Goal: Task Accomplishment & Management: Manage account settings

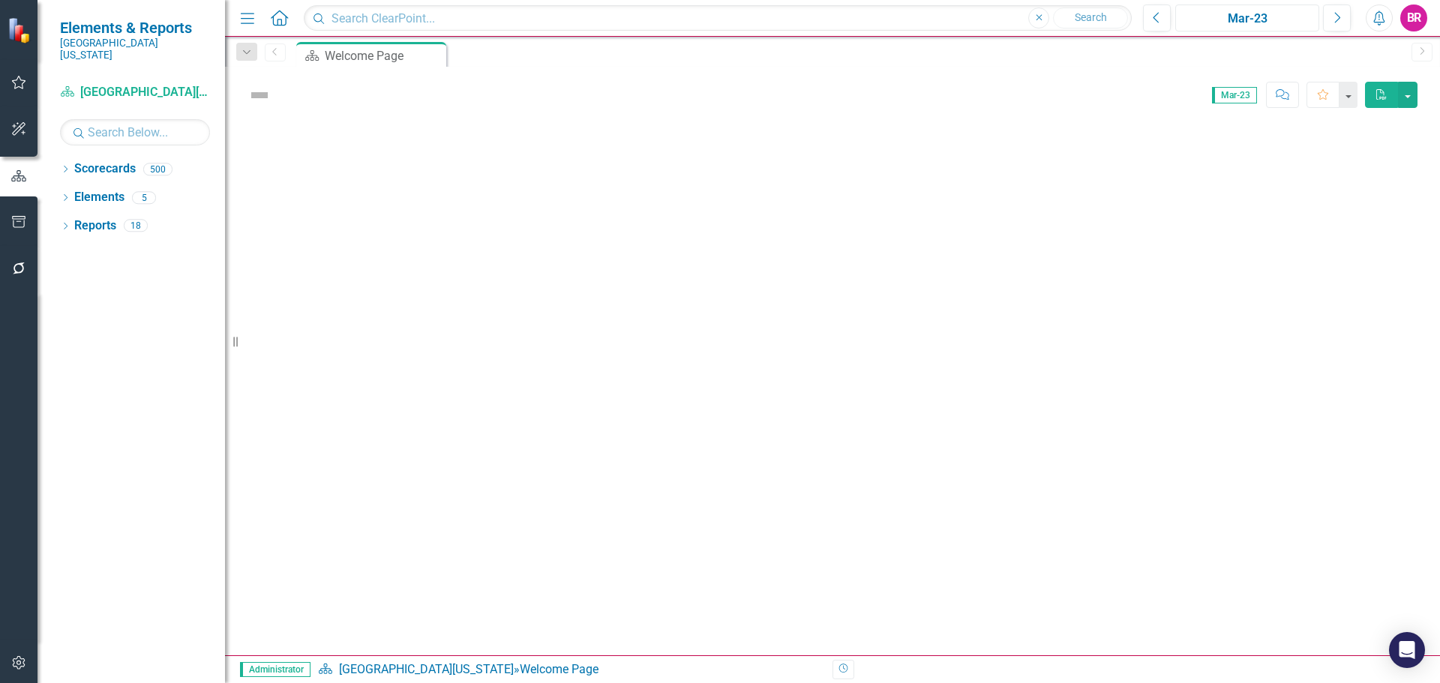
click at [1264, 22] on div "Mar-23" at bounding box center [1248, 19] width 134 height 18
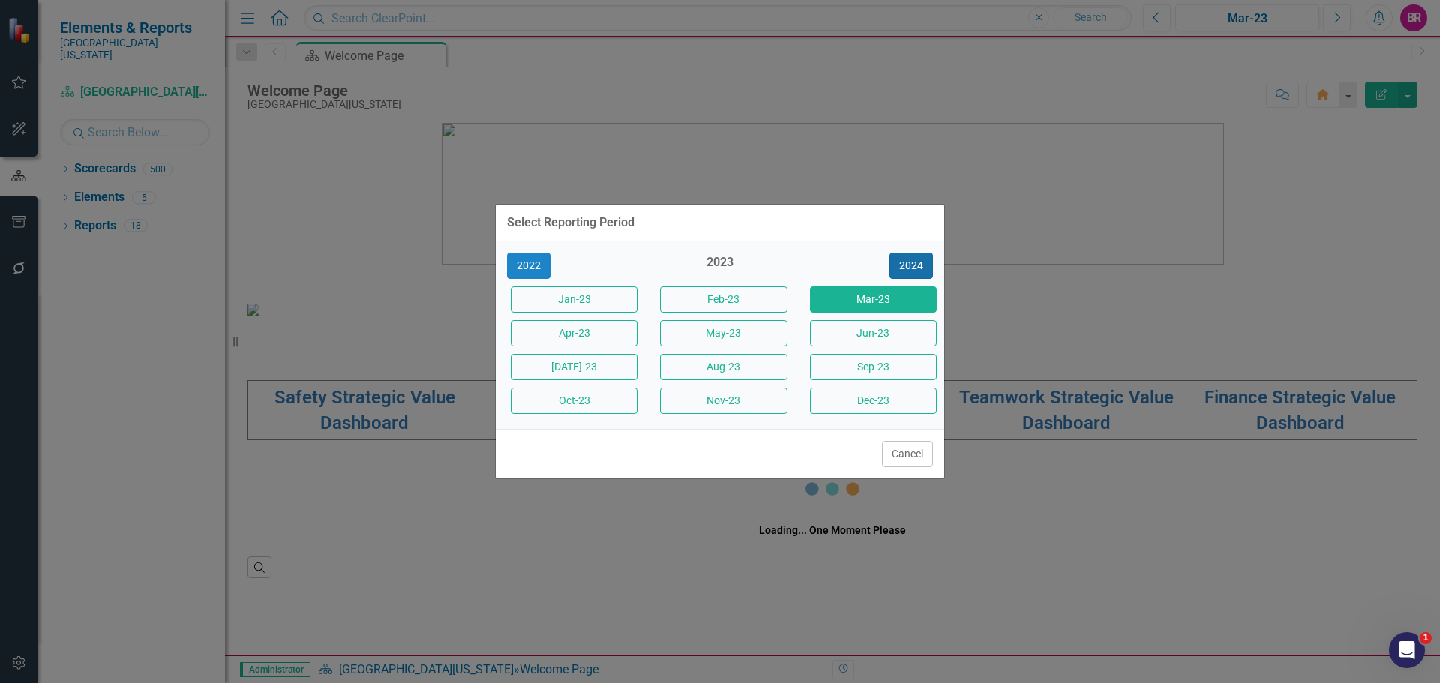
click at [916, 262] on button "2024" at bounding box center [912, 266] width 44 height 26
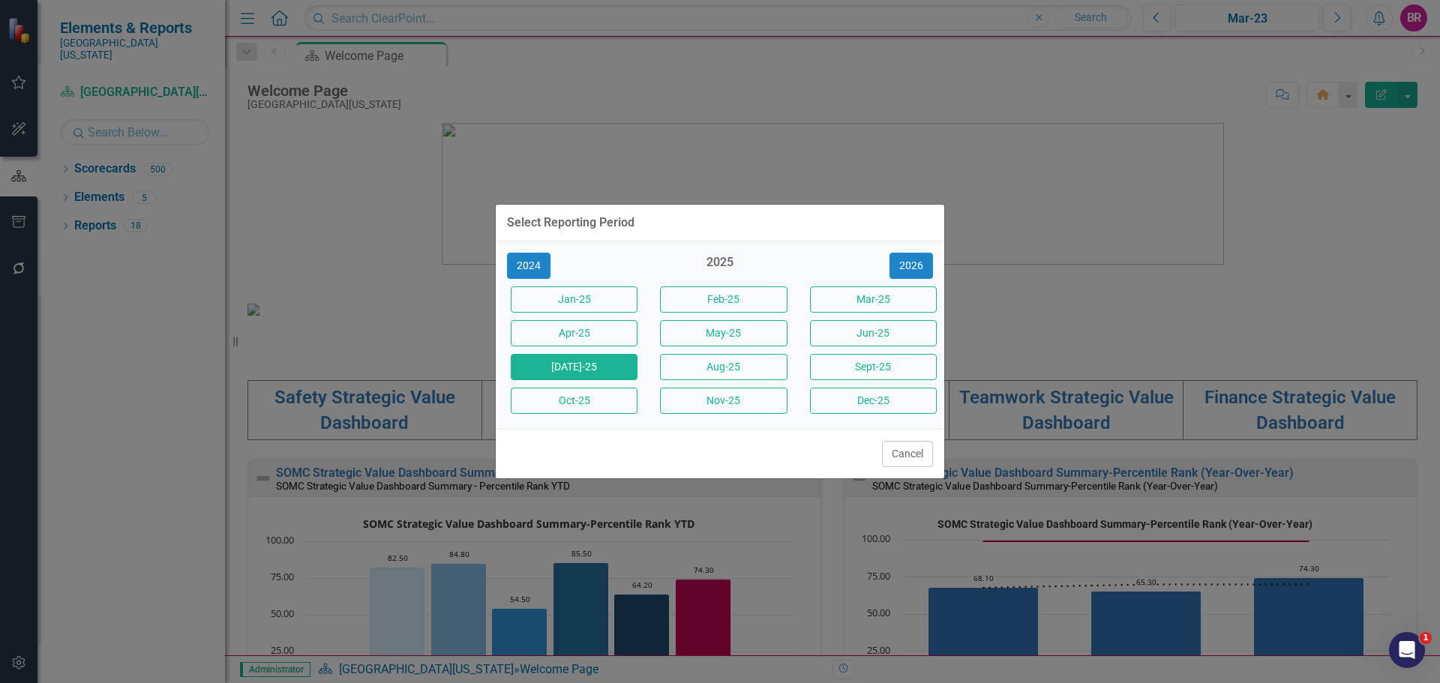
click at [576, 369] on button "[DATE]-25" at bounding box center [574, 367] width 127 height 26
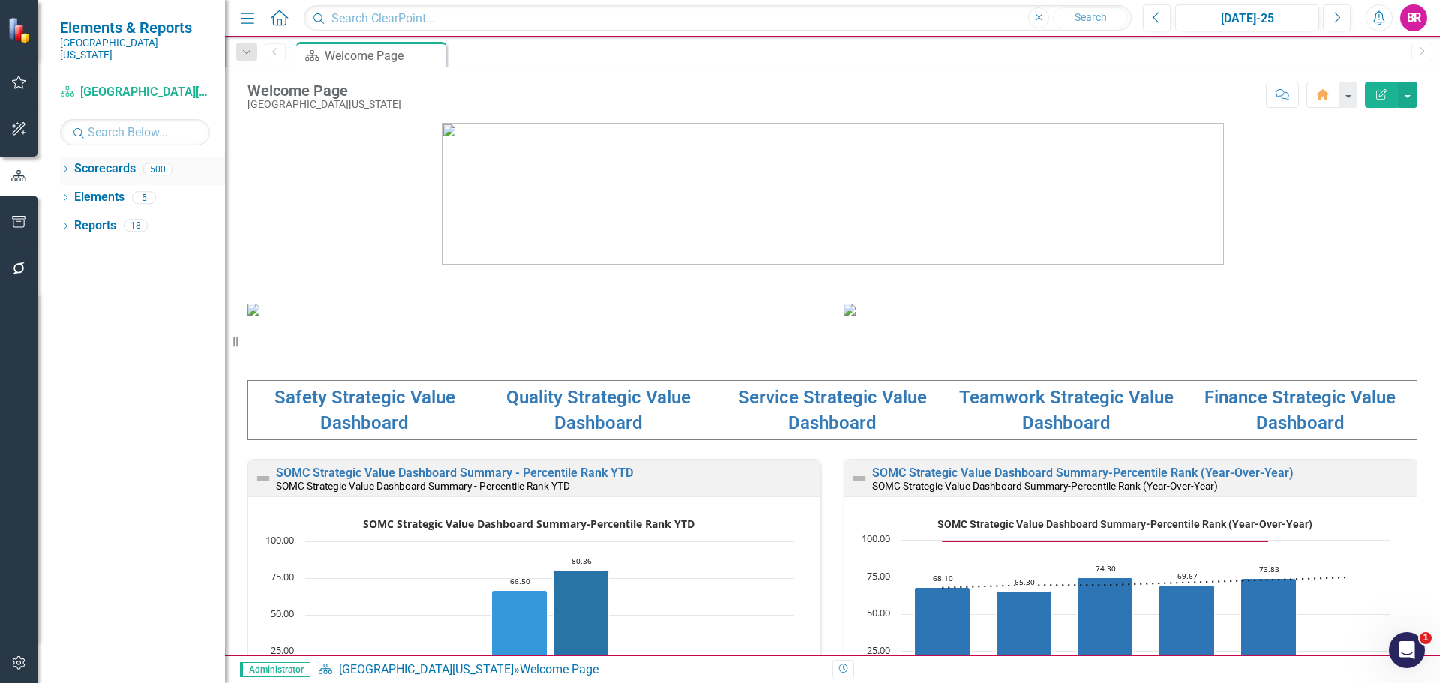
click at [66, 165] on div "Dropdown" at bounding box center [65, 171] width 11 height 13
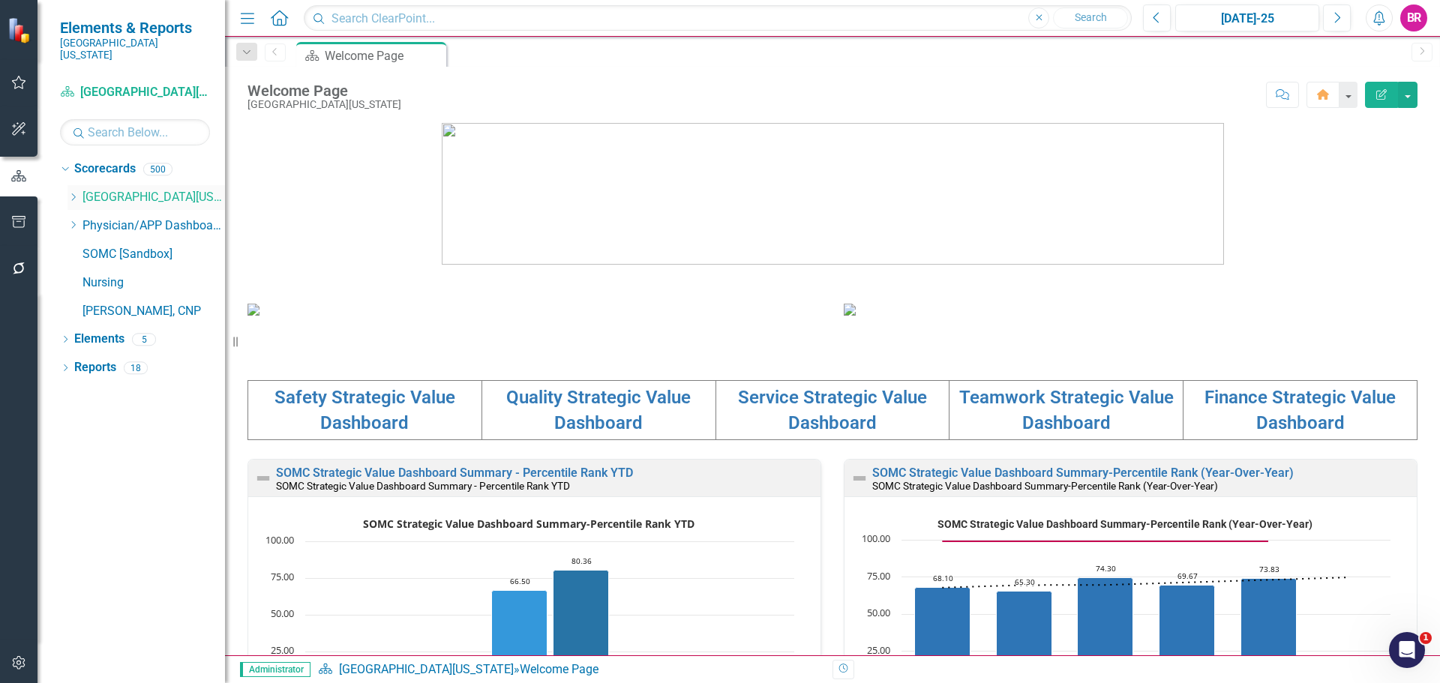
click at [70, 193] on icon "Dropdown" at bounding box center [73, 197] width 11 height 9
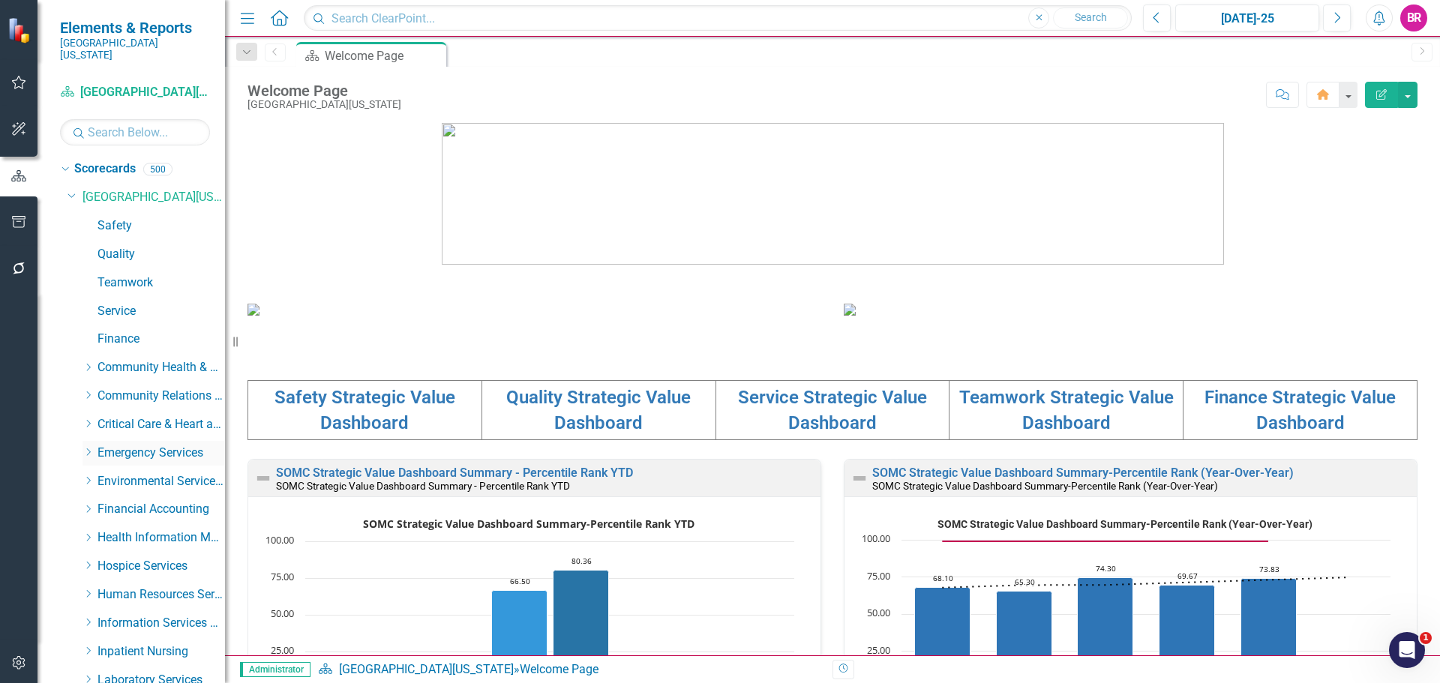
scroll to position [150, 0]
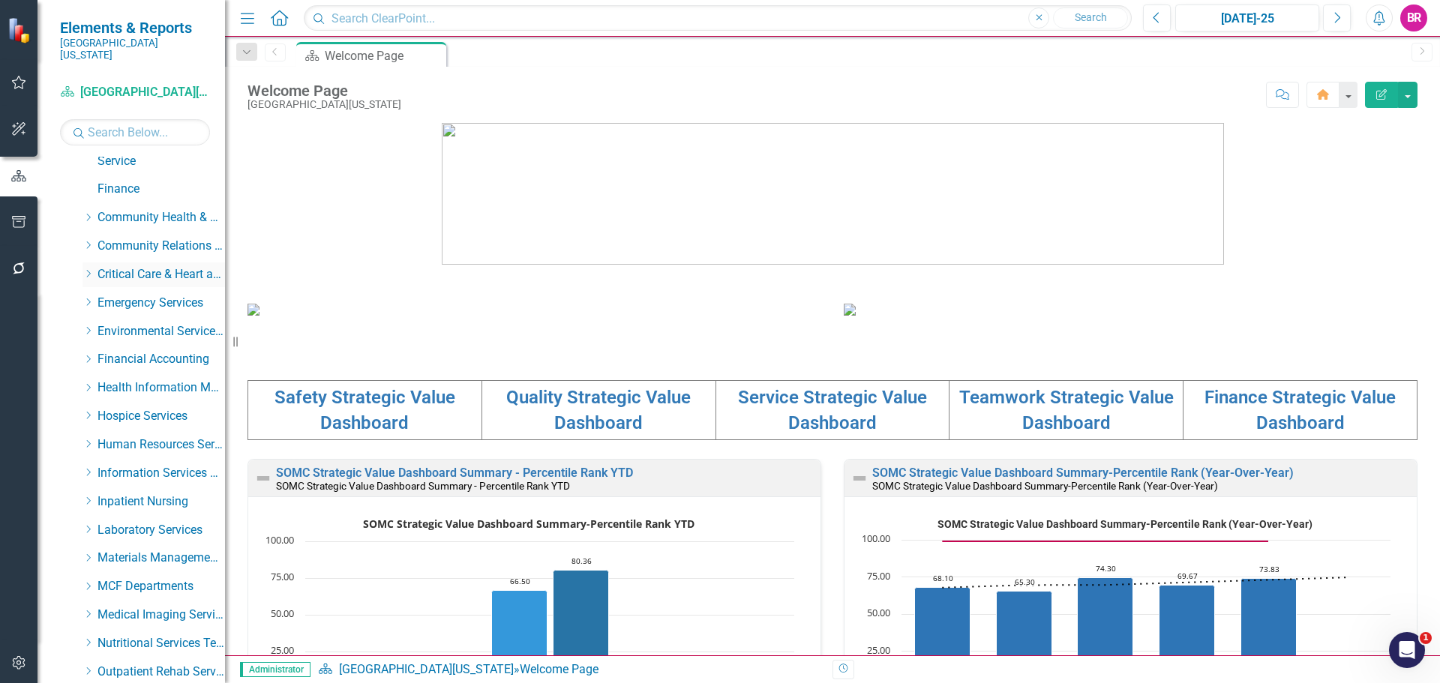
click at [86, 269] on icon "Dropdown" at bounding box center [88, 273] width 11 height 9
click at [181, 351] on link "Intensive Care Unit" at bounding box center [169, 359] width 113 height 17
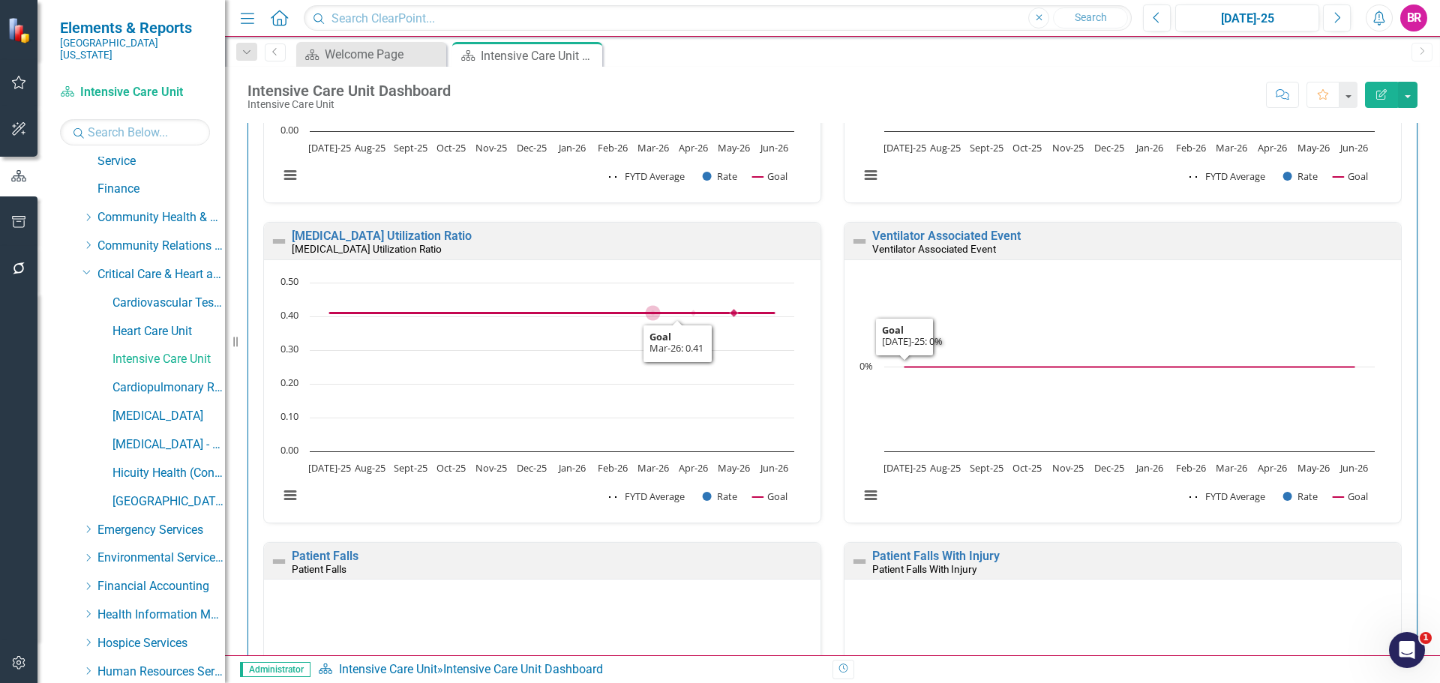
scroll to position [975, 0]
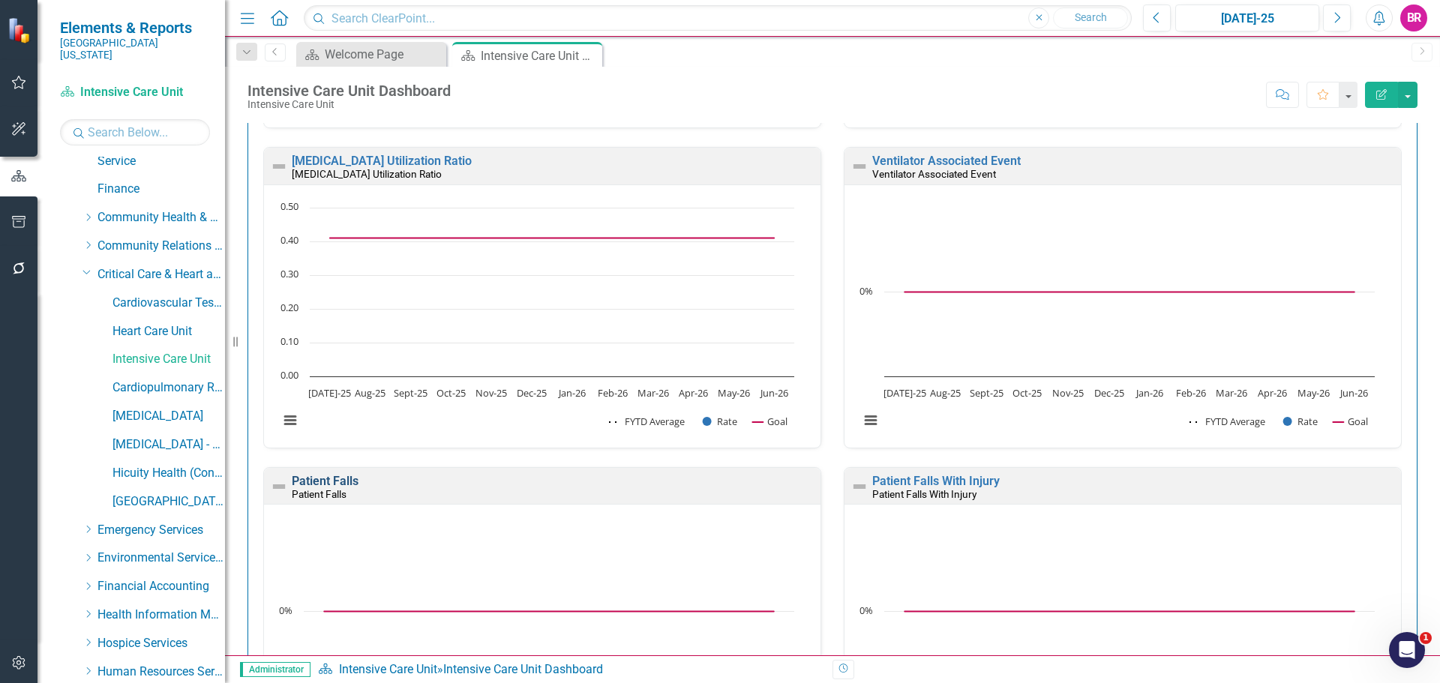
click at [330, 482] on link "Patient Falls" at bounding box center [325, 481] width 67 height 14
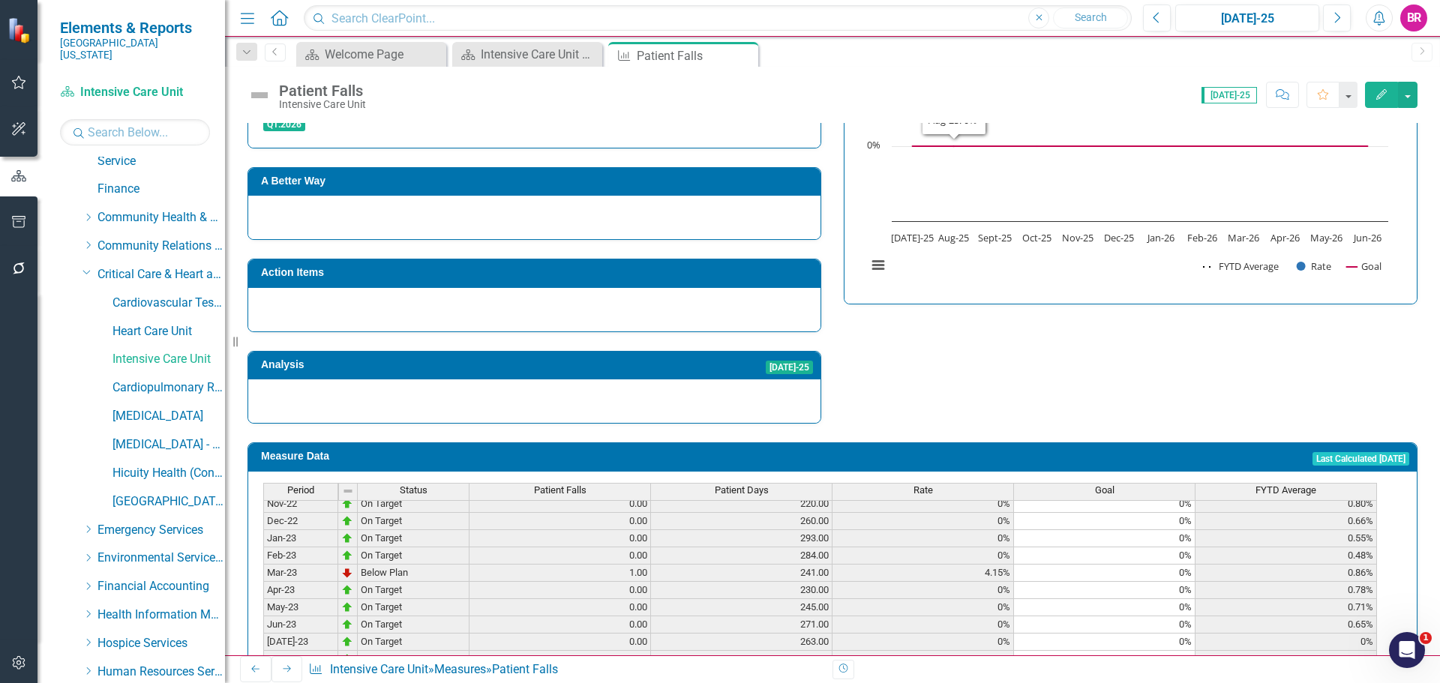
scroll to position [600, 0]
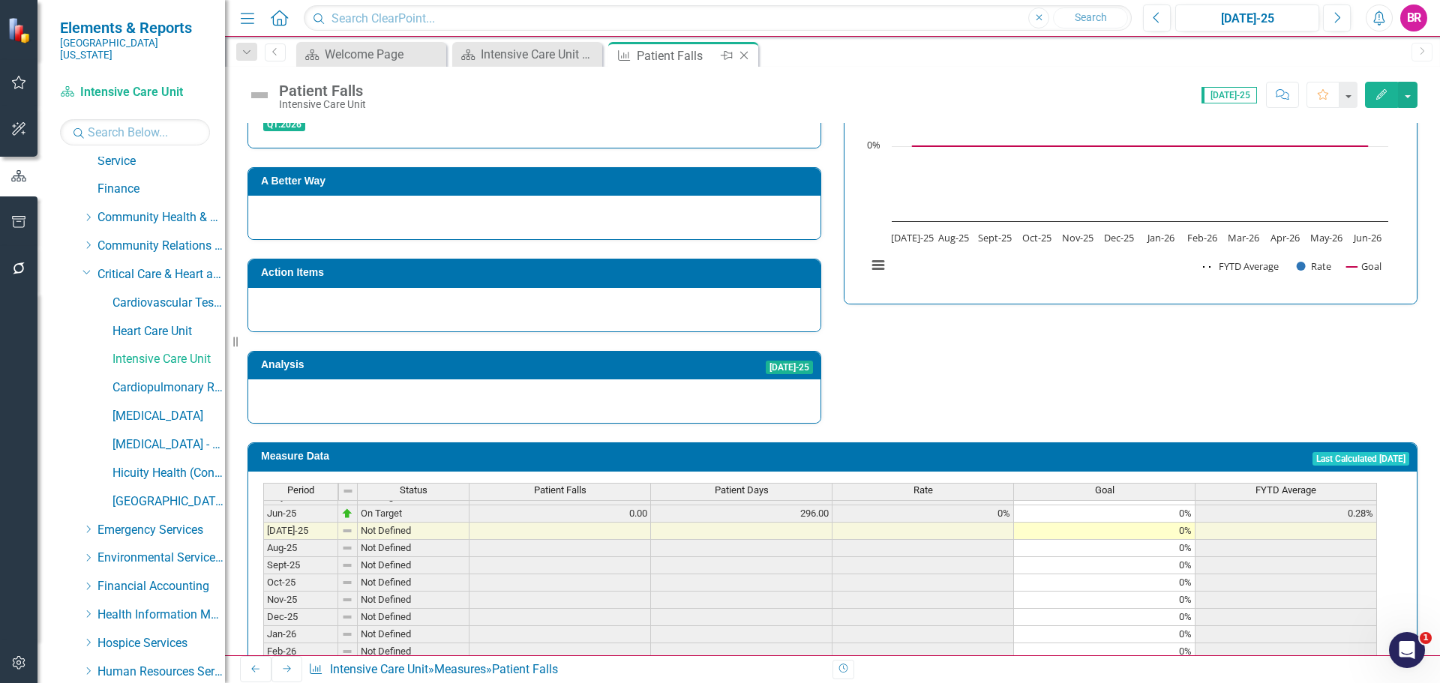
click at [746, 56] on icon "Close" at bounding box center [744, 56] width 15 height 12
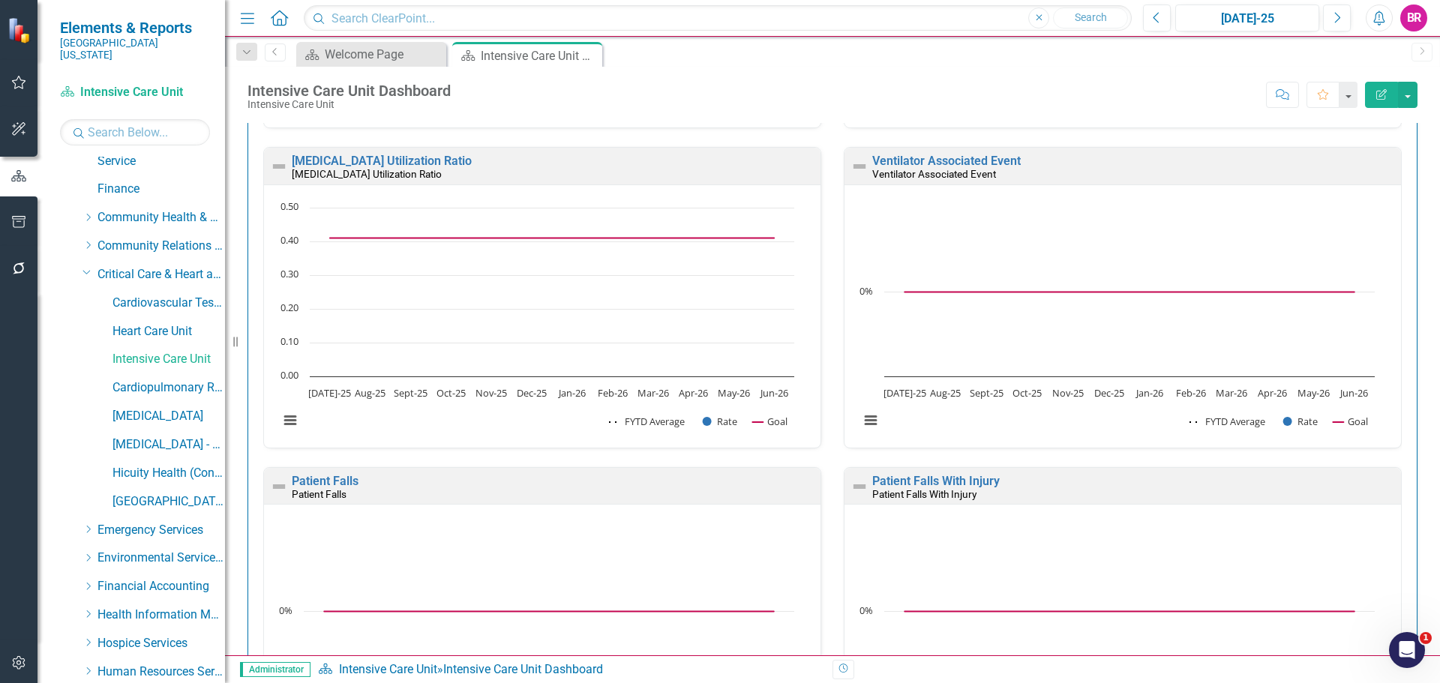
scroll to position [1125, 0]
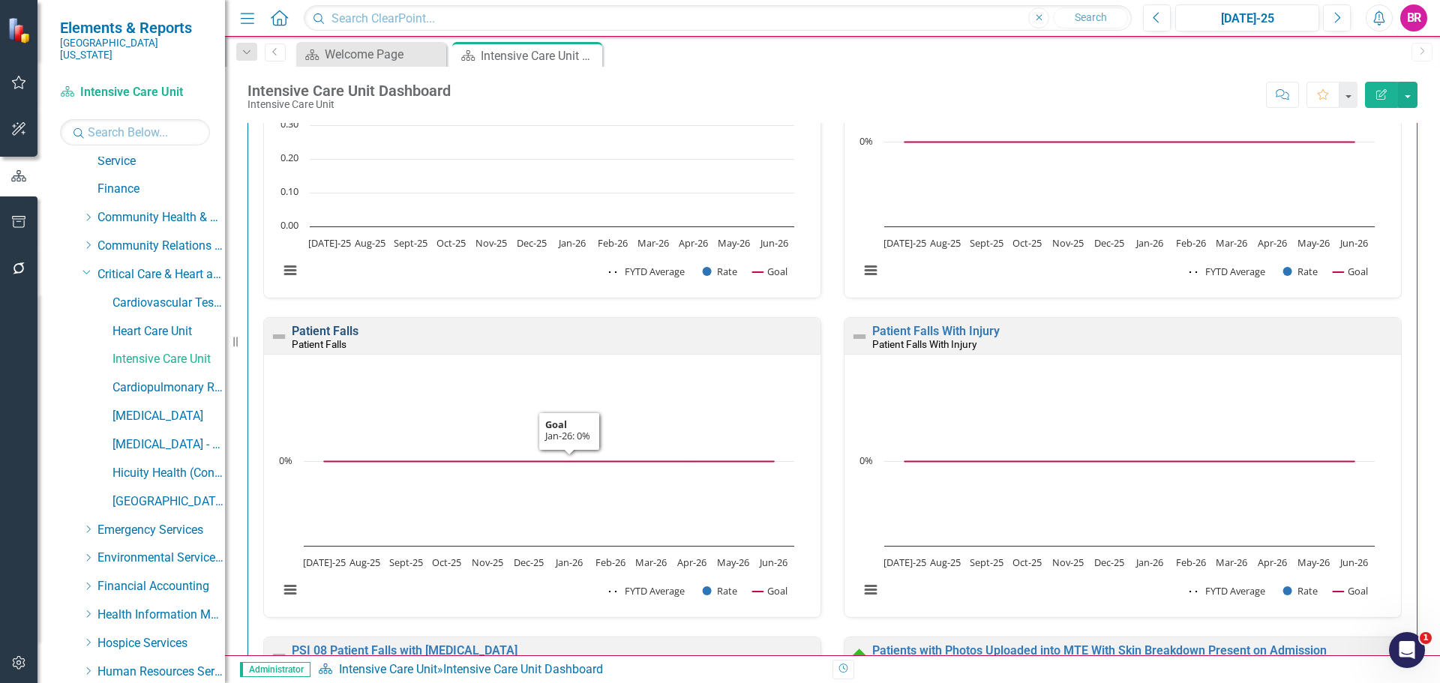
click at [339, 327] on link "Patient Falls" at bounding box center [325, 331] width 67 height 14
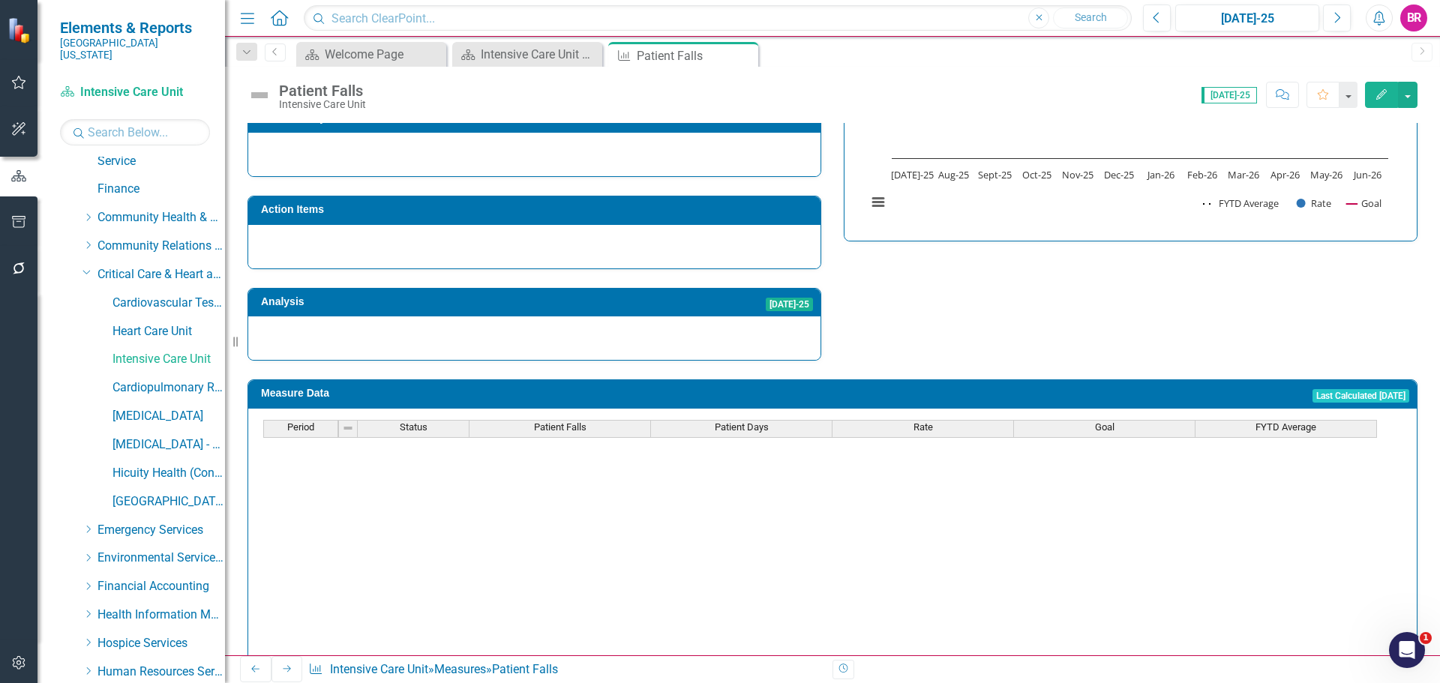
scroll to position [450, 0]
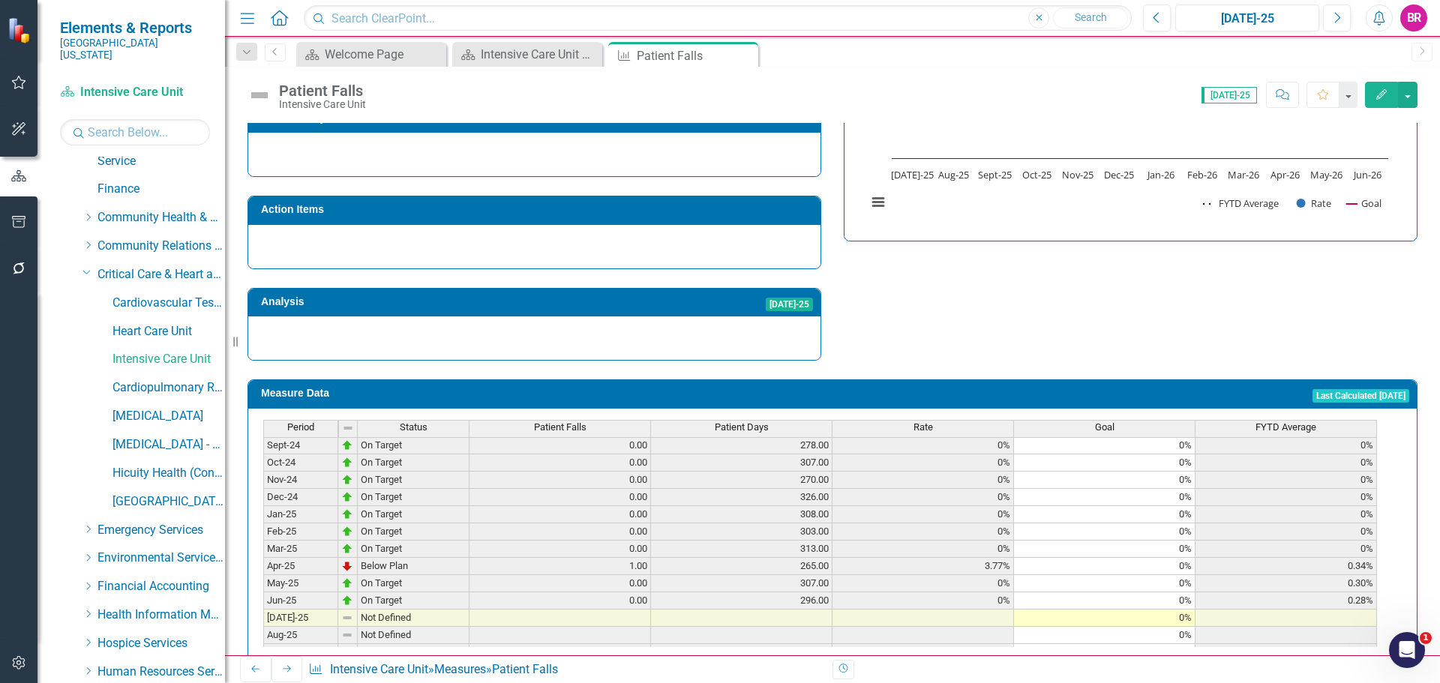
click at [580, 422] on span "Patient Falls" at bounding box center [560, 427] width 53 height 11
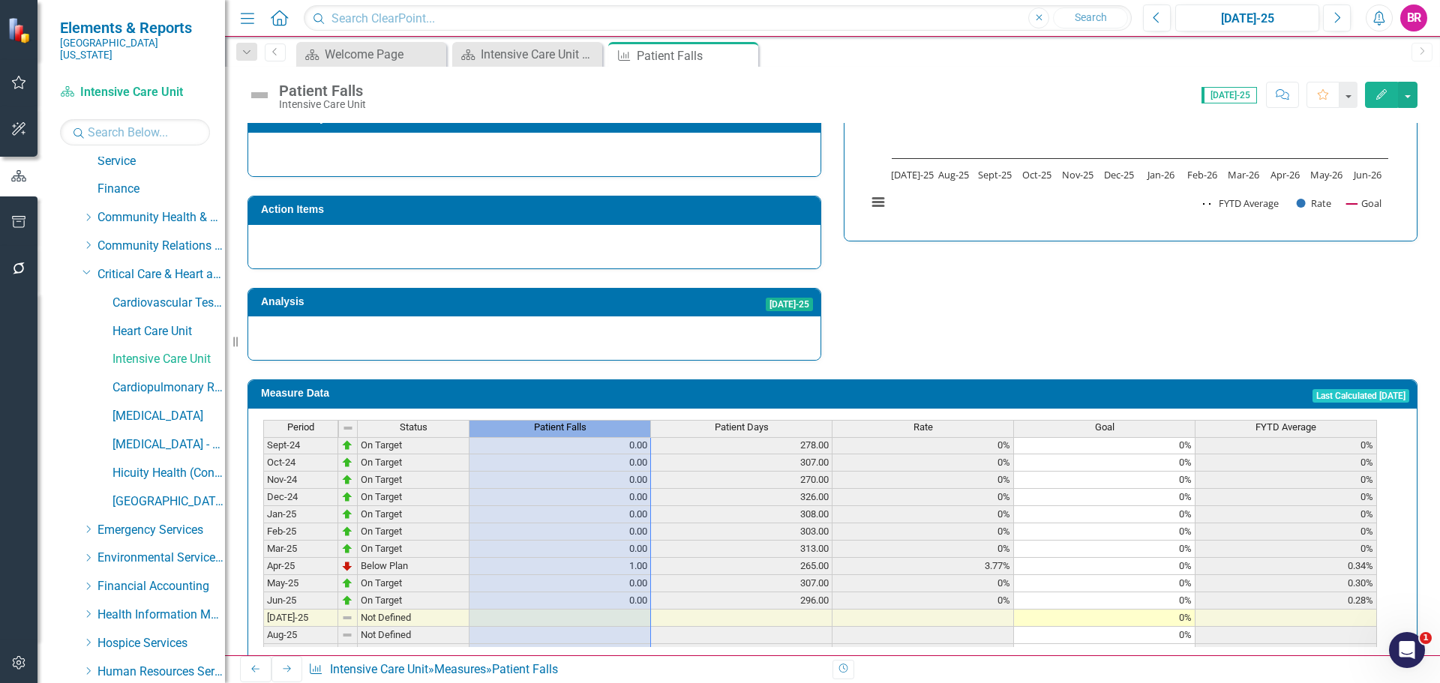
click at [580, 422] on span "Patient Falls" at bounding box center [560, 427] width 53 height 11
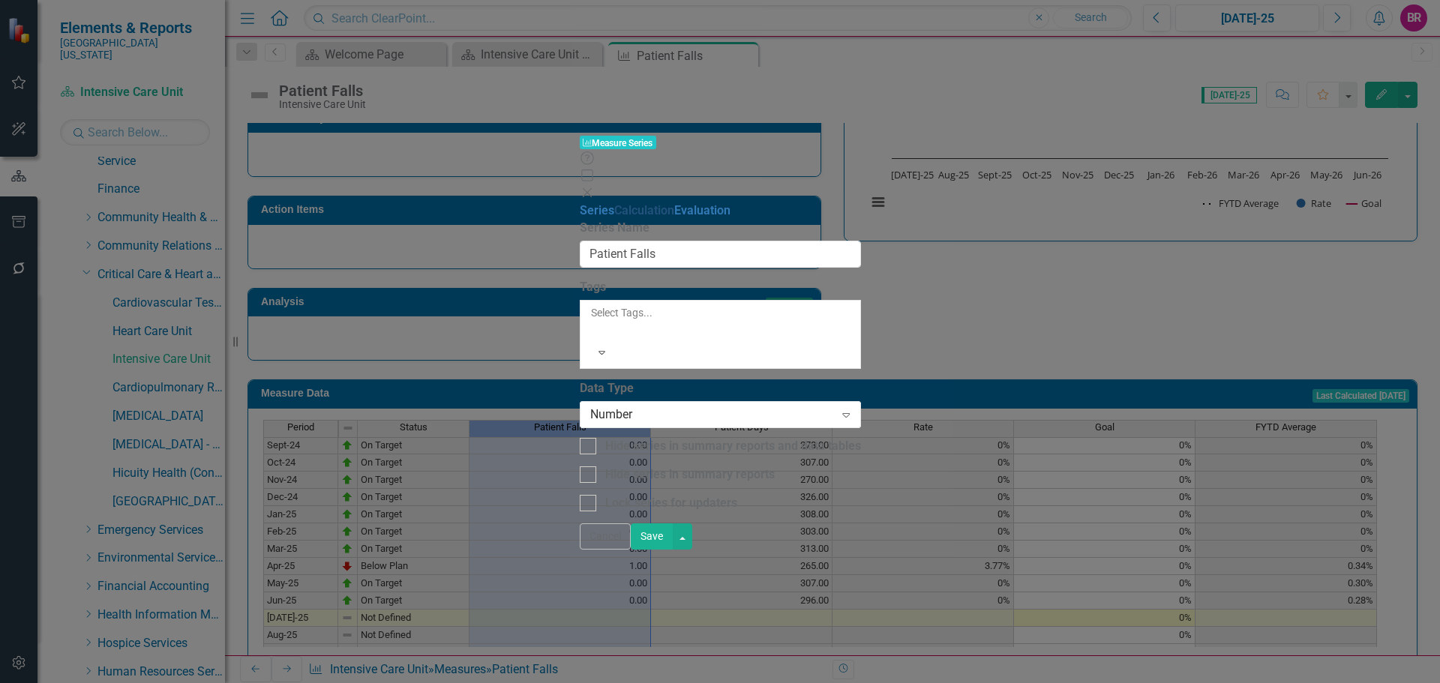
type input "Patient Falls"
click at [614, 203] on link "Calculation" at bounding box center [644, 210] width 60 height 14
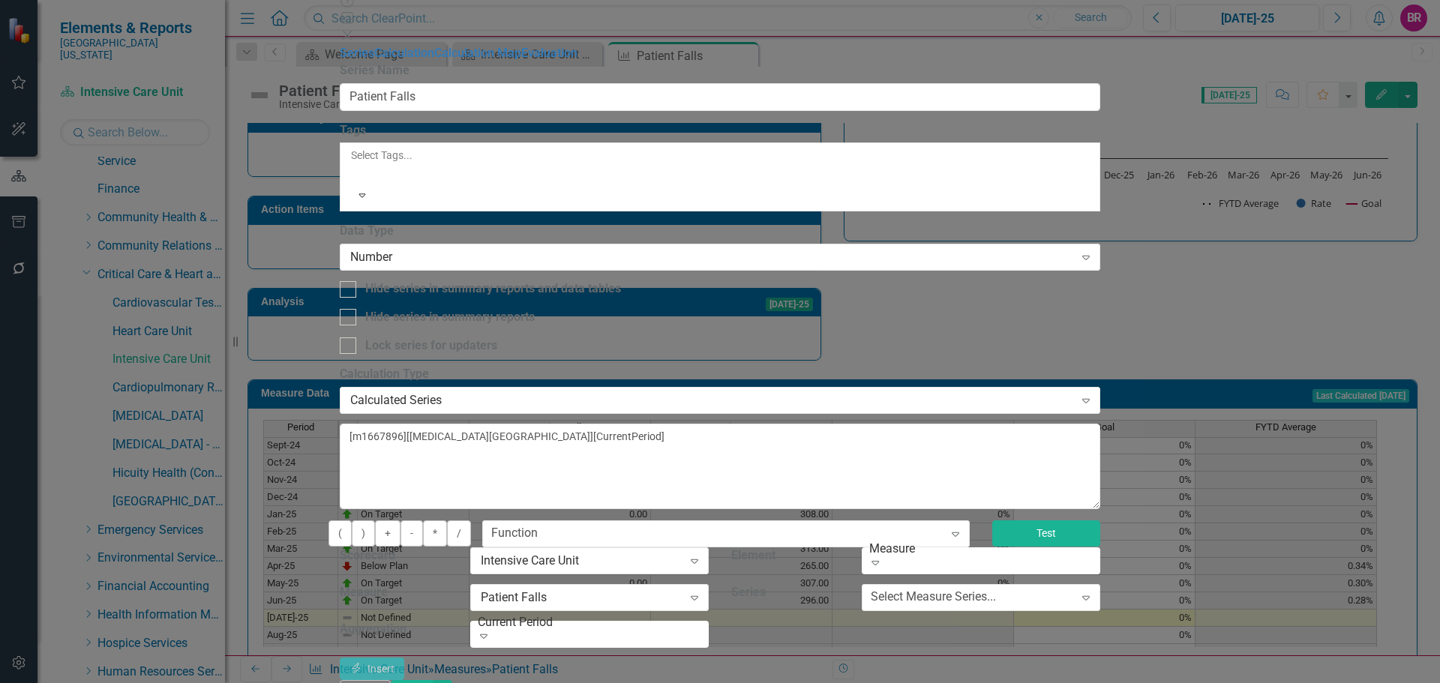
click at [1100, 521] on button "Test" at bounding box center [1046, 534] width 108 height 26
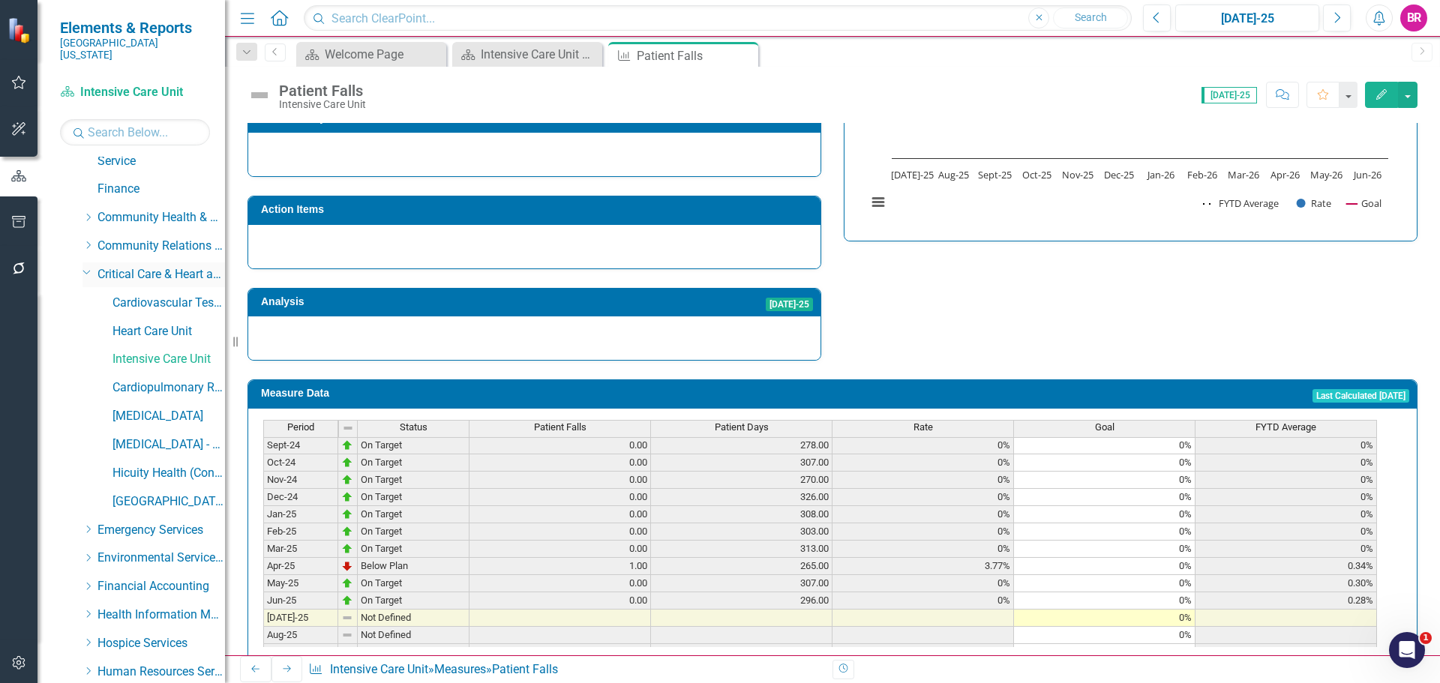
click at [86, 271] on icon at bounding box center [87, 273] width 8 height 4
click at [86, 497] on icon "Dropdown" at bounding box center [88, 501] width 11 height 9
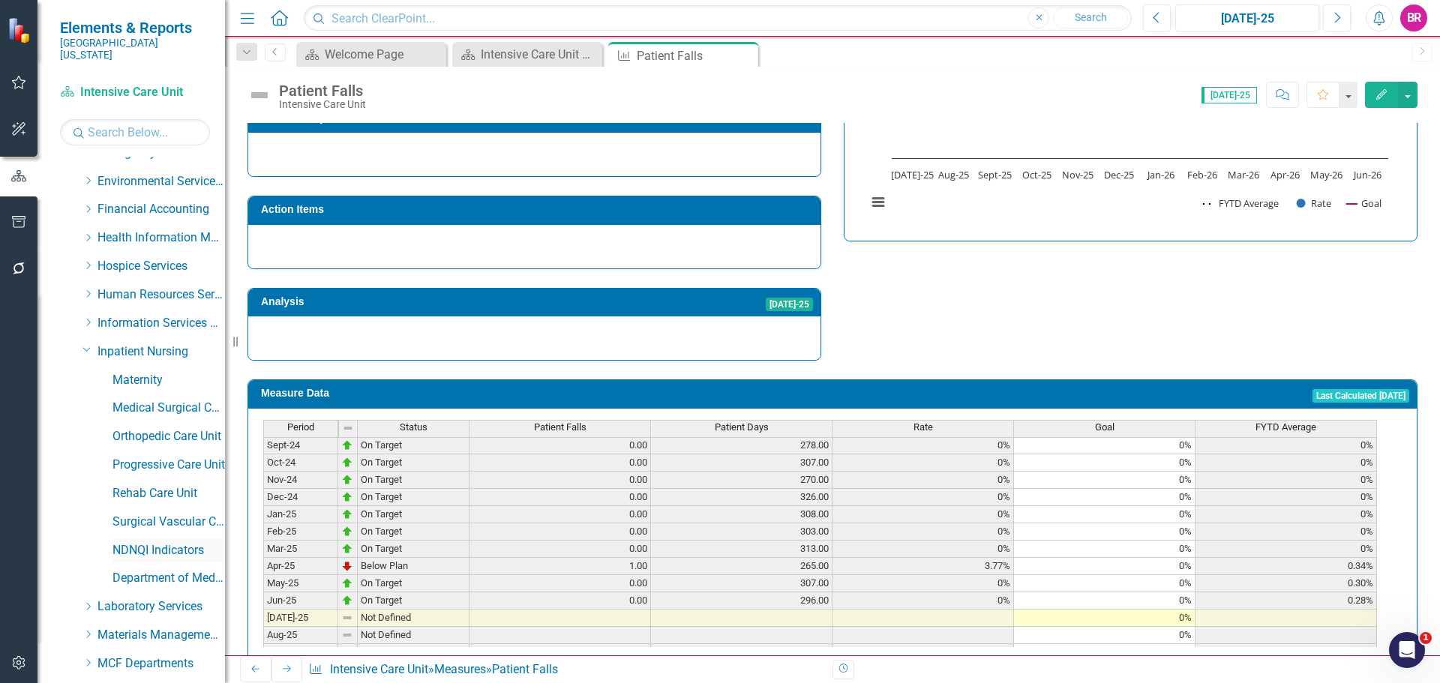
click at [152, 539] on div "NDNQI Indicators" at bounding box center [169, 551] width 113 height 25
click at [170, 542] on link "NDNQI Indicators" at bounding box center [169, 550] width 113 height 17
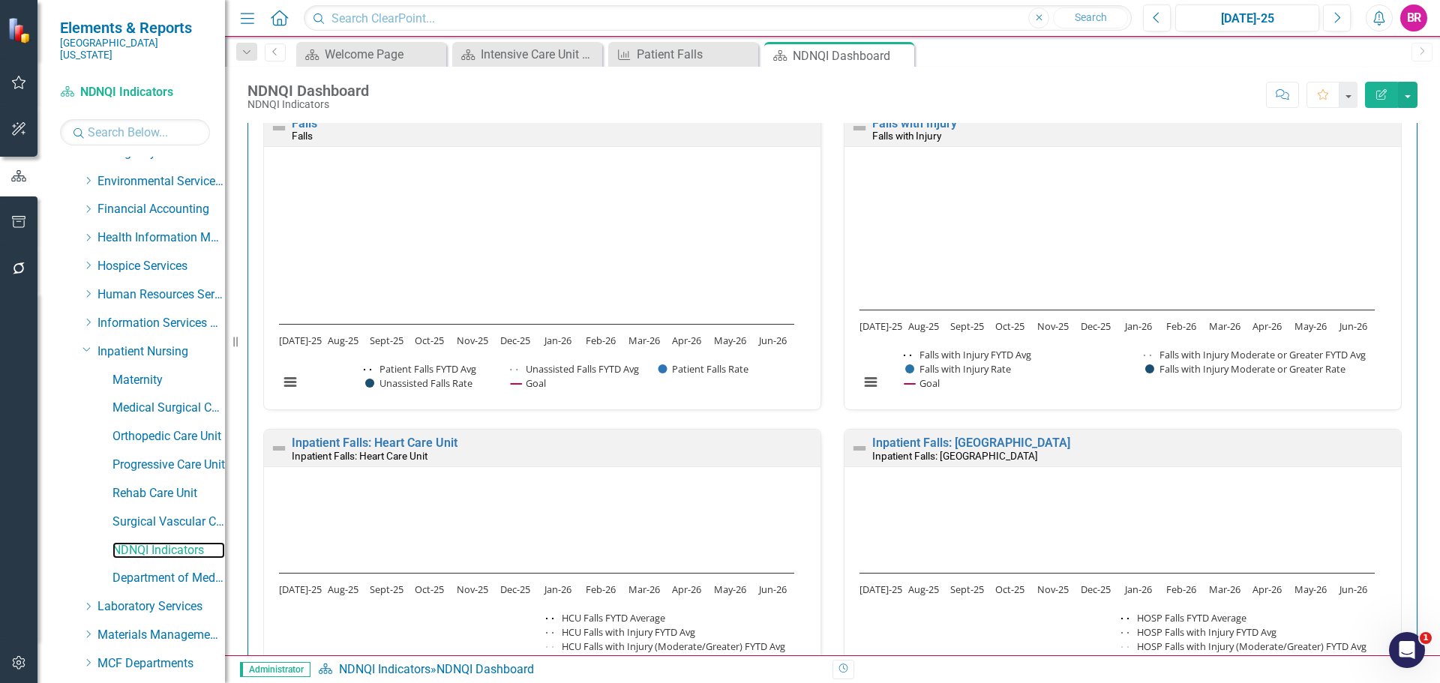
scroll to position [1050, 0]
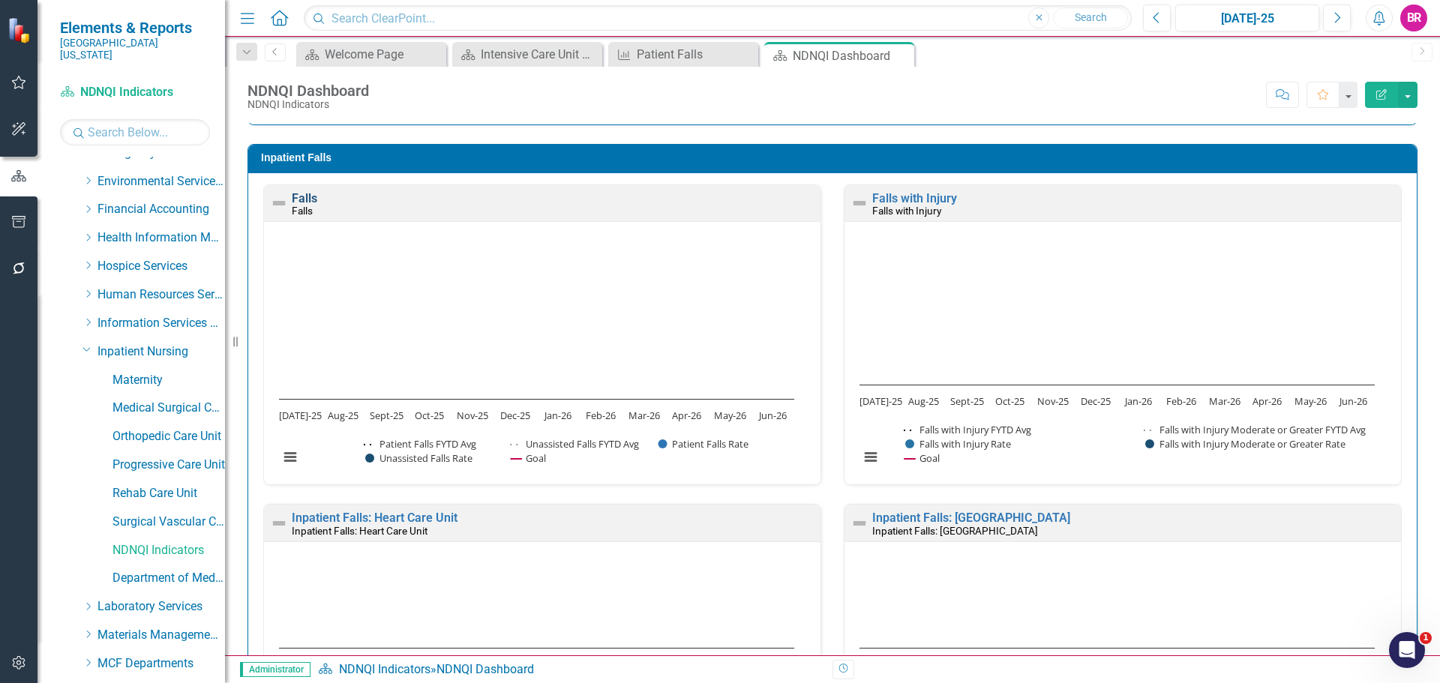
click at [305, 198] on link "Falls" at bounding box center [305, 198] width 26 height 14
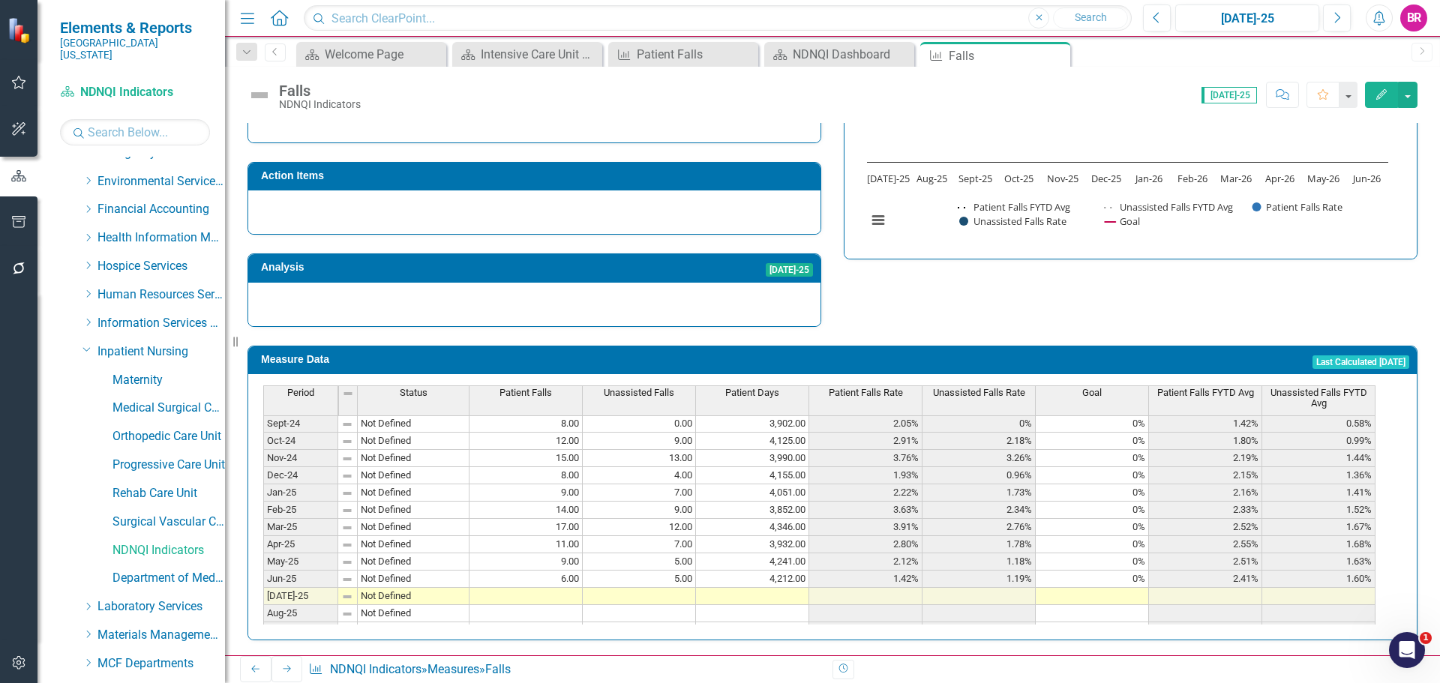
scroll to position [525, 0]
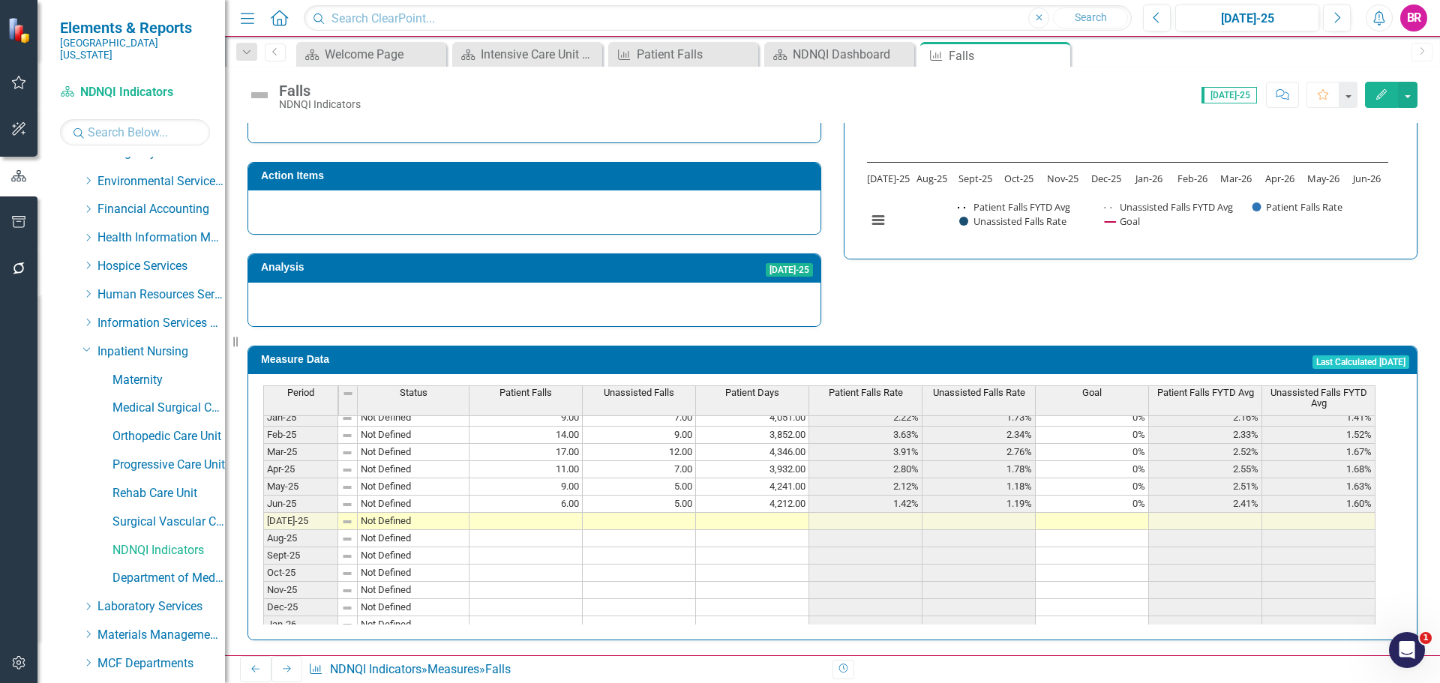
click at [560, 513] on td at bounding box center [526, 521] width 113 height 17
click at [536, 517] on td at bounding box center [526, 521] width 113 height 17
type textarea "8"
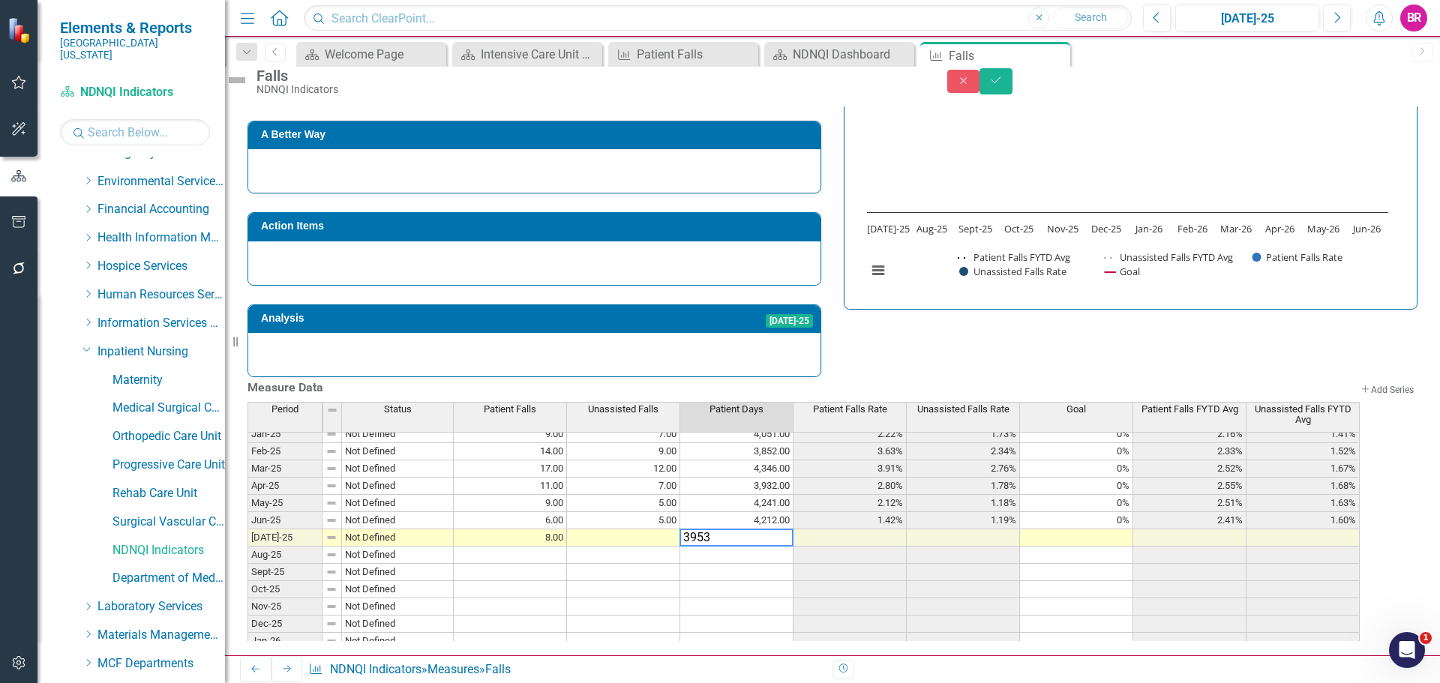
click at [646, 530] on td at bounding box center [623, 538] width 113 height 17
type textarea "0"
click at [926, 313] on div "Strategic Values A Better Way Action Items Analysis Jul-25 Falls Chart Combinat…" at bounding box center [832, 195] width 1193 height 368
click at [980, 93] on button "Close" at bounding box center [963, 81] width 33 height 23
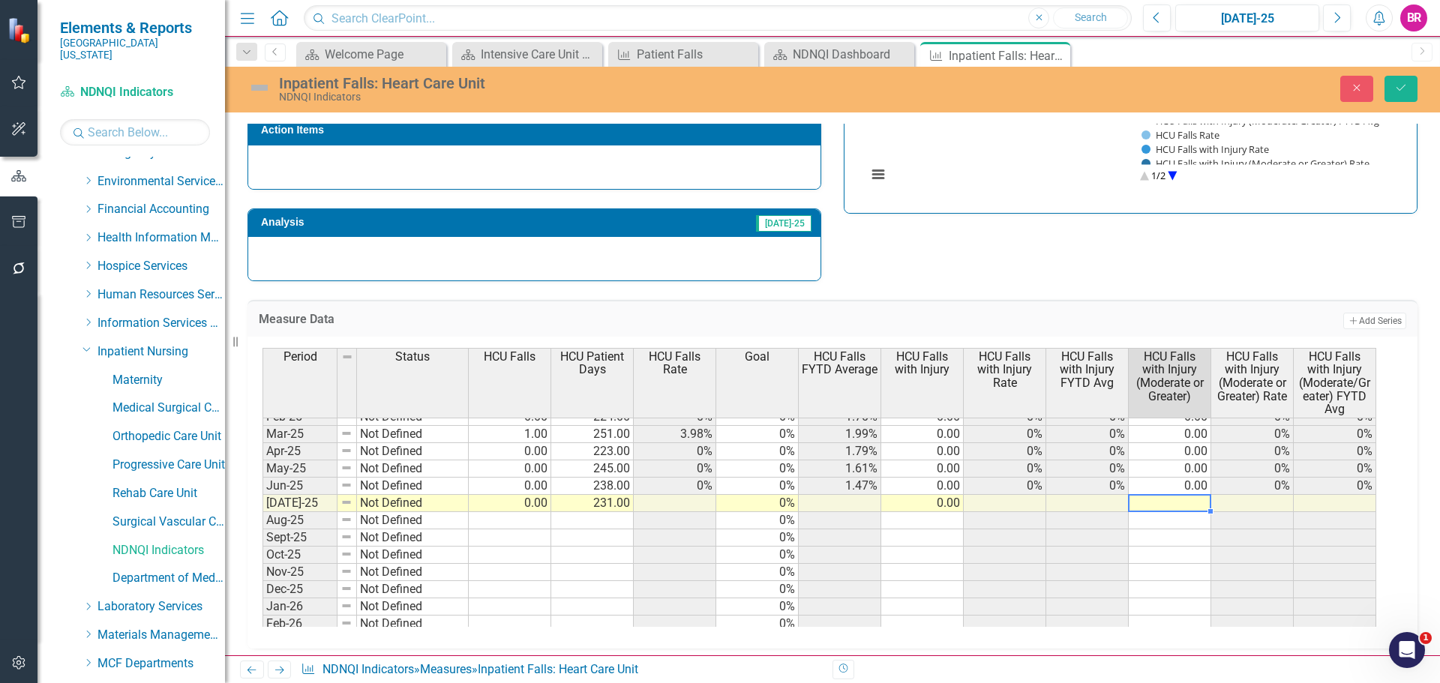
click at [1157, 503] on td at bounding box center [1170, 503] width 83 height 17
type textarea "0"
click at [1396, 90] on icon "Save" at bounding box center [1402, 88] width 14 height 11
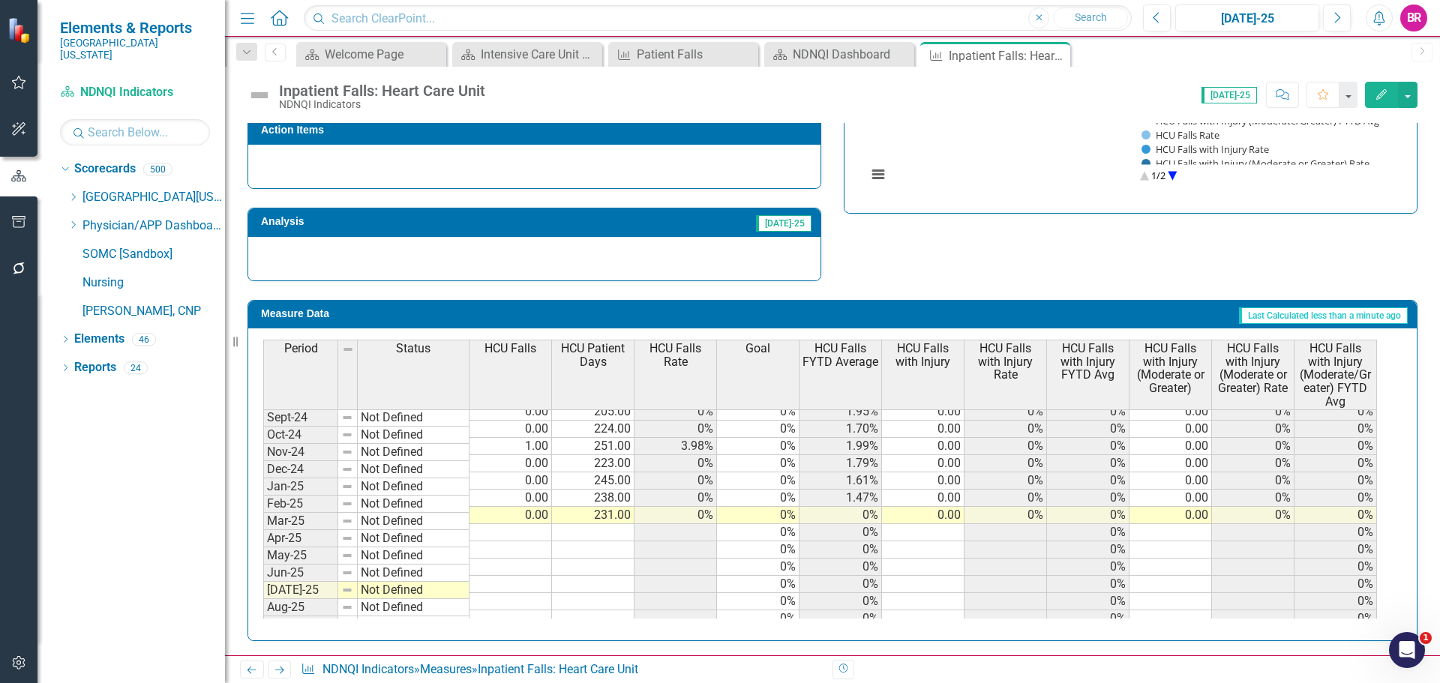
scroll to position [525, 0]
click at [284, 668] on icon "Next" at bounding box center [279, 670] width 13 height 10
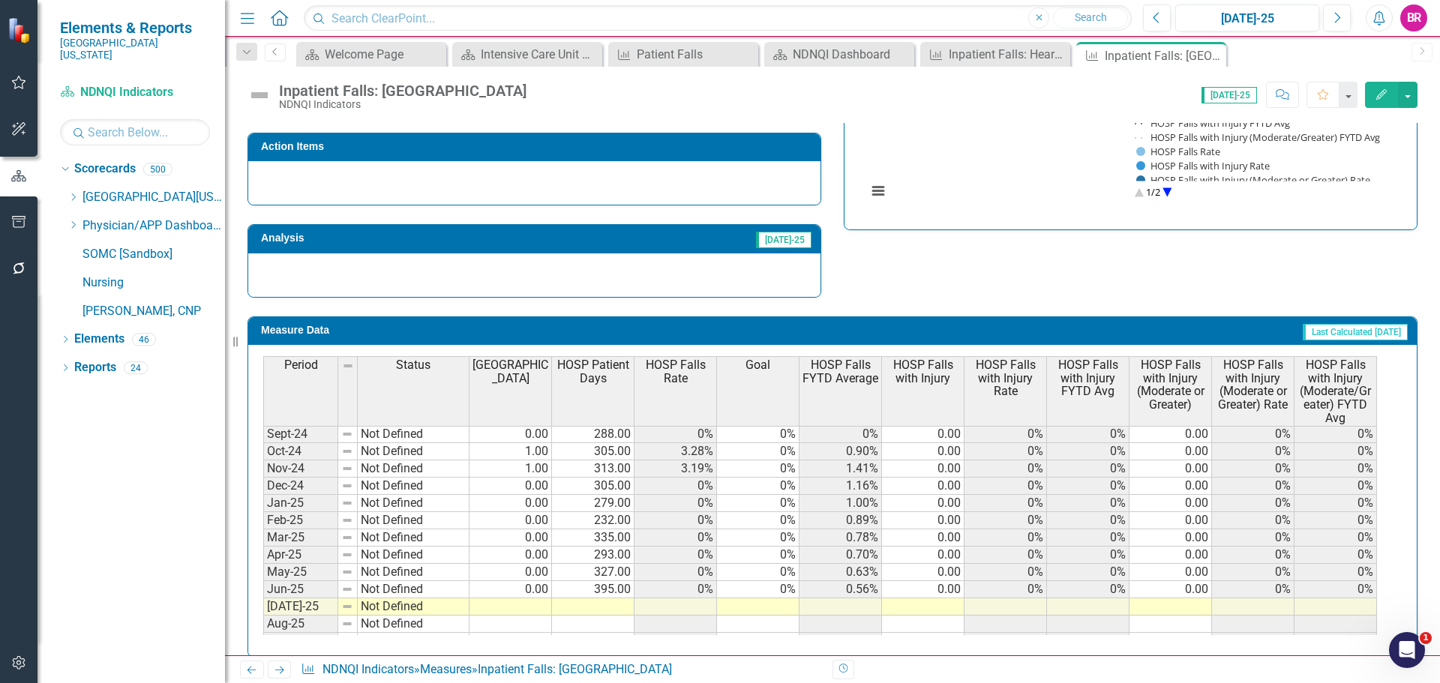
scroll to position [525, 0]
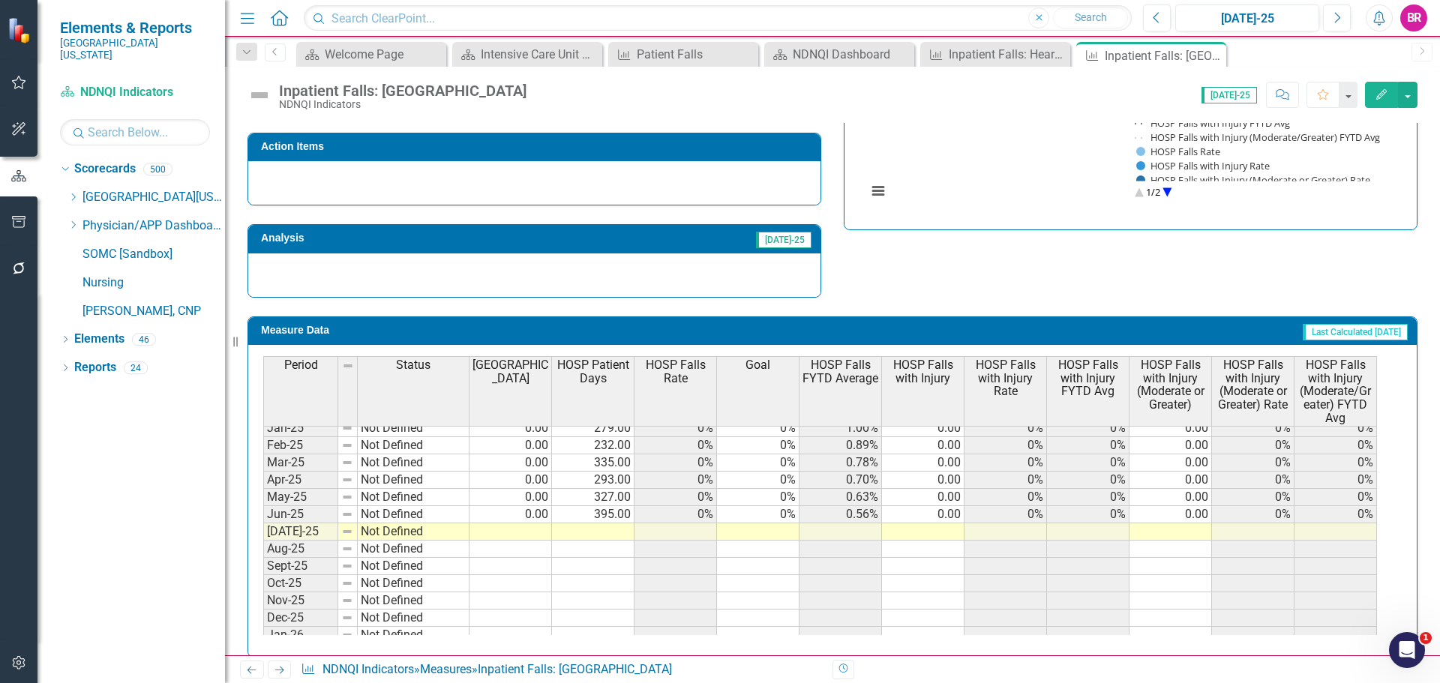
click at [502, 526] on tbody "Jul-23 Not Defined 0.00 325.00 0% 0% 0% 0.00 0% 0% 0.00 0% 0% Aug-23 Not Define…" at bounding box center [820, 377] width 1114 height 536
type textarea "0"
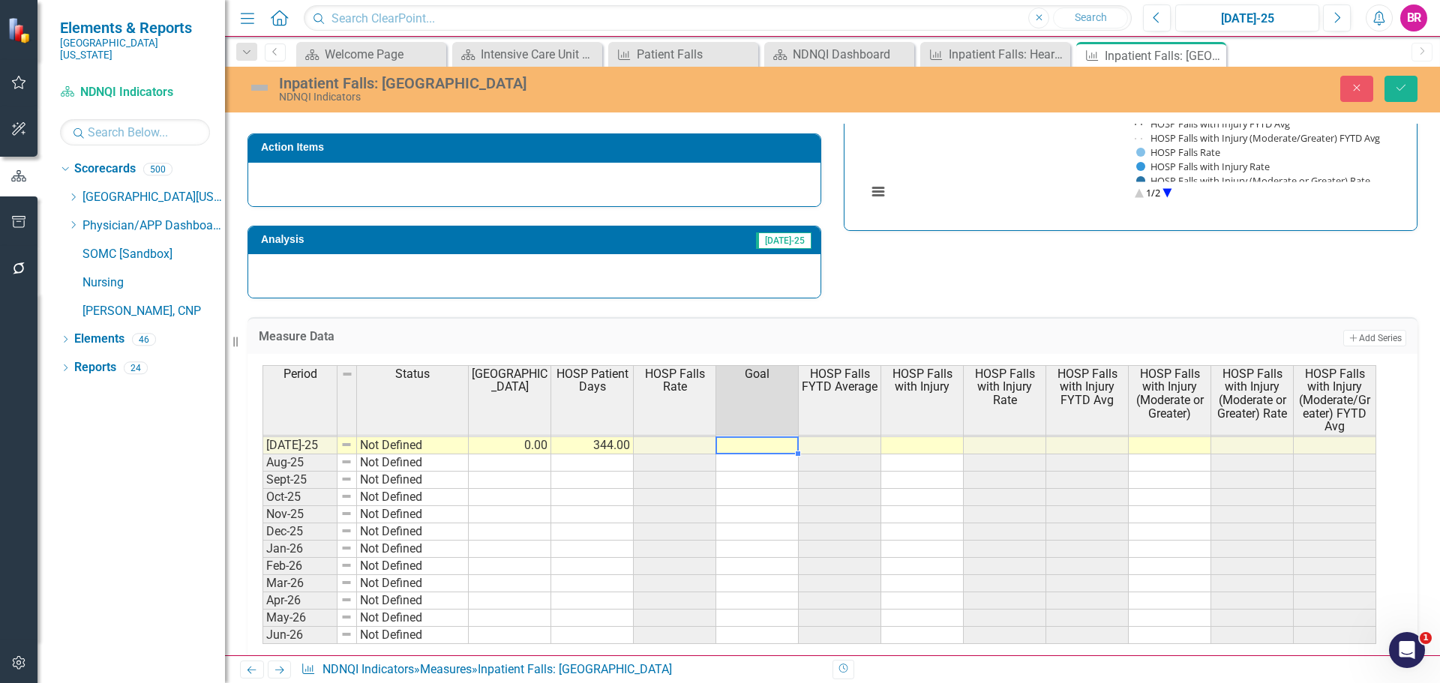
scroll to position [545, 0]
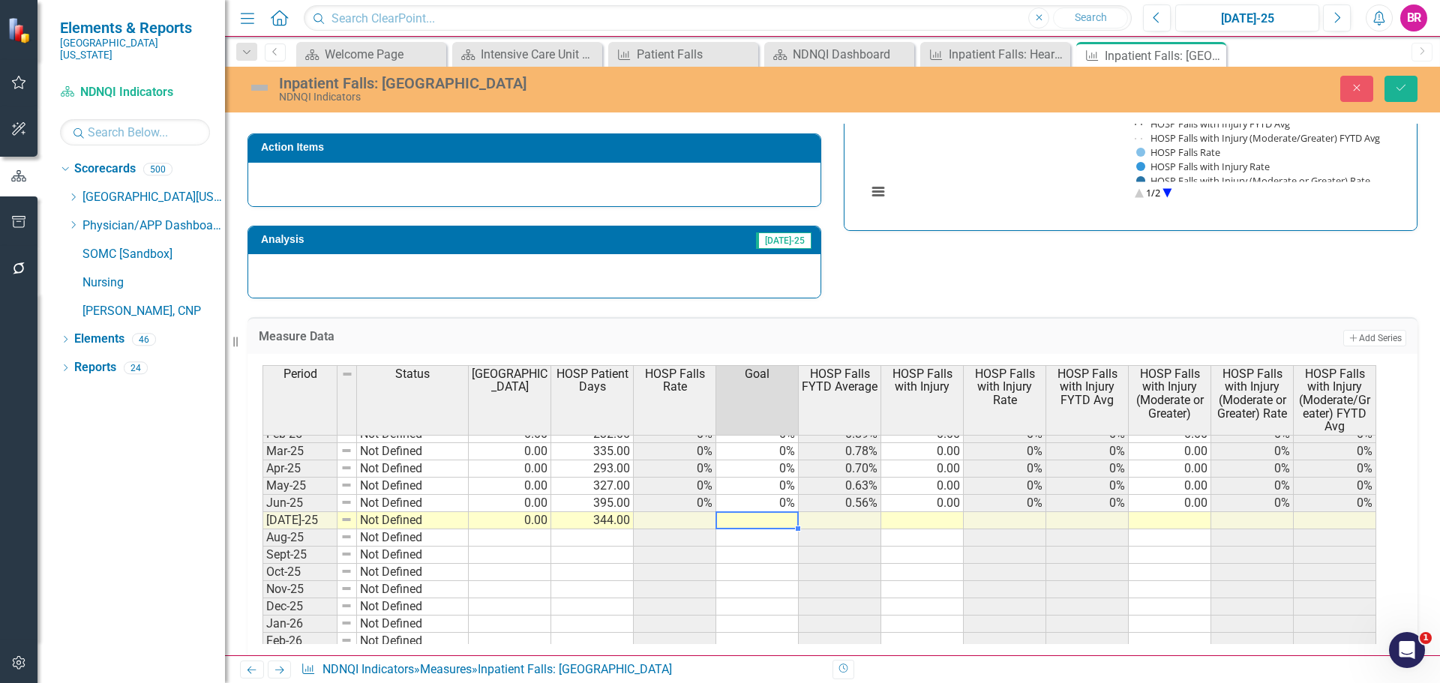
click at [773, 504] on tbody "Feb-24 Not Defined 0.00 292.00 0% 0% 1.58% 0.00 0% 0.79% 0.00 0% 0% Mar-24 Not …" at bounding box center [820, 468] width 1114 height 501
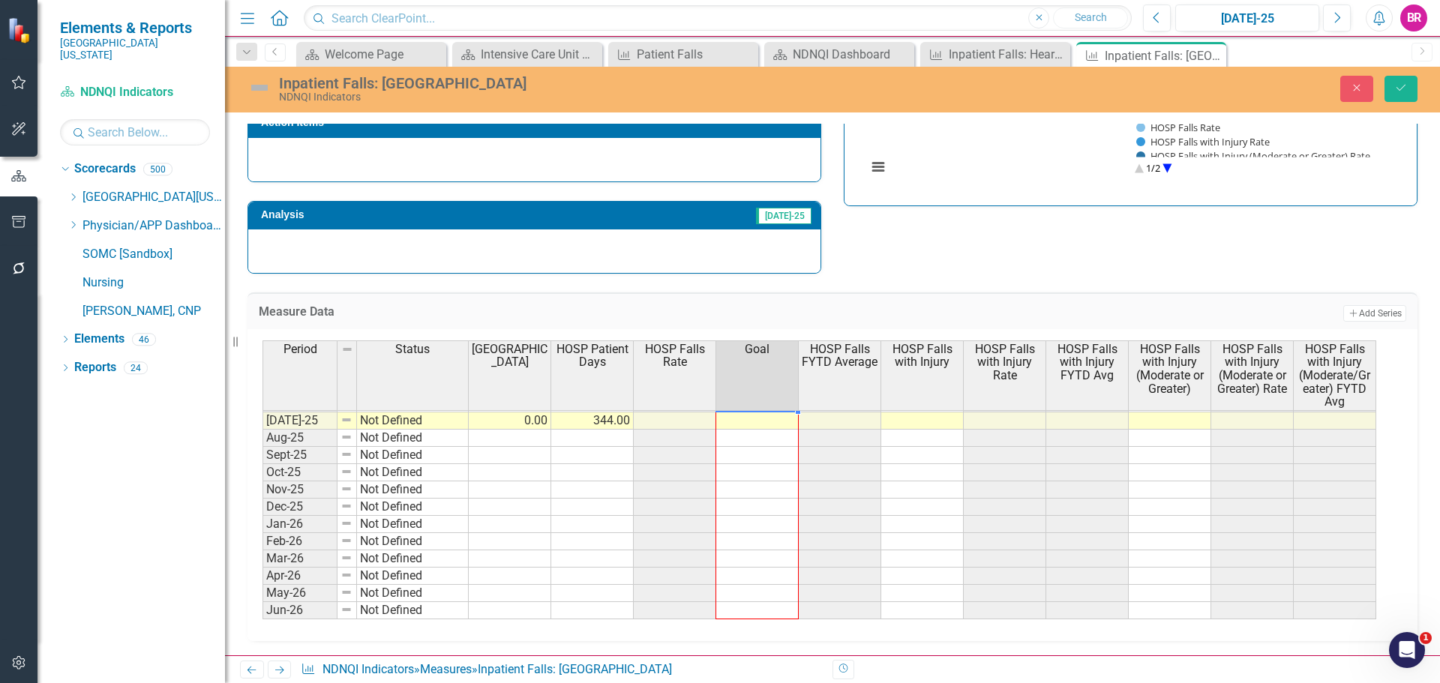
drag, startPoint x: 791, startPoint y: 518, endPoint x: 775, endPoint y: 614, distance: 96.7
click at [263, 614] on div "Period Status HOSP Falls HOSP Patient Days HOSP Falls Rate Goal HOSP Falls FYTD…" at bounding box center [263, 377] width 0 height 520
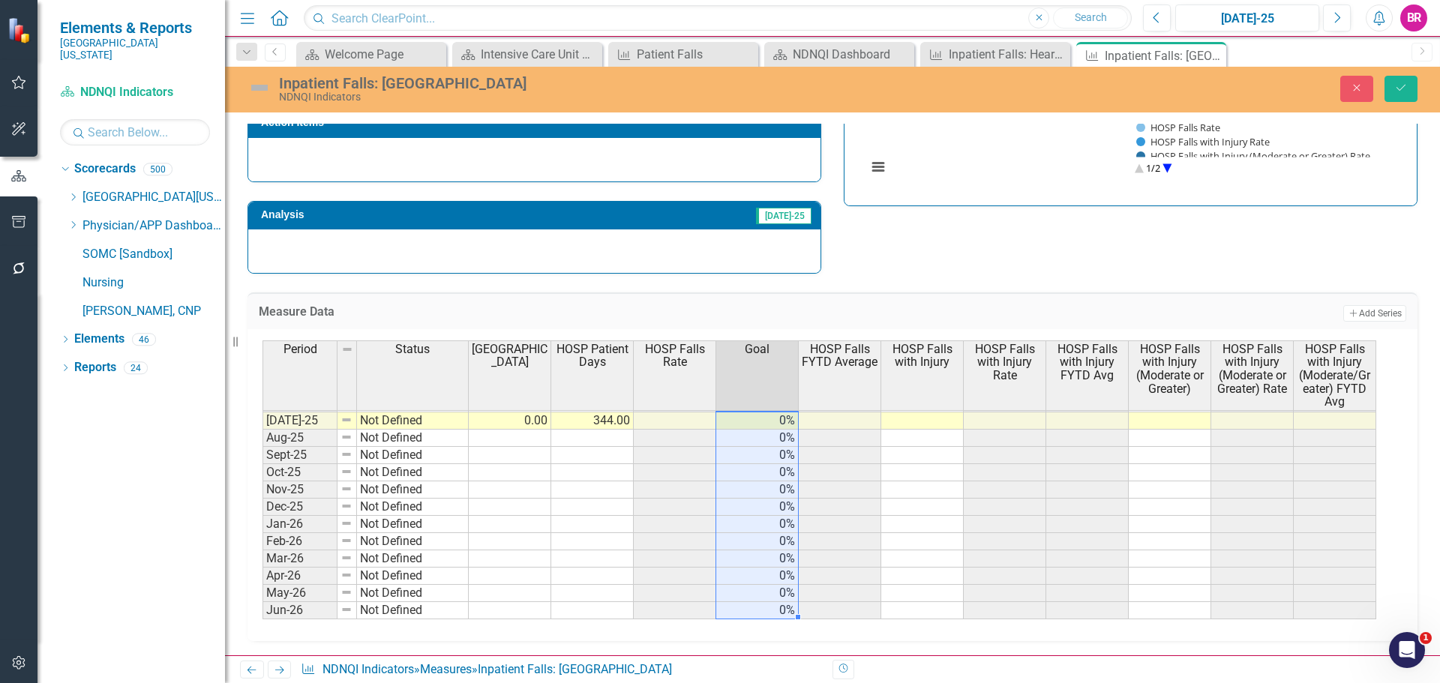
click at [870, 257] on div "Strategic Values A Better Way Action Items Analysis Jul-25 Inpatient Falls: Hos…" at bounding box center [832, 91] width 1193 height 368
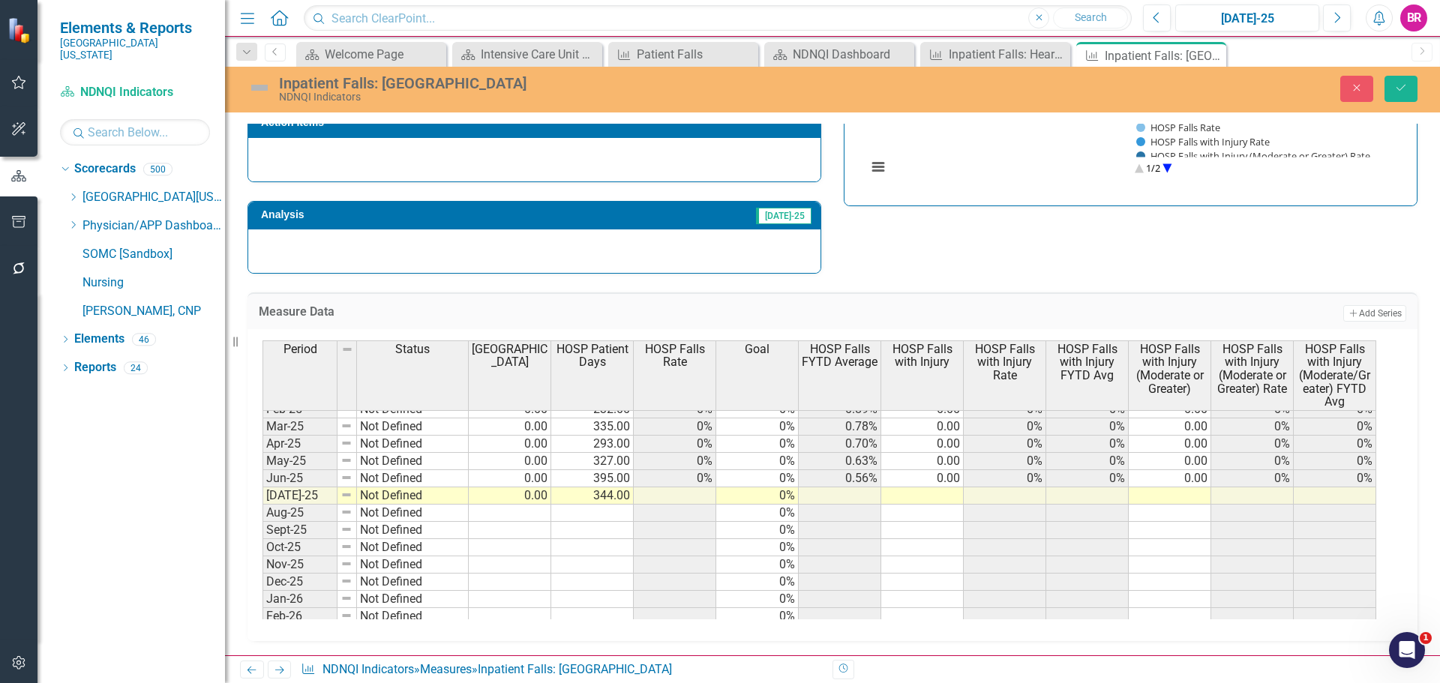
click at [921, 488] on td at bounding box center [922, 496] width 83 height 17
click at [936, 495] on td at bounding box center [922, 496] width 83 height 17
type textarea "0"
click at [1392, 94] on button "Save" at bounding box center [1401, 89] width 33 height 26
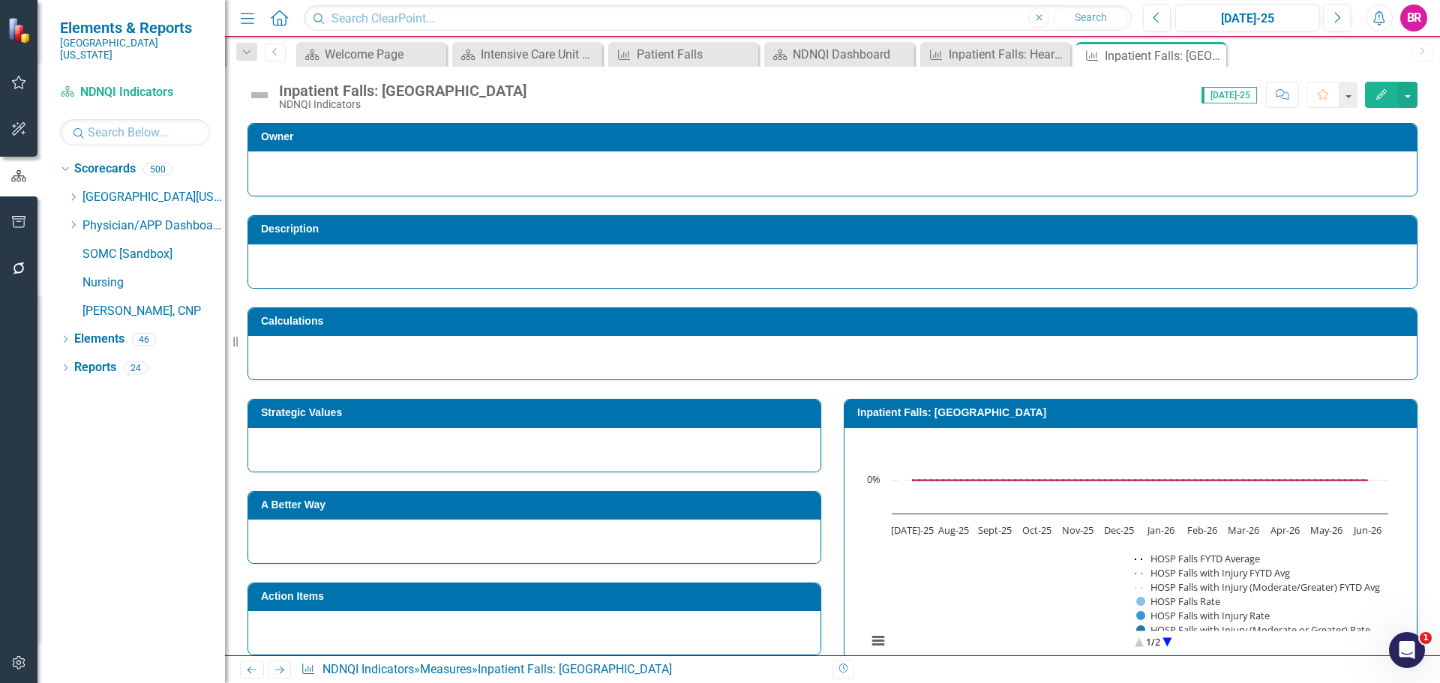
click at [276, 671] on icon at bounding box center [279, 671] width 9 height 8
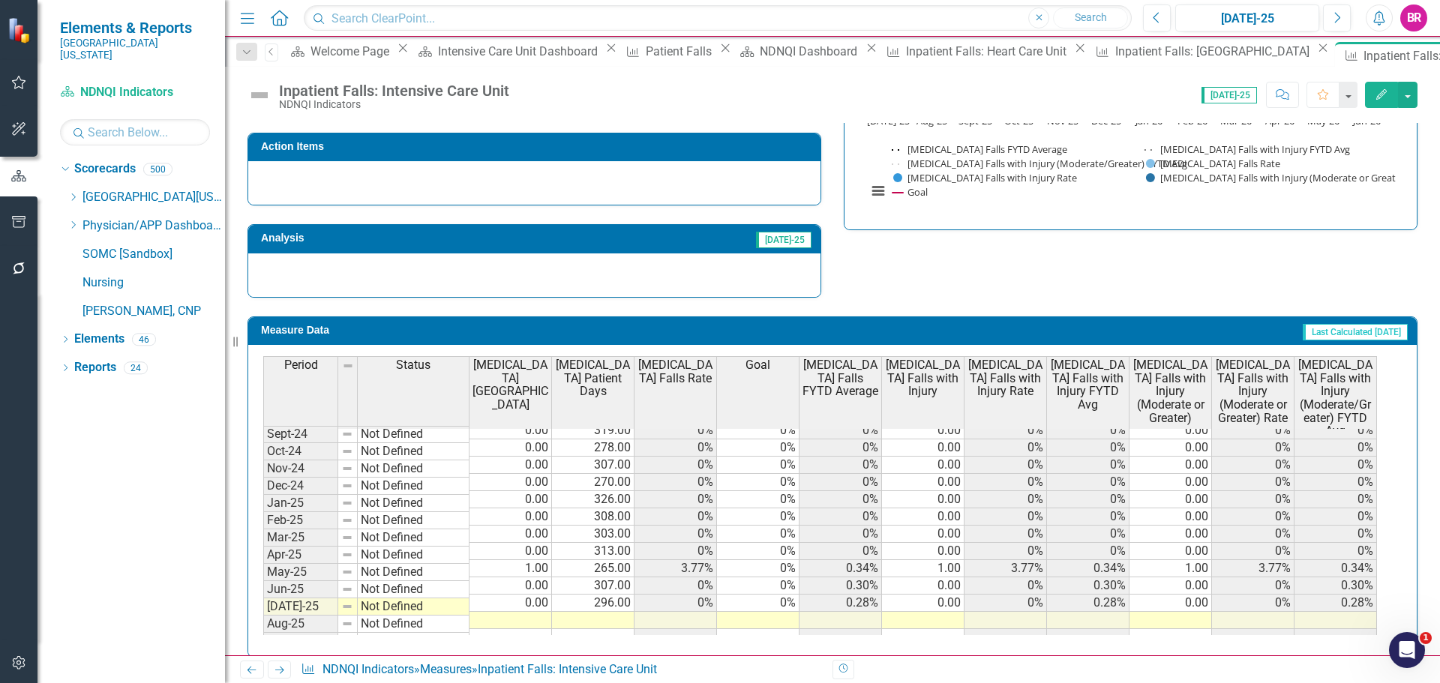
scroll to position [600, 0]
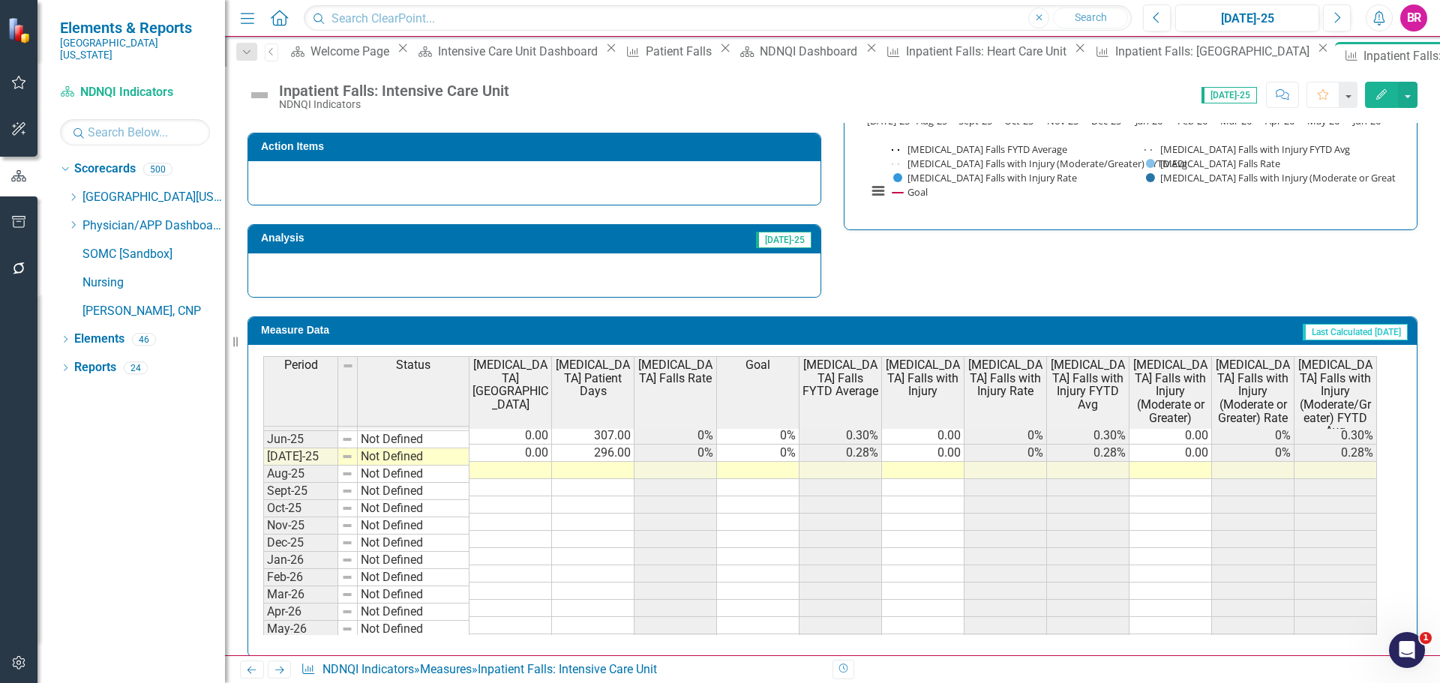
click at [752, 434] on tbody "Nov-23 Not Defined 0.00 241.00 0% 0% 1.61% 0.00 0% 0.80% 0.00 0% 0% Dec-23 Not …" at bounding box center [820, 392] width 1114 height 553
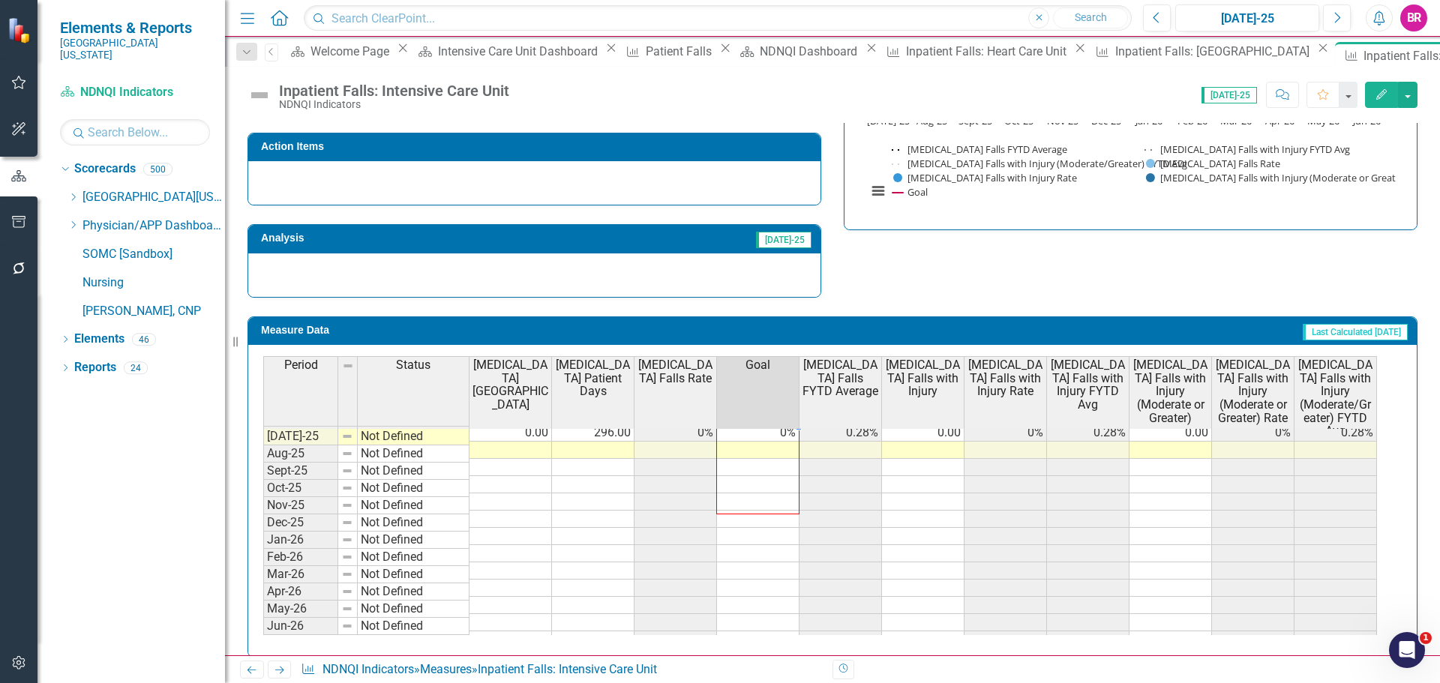
scroll to position [467, 0]
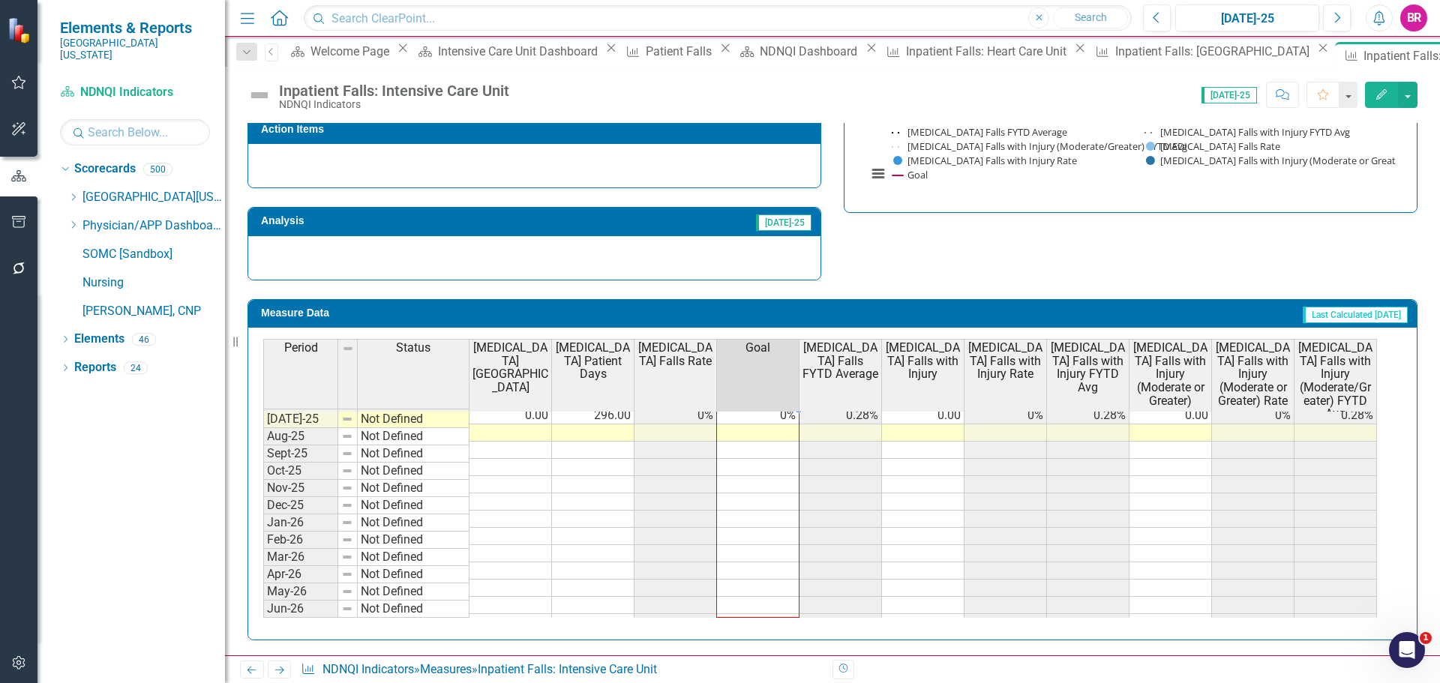
drag, startPoint x: 799, startPoint y: 447, endPoint x: 777, endPoint y: 606, distance: 160.5
click at [263, 606] on div "Period Status ICU Falls ICU Patient Days ICU Falls Rate Goal ICU Falls FYTD Ave…" at bounding box center [263, 364] width 0 height 533
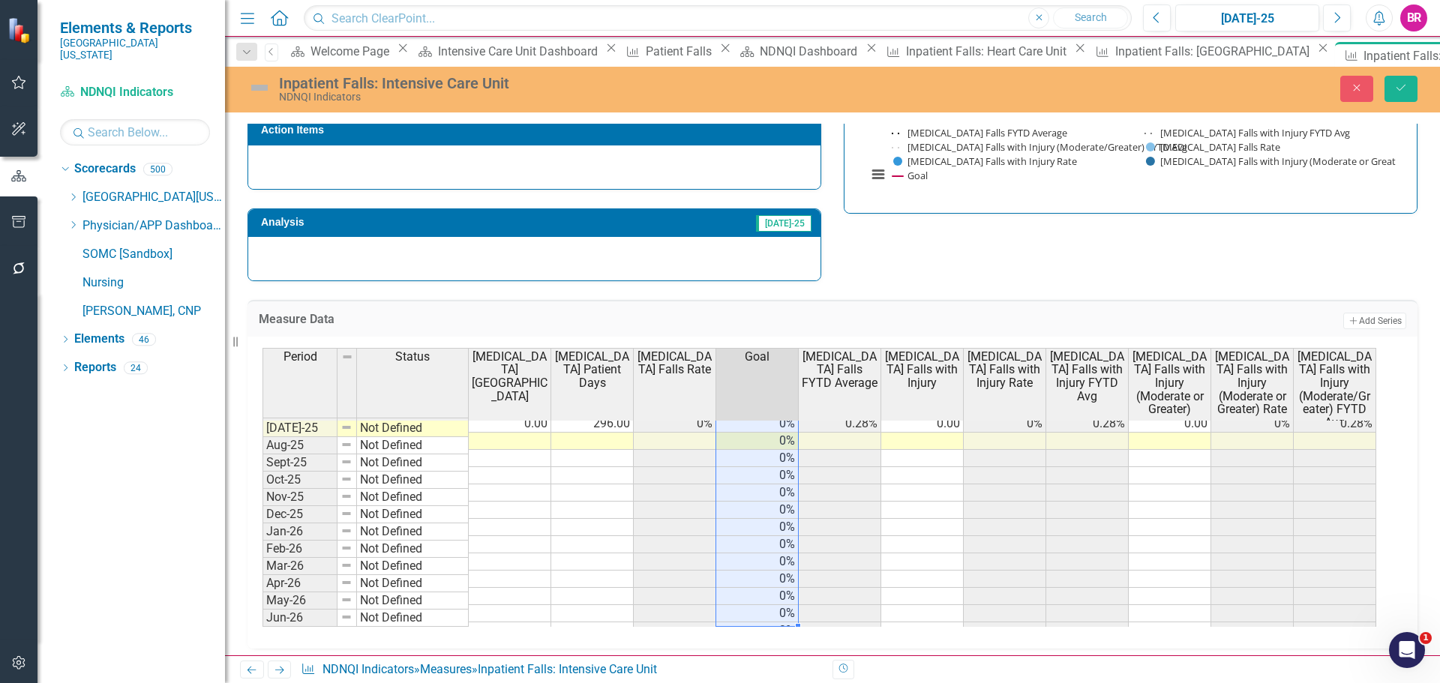
type textarea "0"
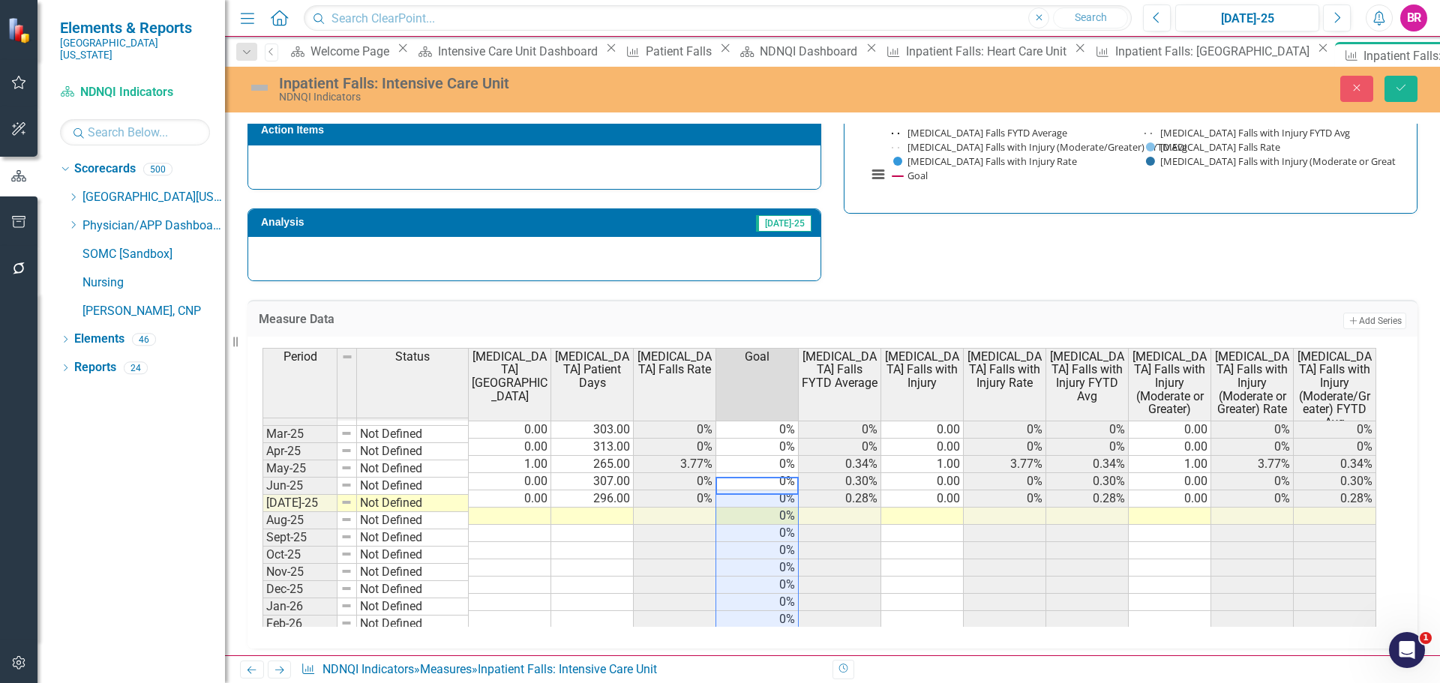
click at [537, 508] on td at bounding box center [510, 516] width 83 height 17
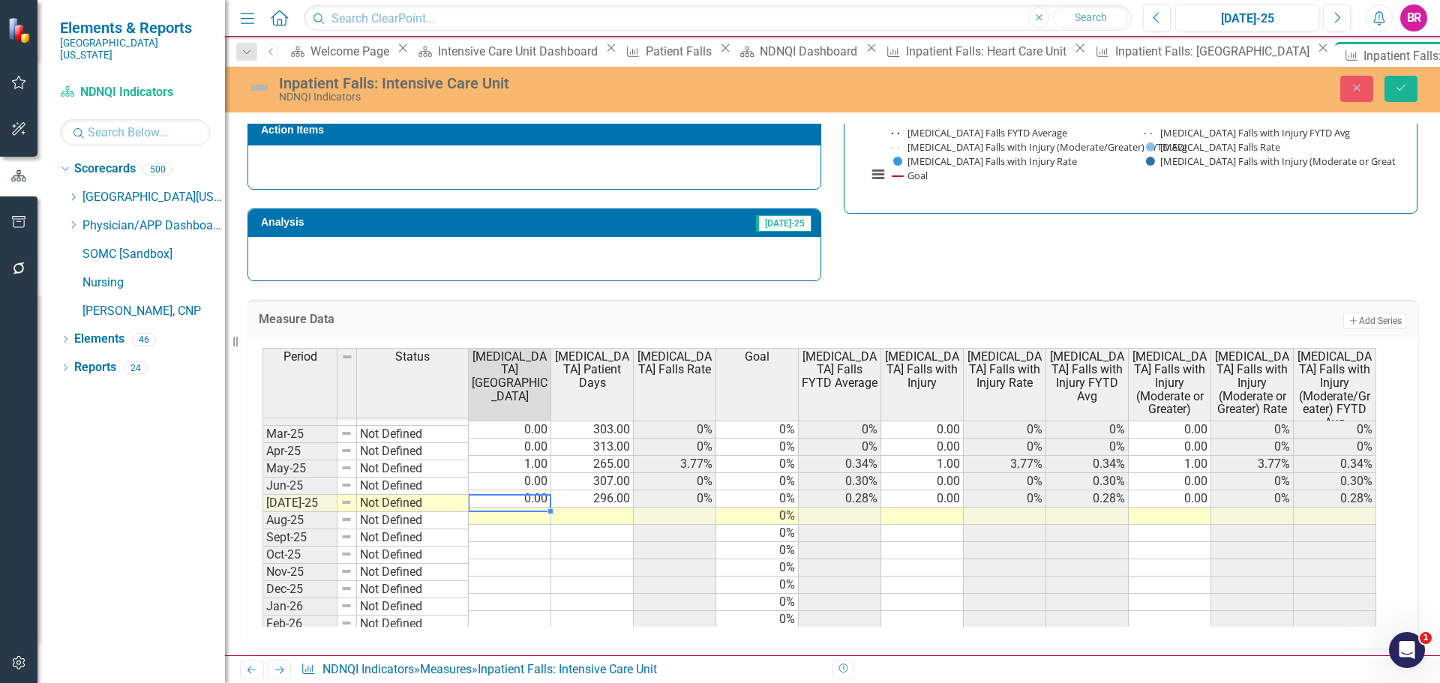
click at [526, 508] on td at bounding box center [510, 516] width 83 height 17
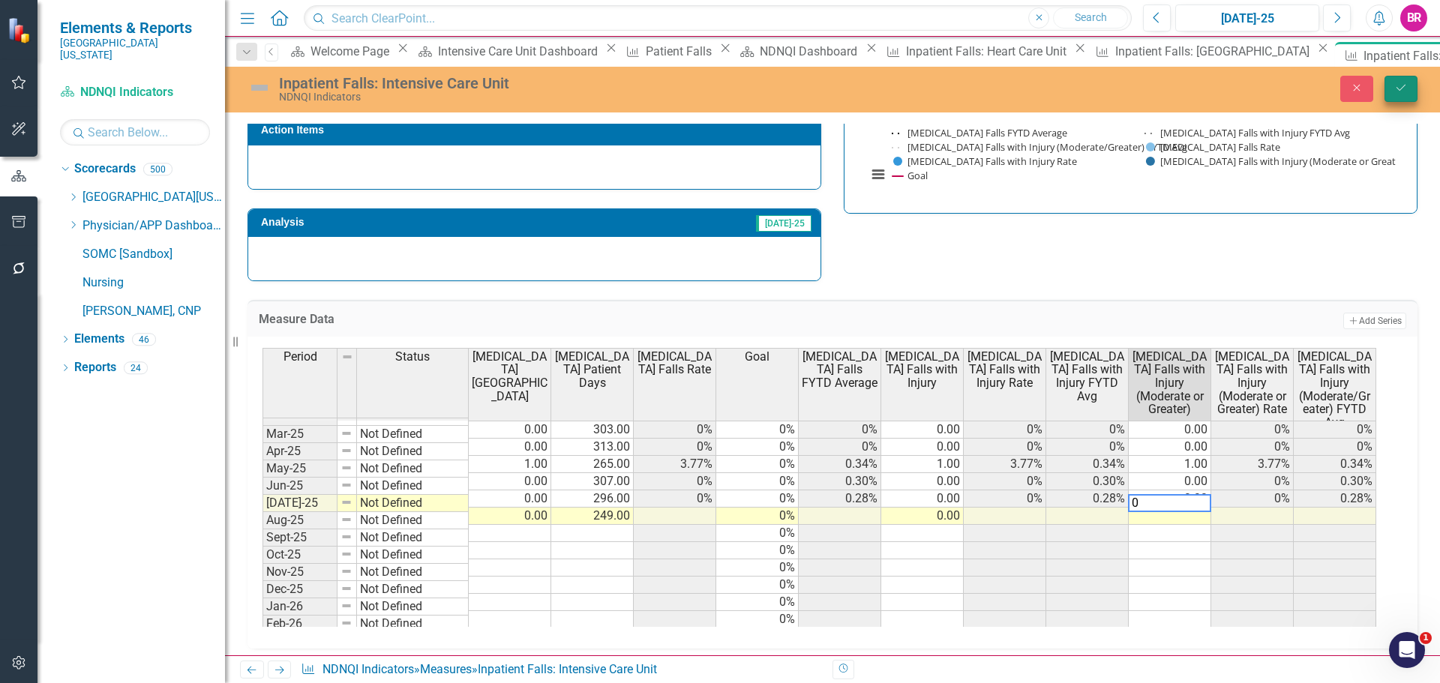
type textarea "0"
click at [1408, 97] on button "Save" at bounding box center [1401, 89] width 33 height 26
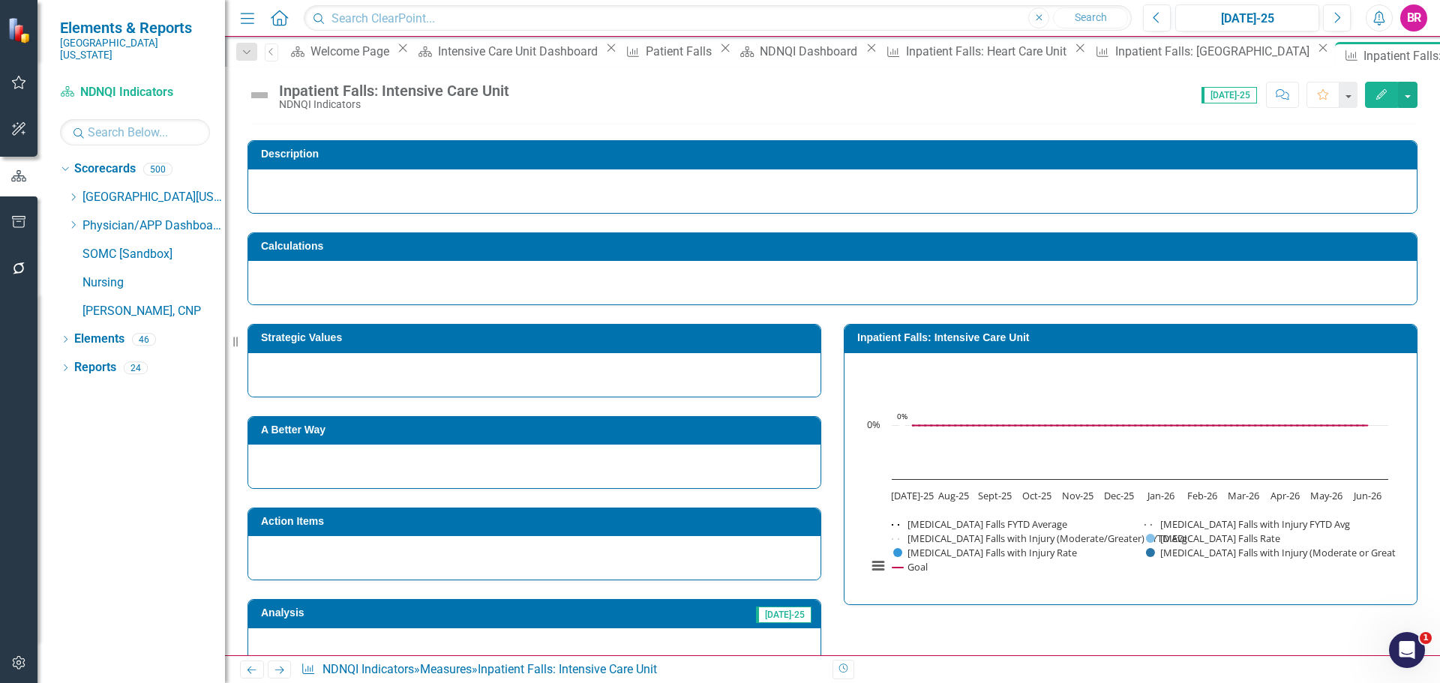
scroll to position [150, 0]
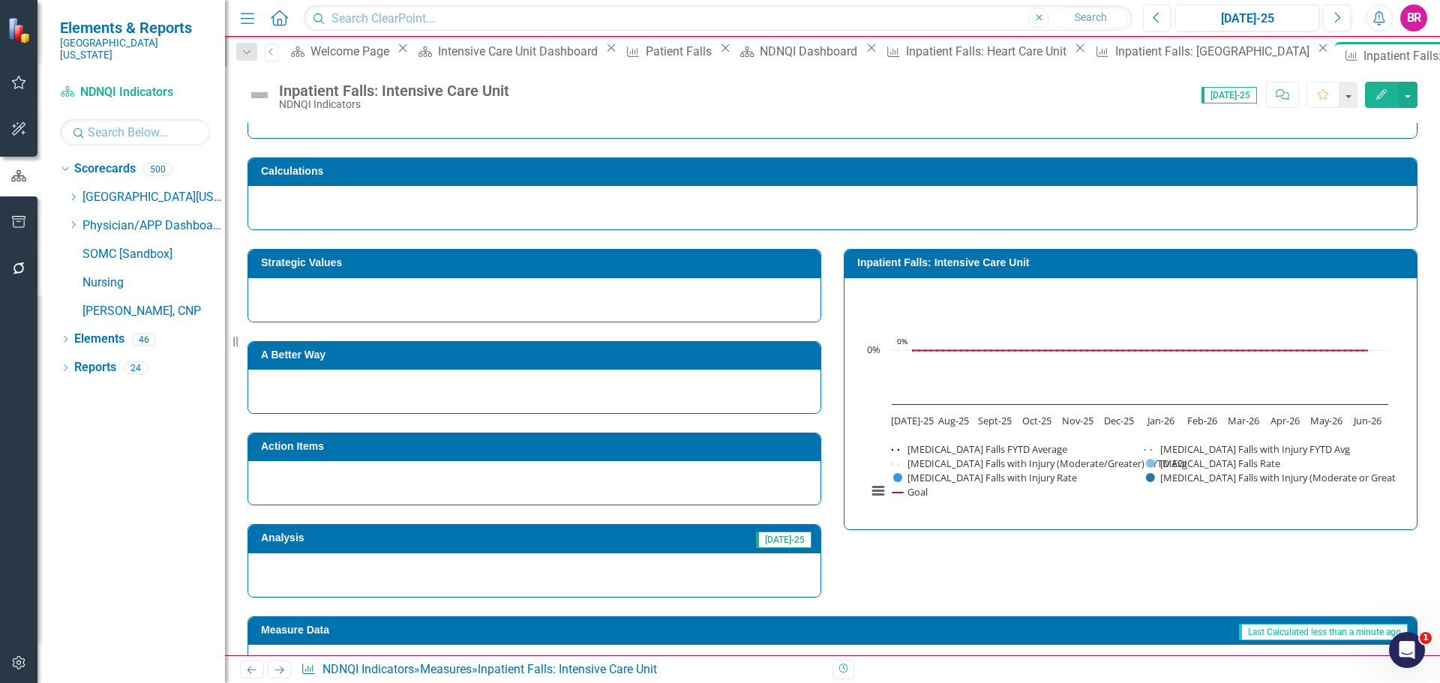
click at [278, 671] on icon "Next" at bounding box center [279, 670] width 13 height 10
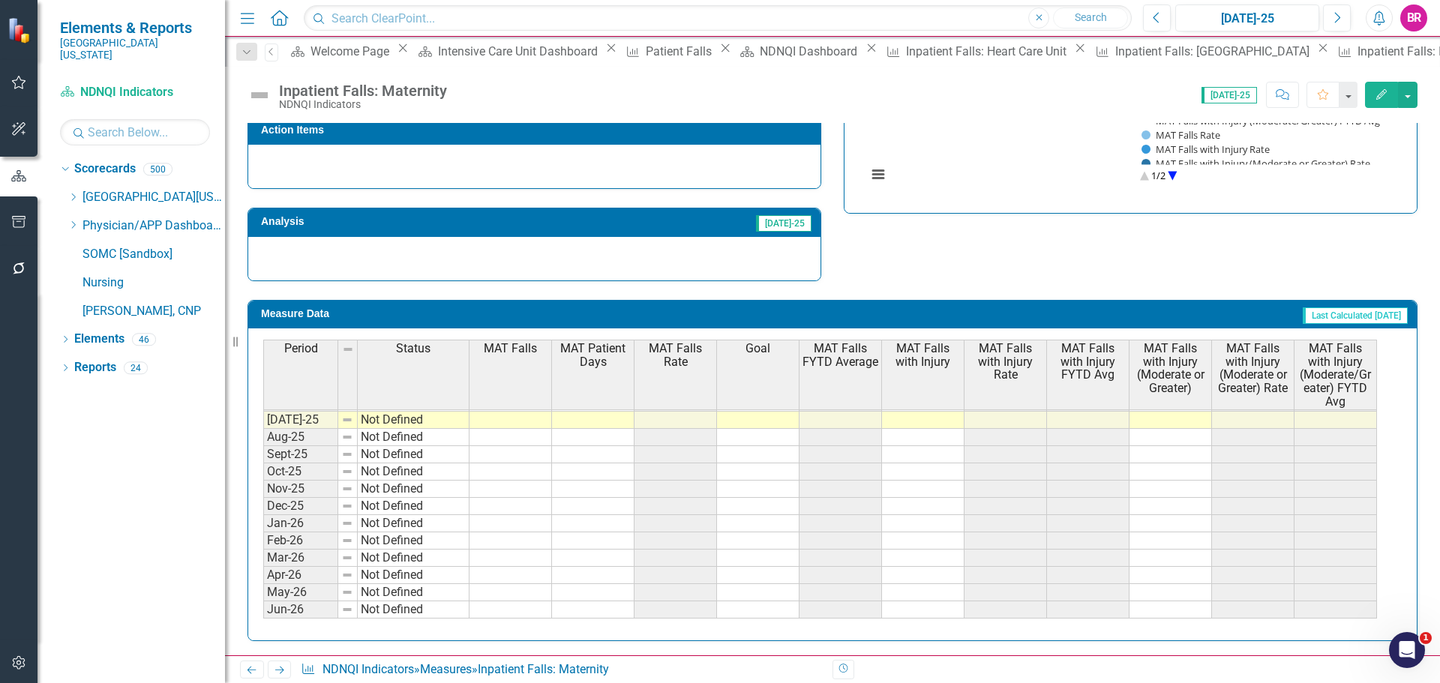
scroll to position [545, 0]
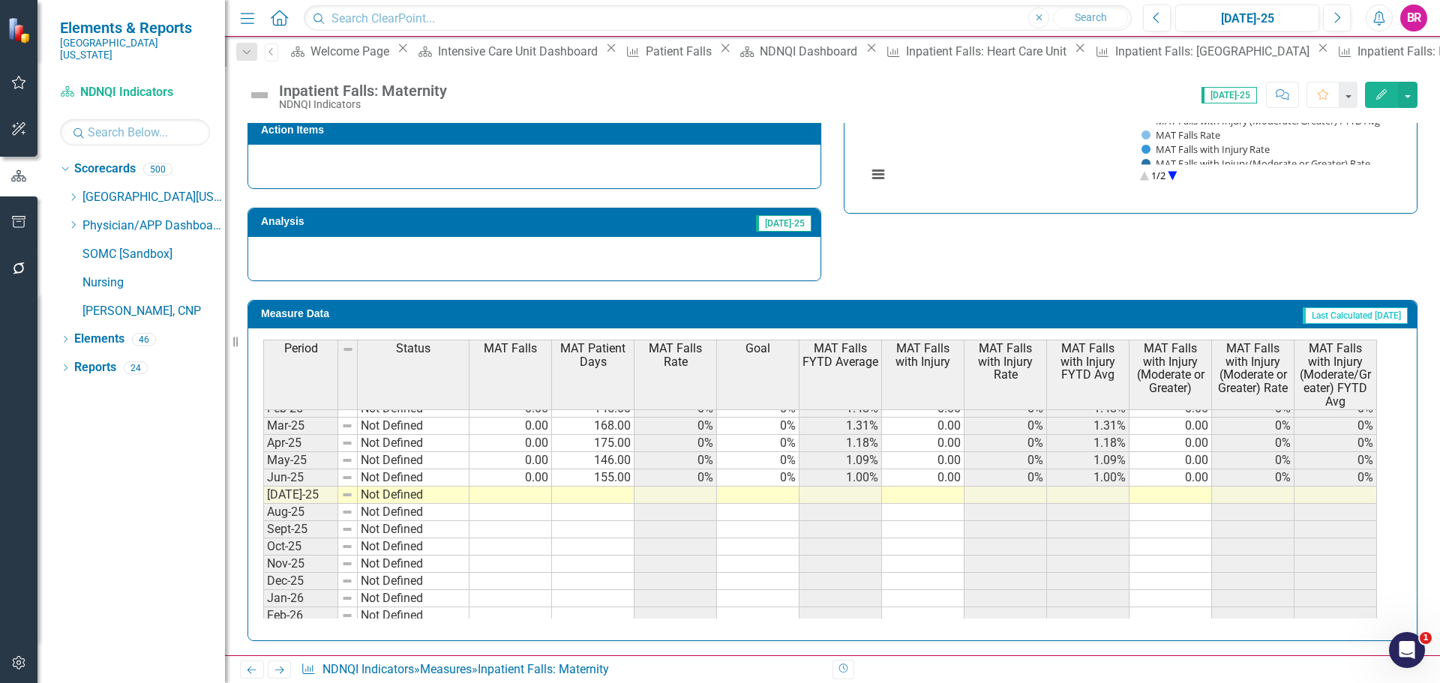
click at [536, 492] on tbody "Nov-23 Not Defined 0.00 129.00 0% 0% 0% 0.00 0% 0% 0.00 0% 0% Dec-23 Not Define…" at bounding box center [820, 417] width 1114 height 553
click at [539, 500] on td at bounding box center [511, 495] width 83 height 17
type textarea "0"
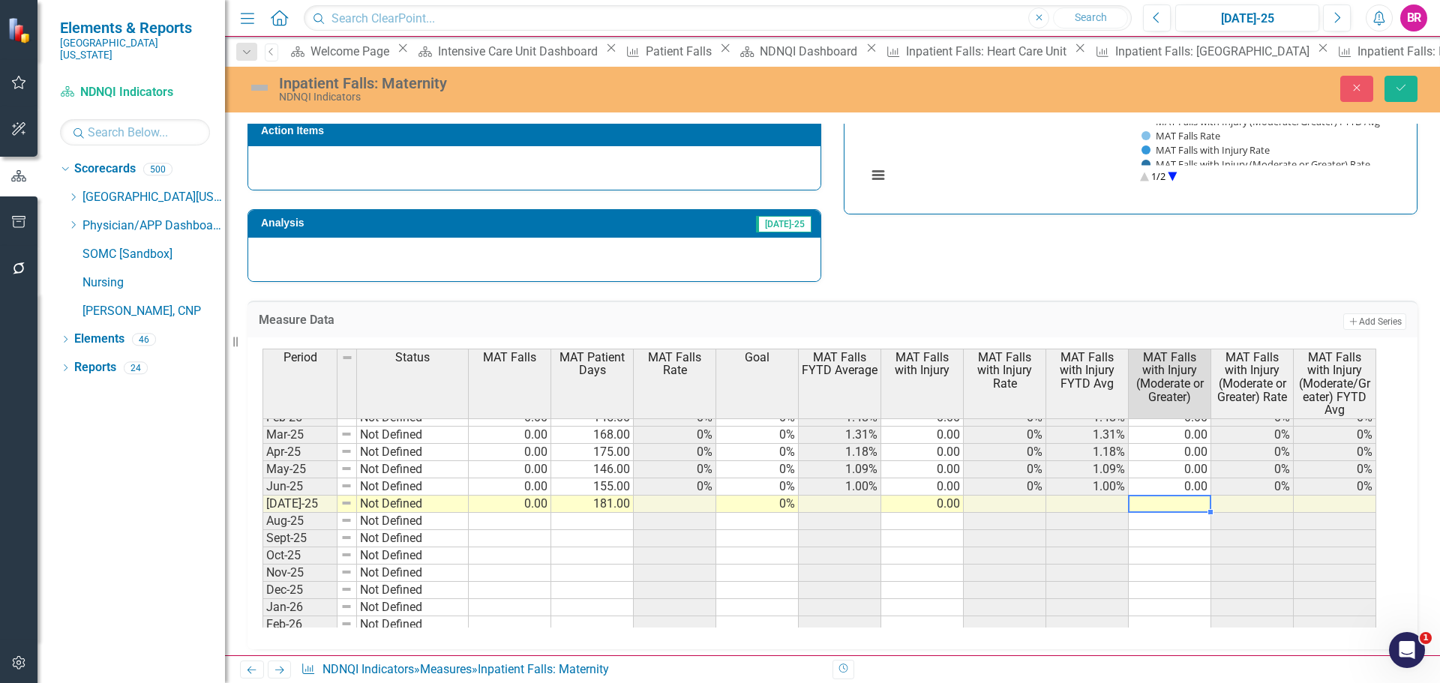
type textarea "."
type textarea "0"
click at [1039, 227] on div "Strategic Values A Better Way Action Items Analysis Jul-25 Inpatient Falls: Mat…" at bounding box center [832, 99] width 1193 height 368
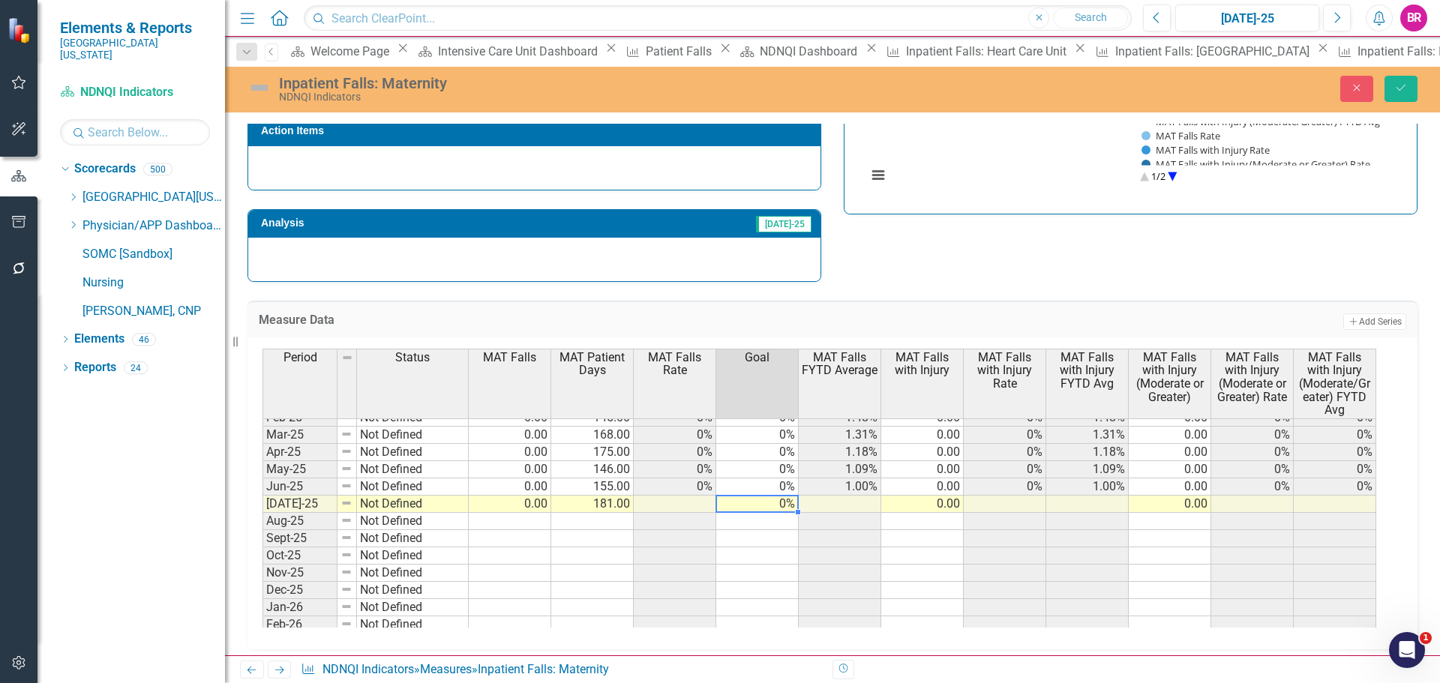
click at [761, 510] on td "0%" at bounding box center [757, 504] width 83 height 17
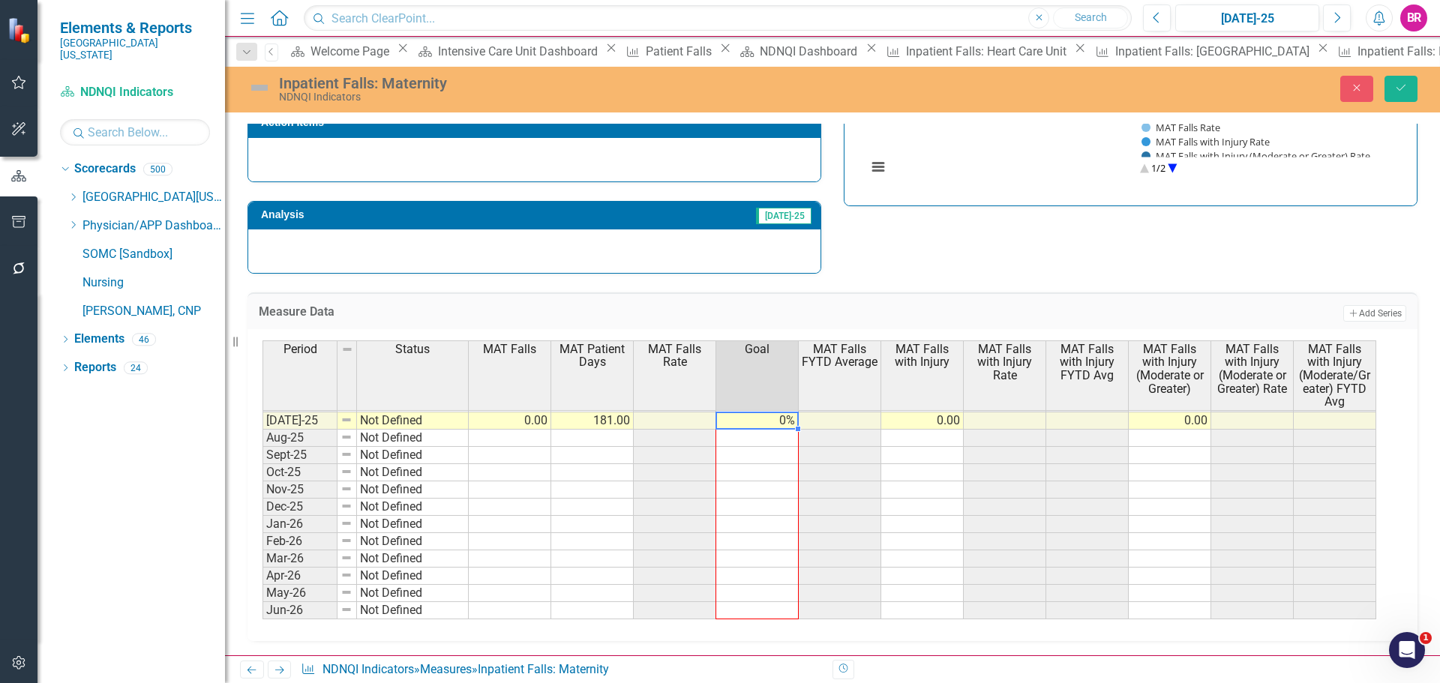
drag, startPoint x: 797, startPoint y: 513, endPoint x: 769, endPoint y: 615, distance: 105.9
click at [263, 615] on div "Period Status MAT Falls MAT Patient Days MAT Falls Rate Goal MAT Falls FYTD Ave…" at bounding box center [263, 377] width 0 height 520
click at [1402, 94] on button "Save" at bounding box center [1401, 89] width 33 height 26
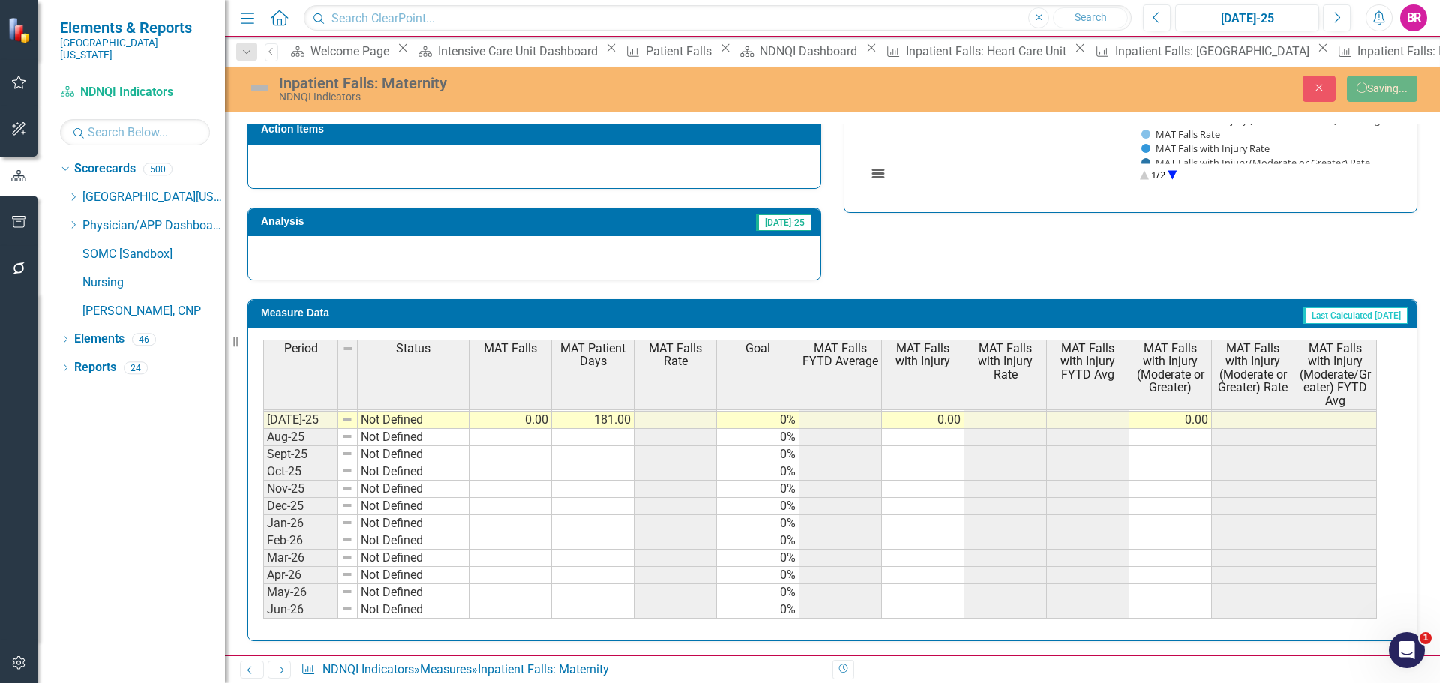
scroll to position [468, 0]
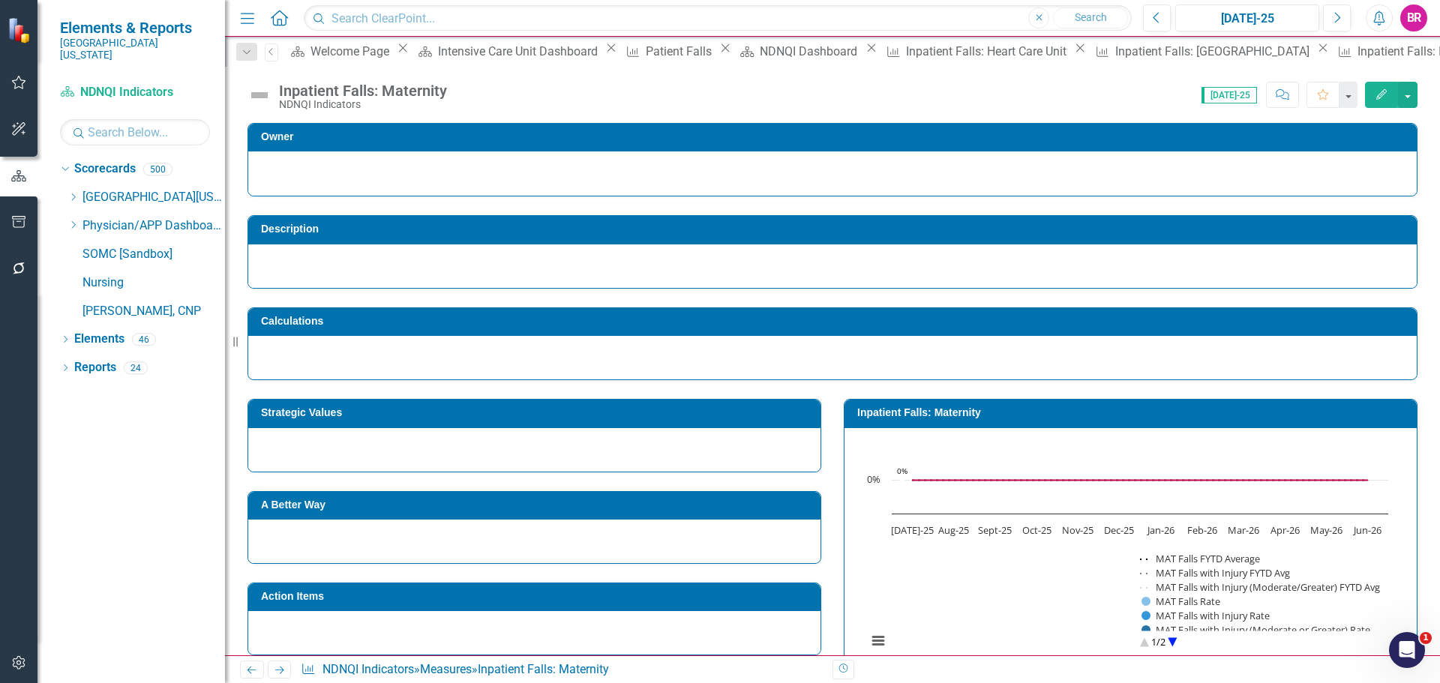
click at [276, 669] on icon "Next" at bounding box center [279, 670] width 13 height 10
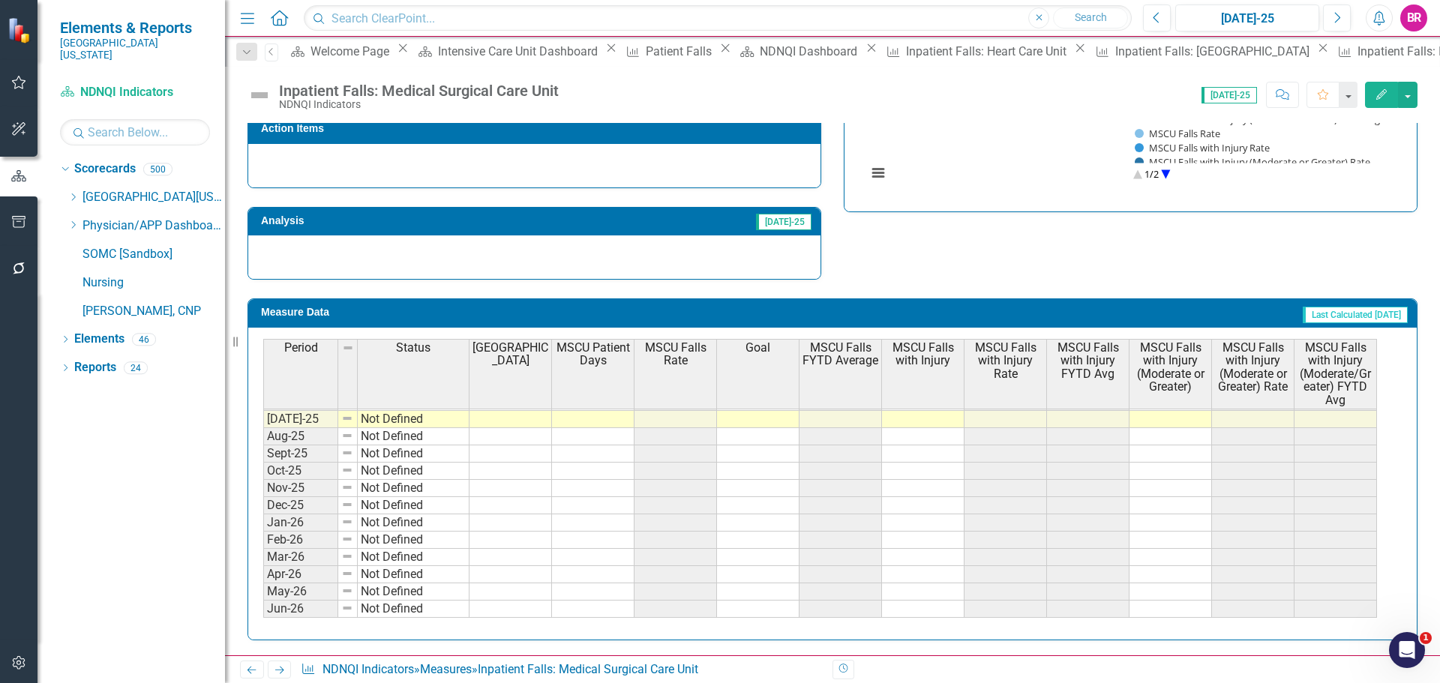
scroll to position [545, 0]
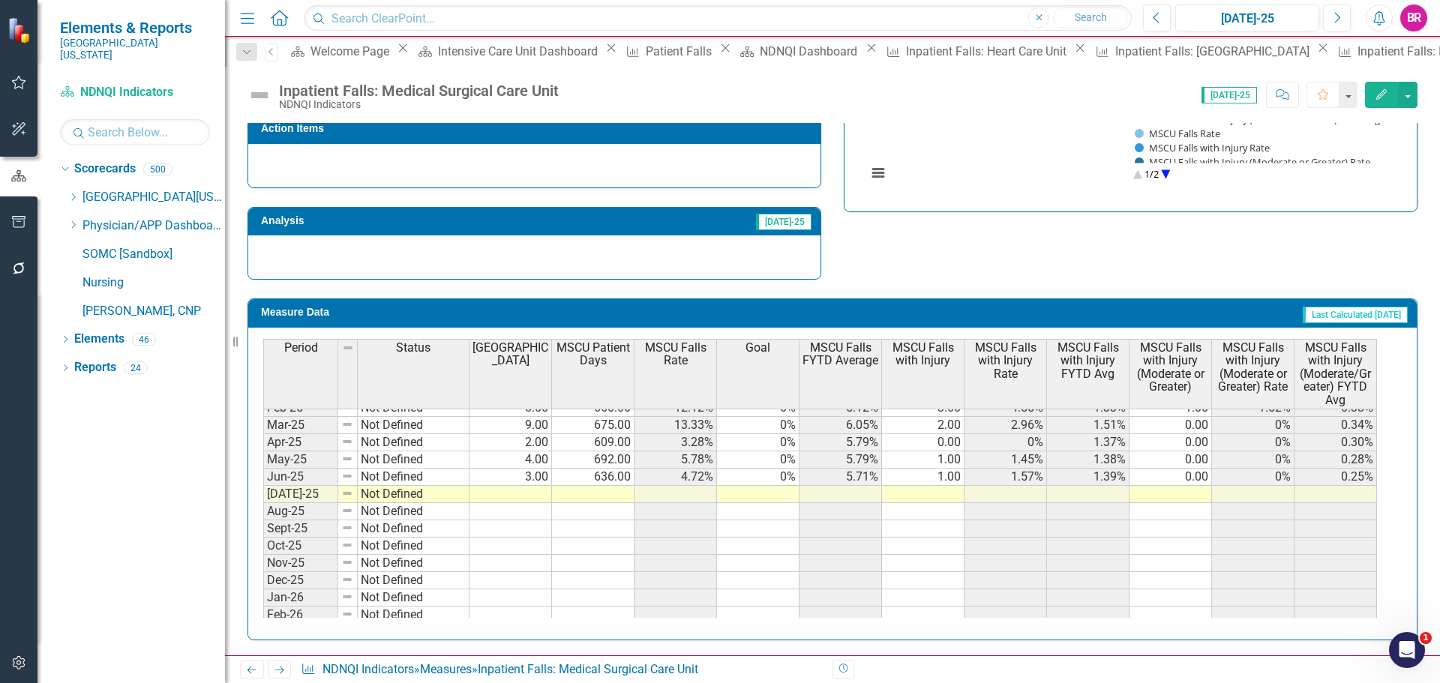
click at [543, 494] on tbody "Nov-23 Not Defined 3.00 611.00 4.91% 0% 4.51% 0.00 0% 0.85% 0.00 0% 0% Dec-23 N…" at bounding box center [820, 416] width 1114 height 553
click at [520, 497] on td at bounding box center [511, 494] width 83 height 17
type textarea "2"
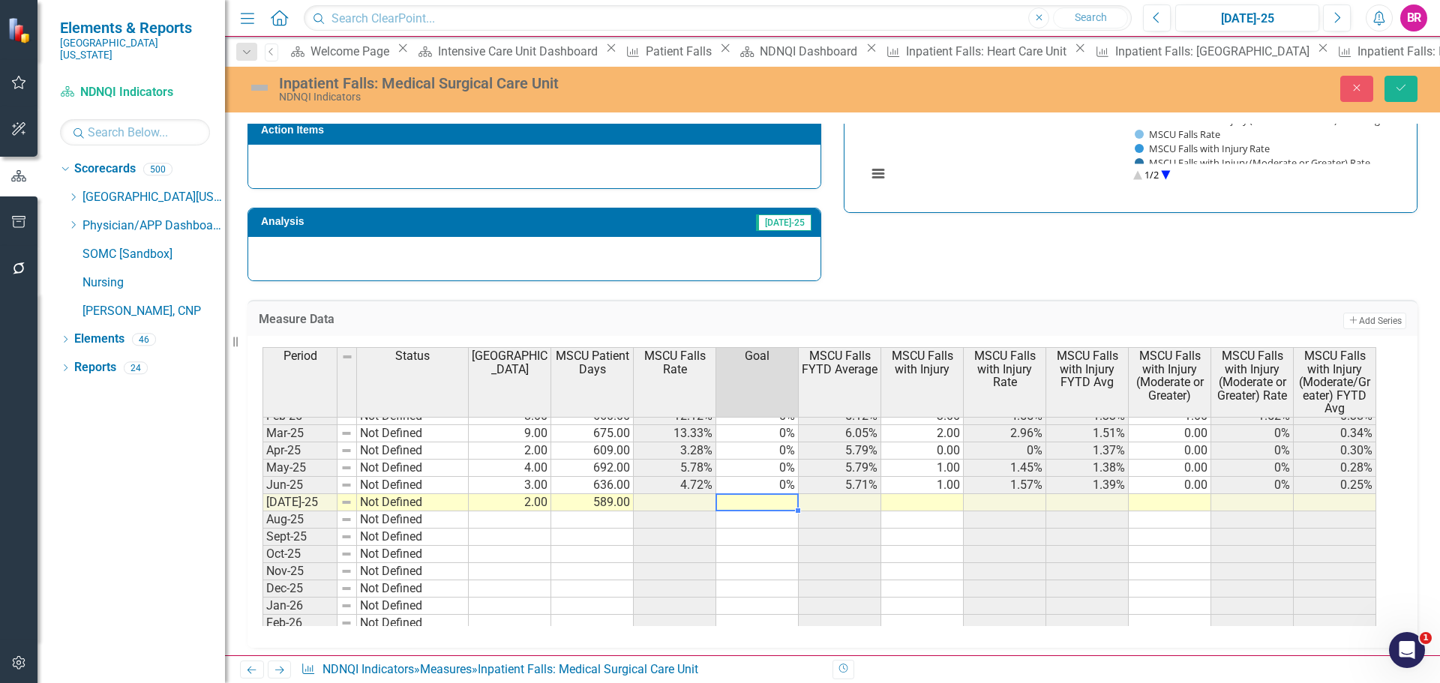
click at [781, 482] on td "0%" at bounding box center [757, 485] width 83 height 17
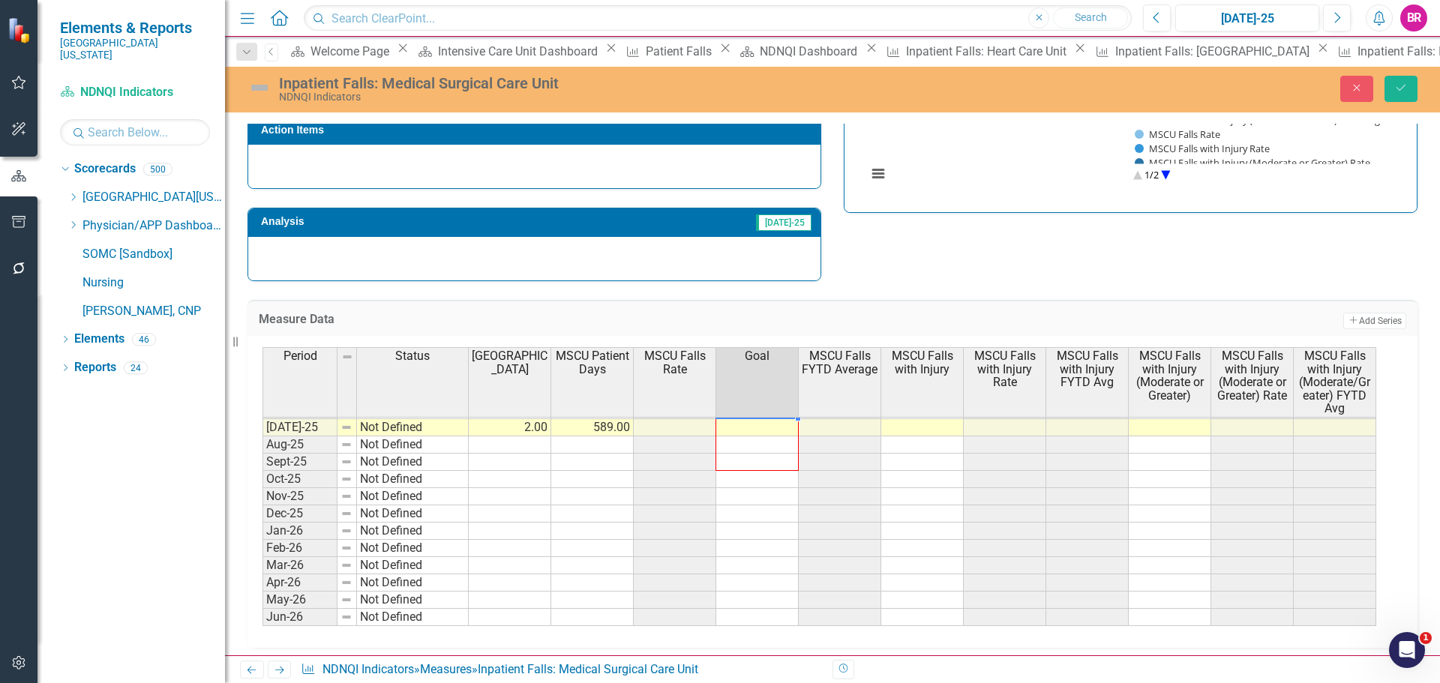
scroll to position [521, 0]
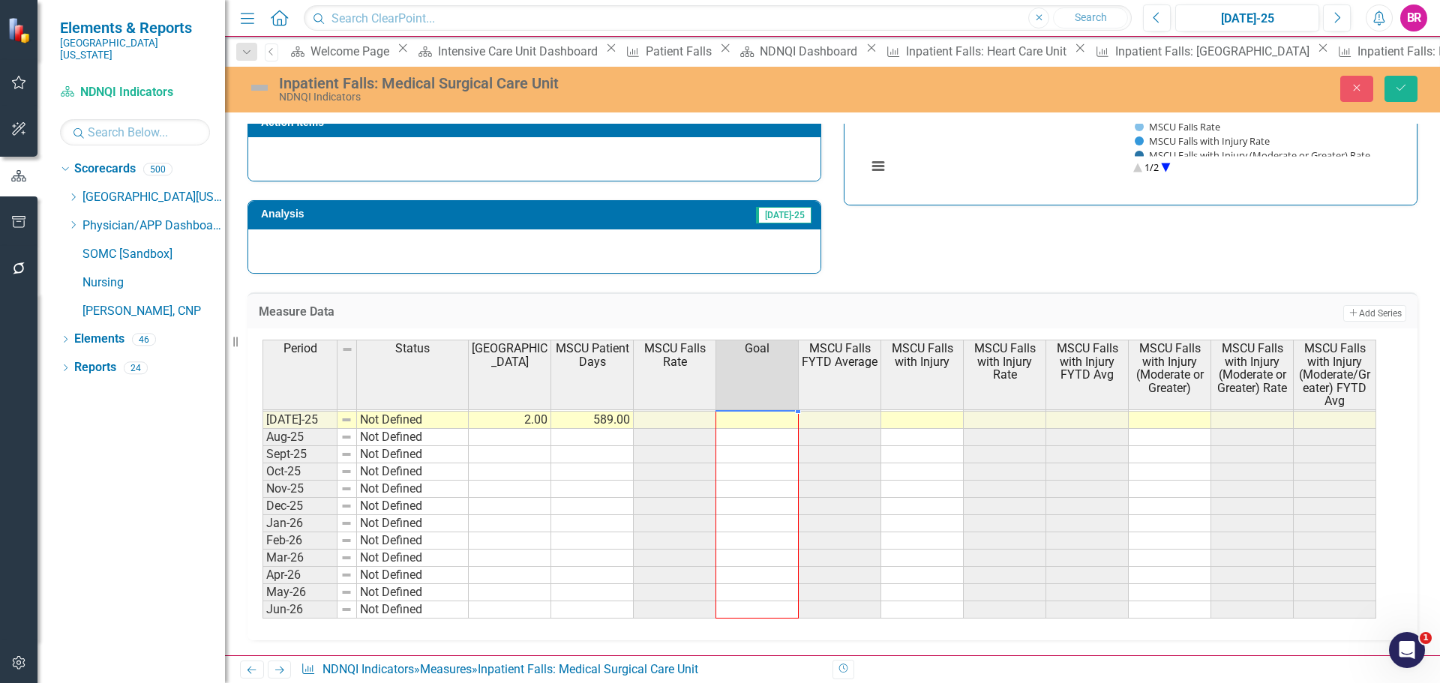
drag, startPoint x: 796, startPoint y: 494, endPoint x: 763, endPoint y: 619, distance: 129.6
click at [263, 636] on div at bounding box center [263, 636] width 0 height 0
type textarea "0"
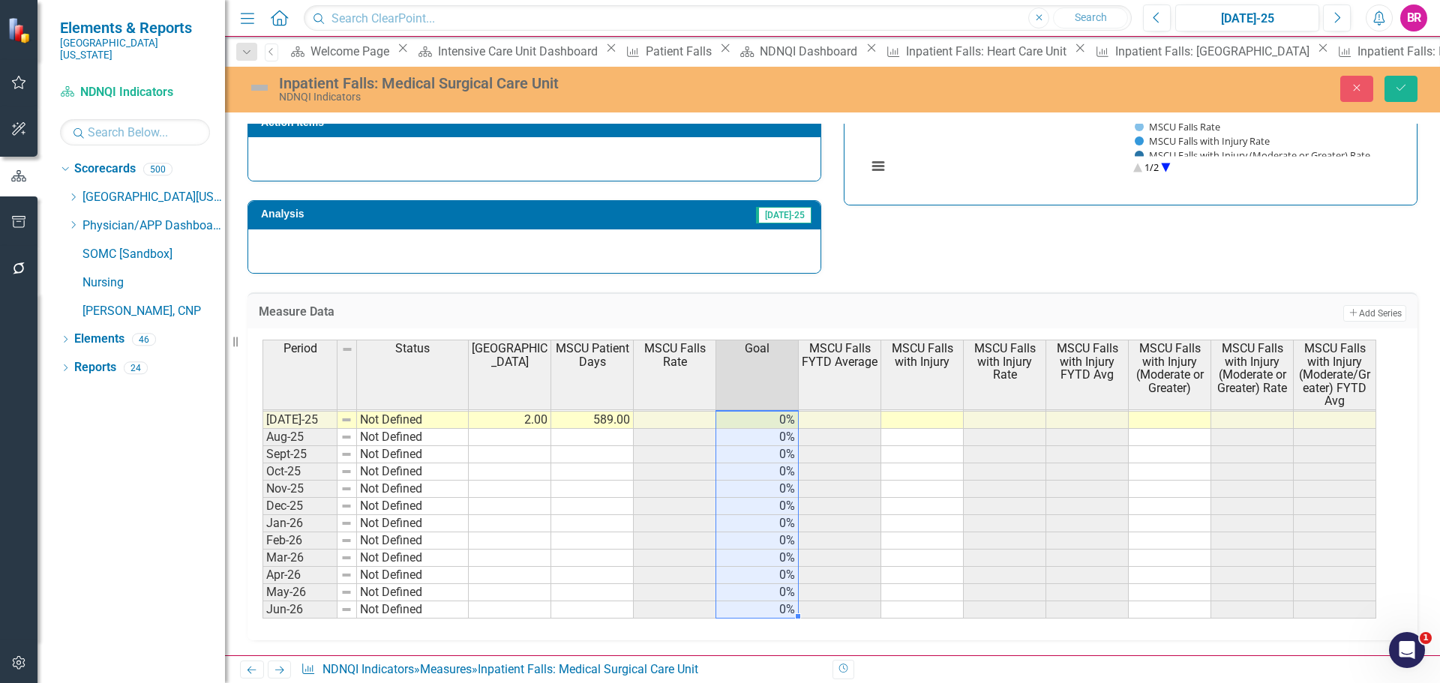
click at [877, 284] on div "Measure Data Add Add Series Period Status MSCU Falls MSCU Patient Days MSCU Fal…" at bounding box center [832, 458] width 1193 height 368
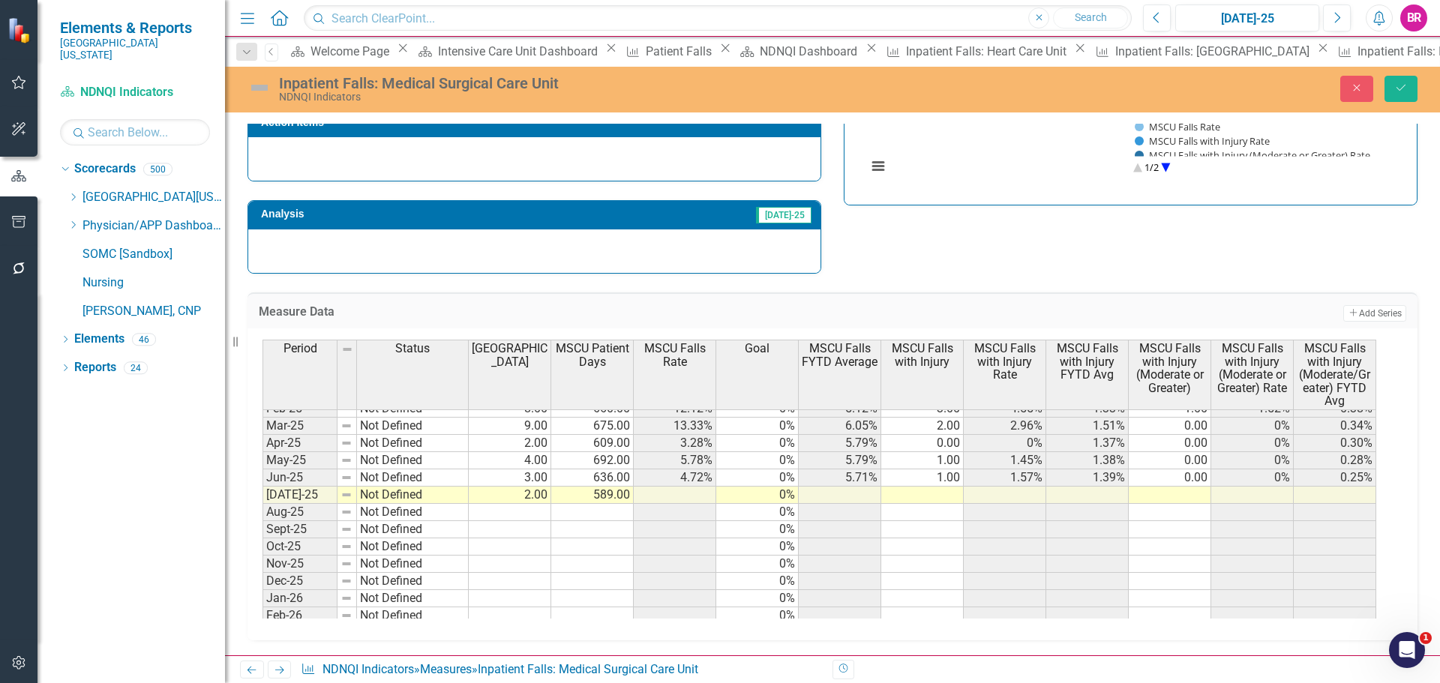
scroll to position [470, 0]
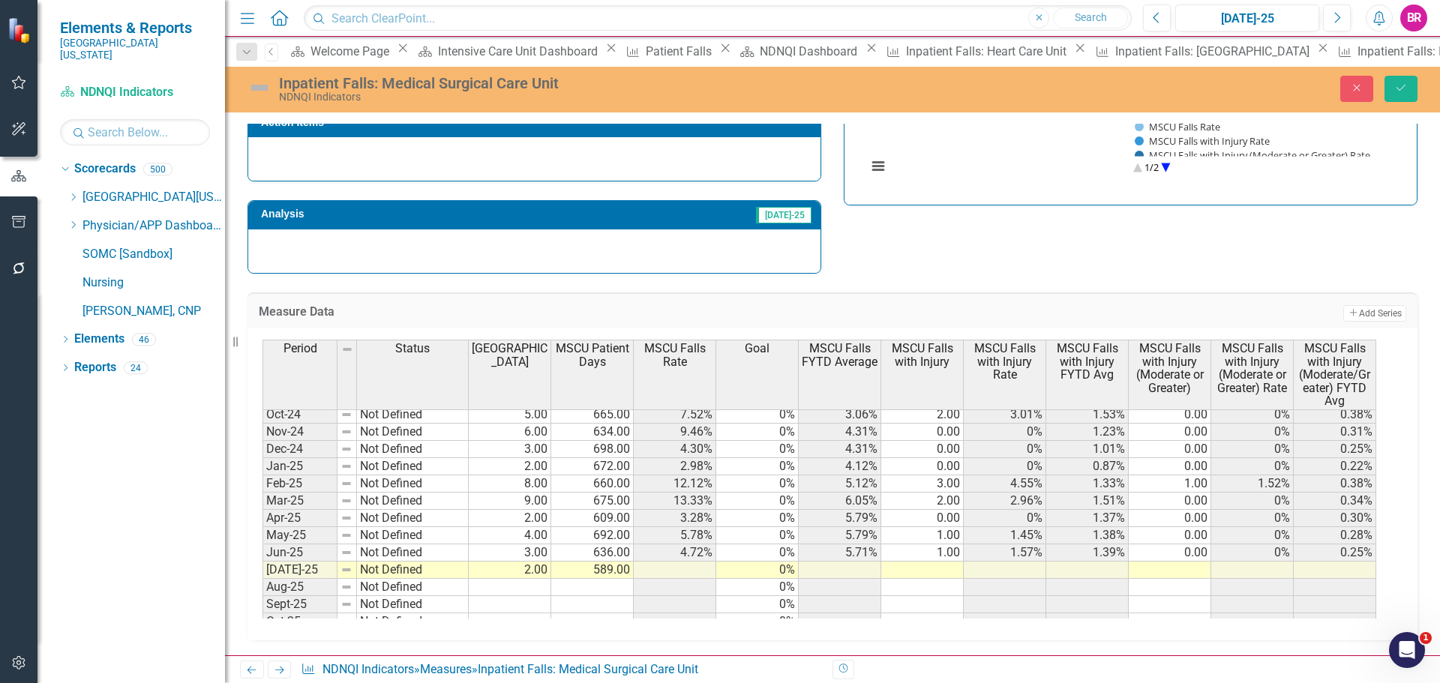
click at [948, 575] on td at bounding box center [922, 570] width 83 height 17
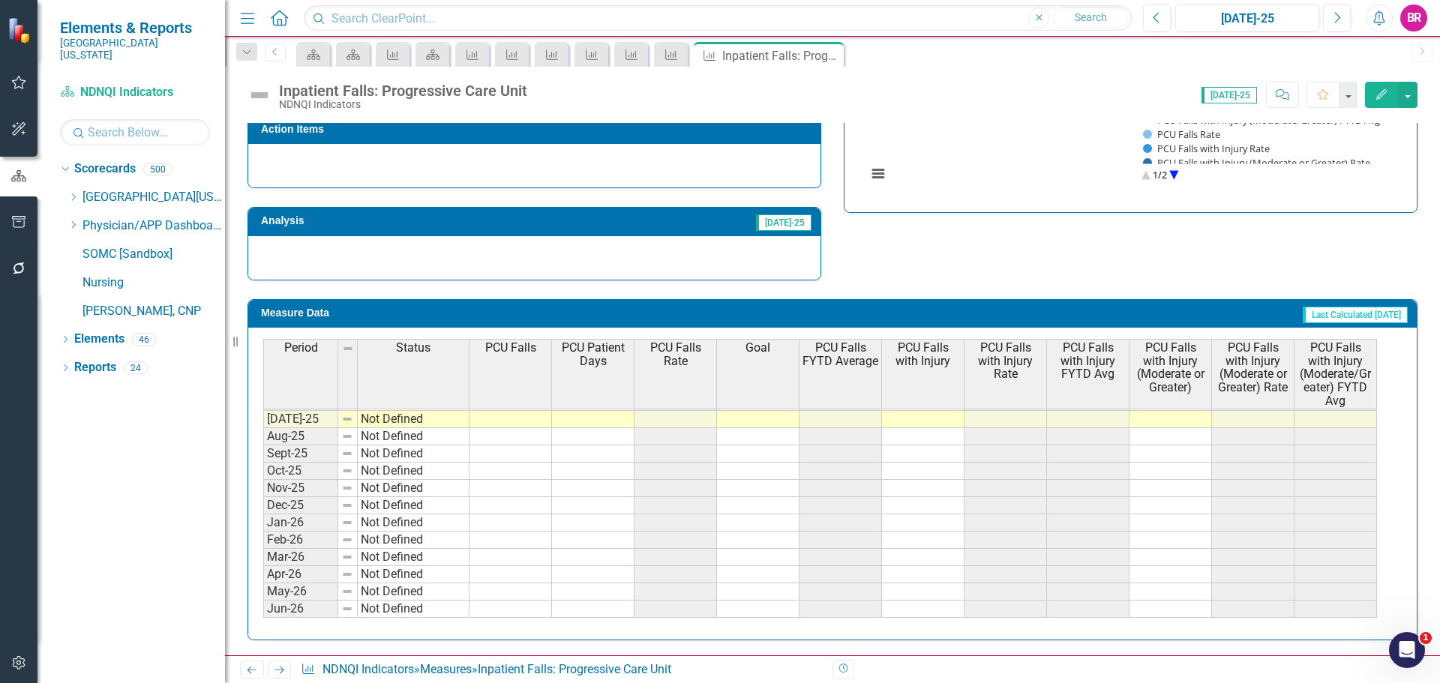
scroll to position [545, 0]
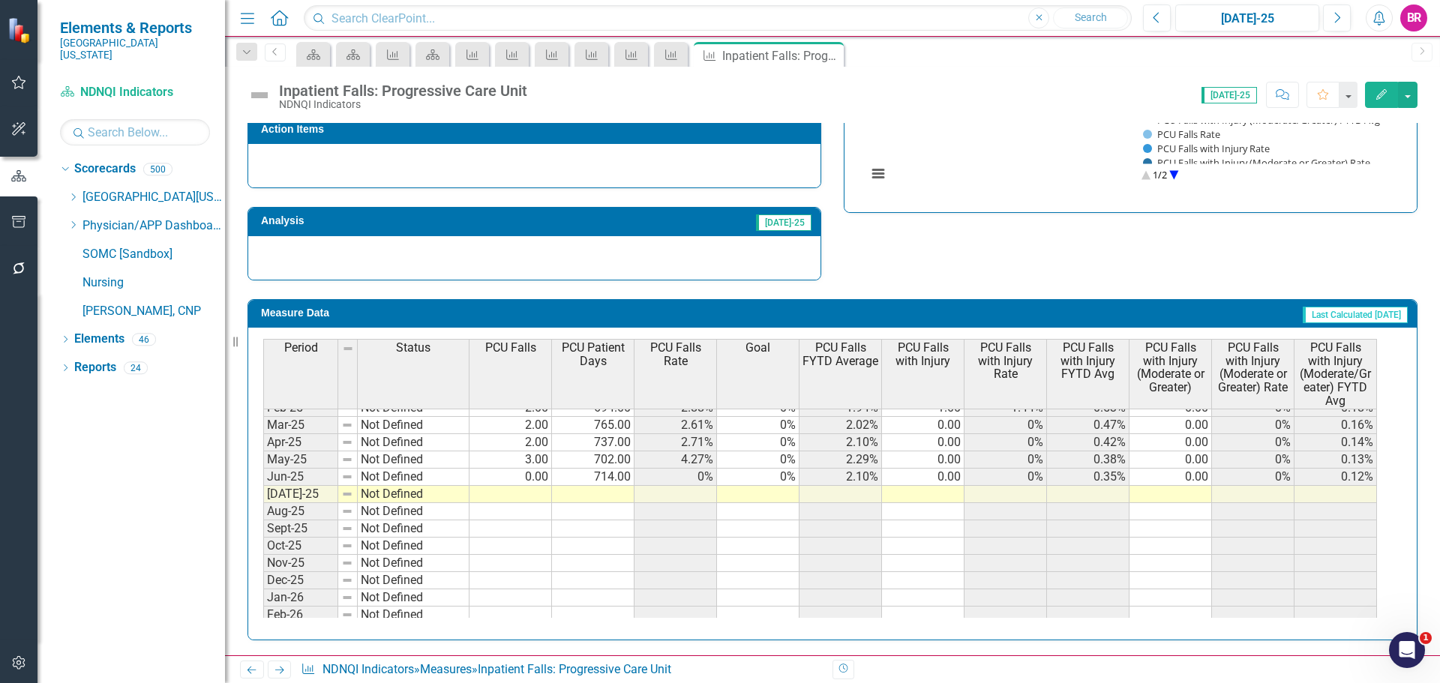
drag, startPoint x: 781, startPoint y: 479, endPoint x: 791, endPoint y: 479, distance: 9.8
click at [780, 479] on tbody "May-24 Not Defined 1.00 599.00 1.67% 0% 1.54% 1.00 1.67% 0.51% 0.00 0% 0% Jun-2…" at bounding box center [820, 468] width 1114 height 449
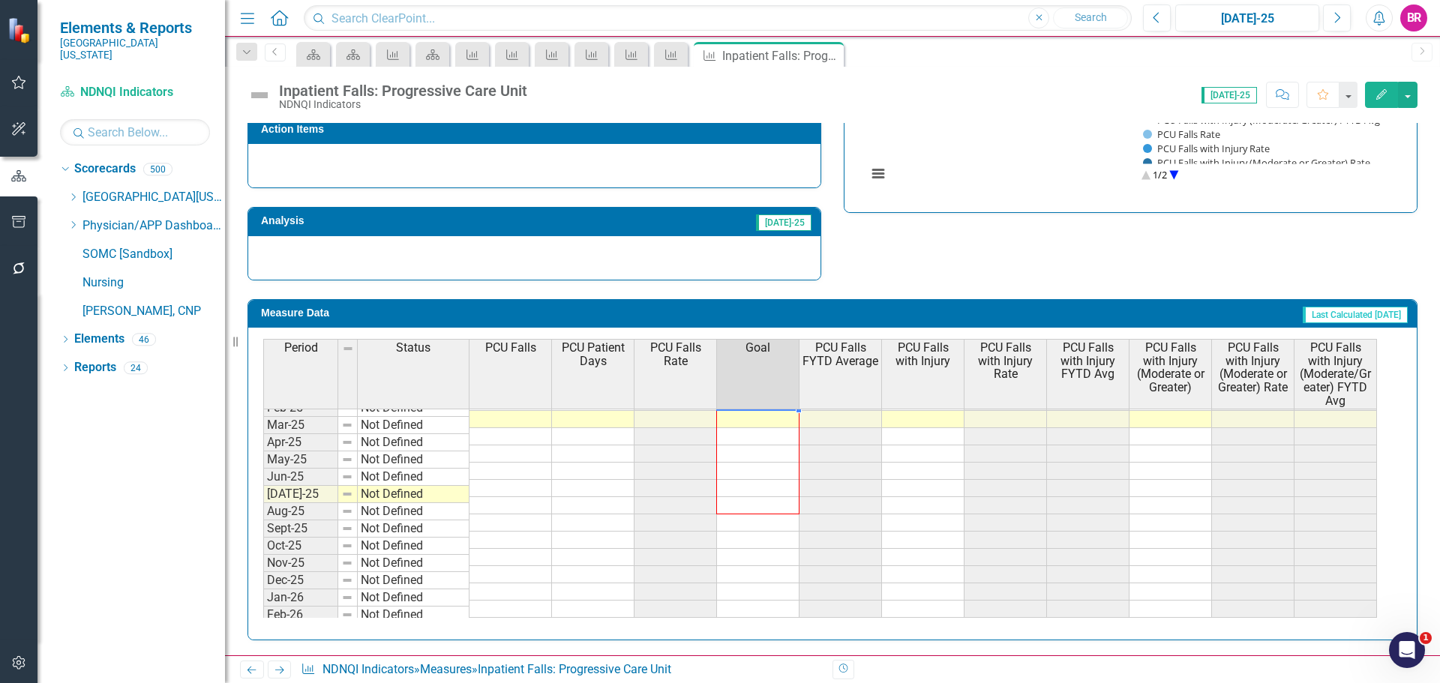
scroll to position [620, 0]
drag, startPoint x: 799, startPoint y: 485, endPoint x: 776, endPoint y: 480, distance: 23.0
click at [263, 607] on div "Period Status PCU Falls PCU Patient Days PCU Falls Rate Goal PCU Falls FYTD Ave…" at bounding box center [263, 341] width 0 height 554
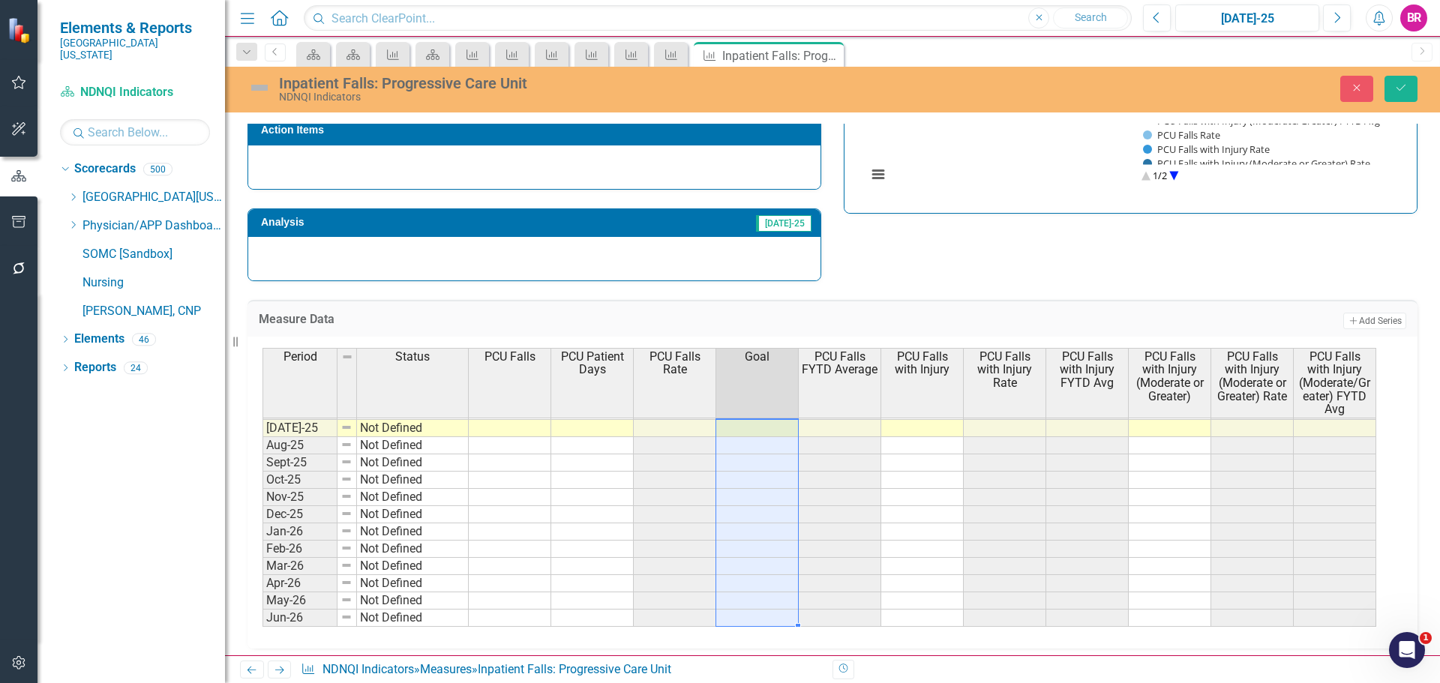
type textarea "0"
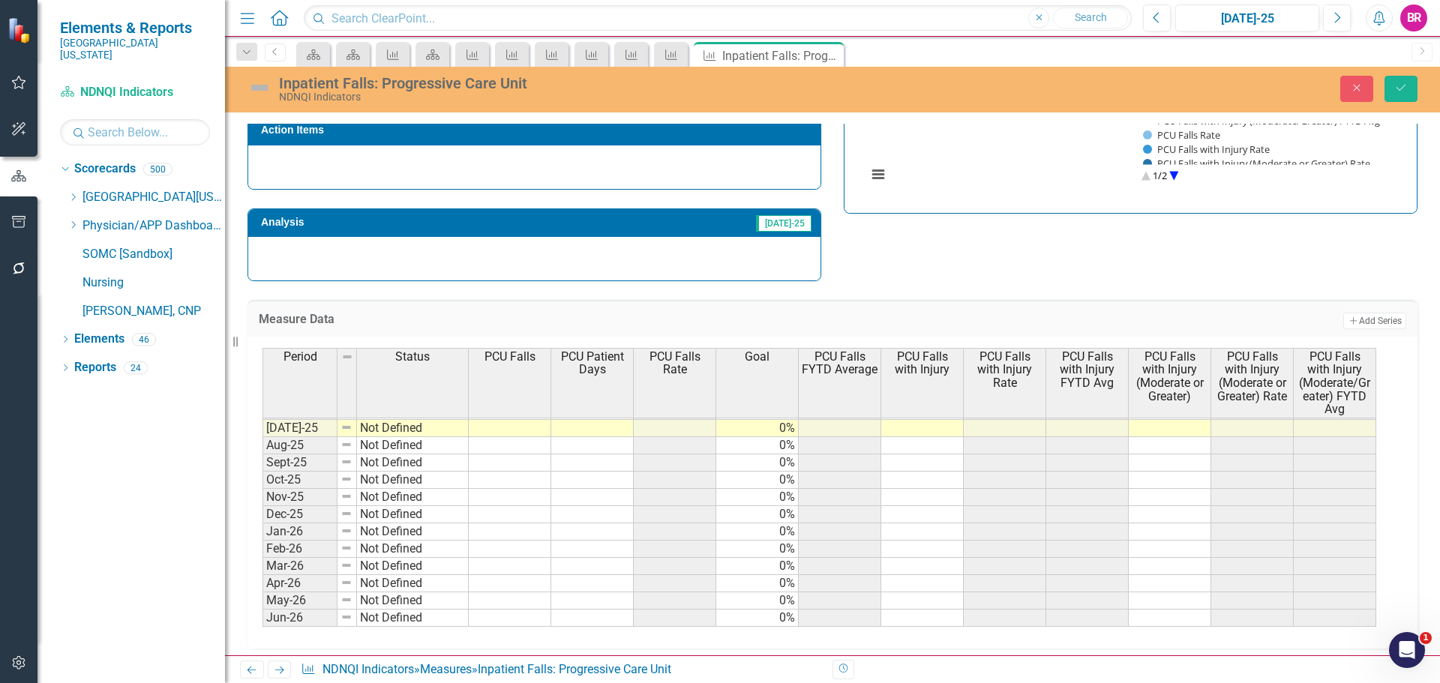
click at [854, 282] on div "Measure Data Add Add Series Period Status PCU Falls PCU Patient Days PCU Falls …" at bounding box center [832, 465] width 1193 height 368
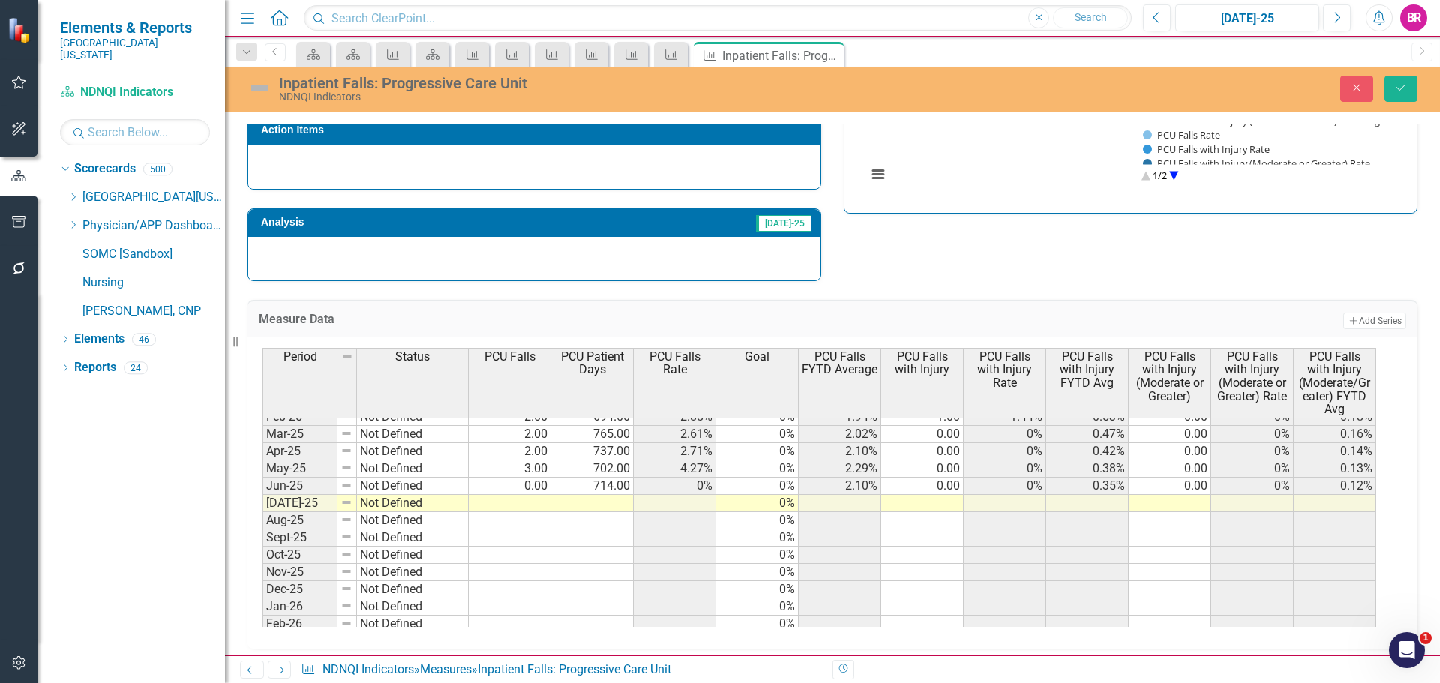
click at [467, 497] on tbody "Jun-24 Not Defined Jul-24 Not Defined Aug-24 Not Defined Sept-24 Not Defined Oc…" at bounding box center [366, 486] width 206 height 432
click at [514, 505] on td at bounding box center [510, 503] width 83 height 17
click at [534, 508] on td at bounding box center [510, 503] width 83 height 17
type textarea "0"
click at [1401, 89] on icon "Save" at bounding box center [1402, 88] width 14 height 11
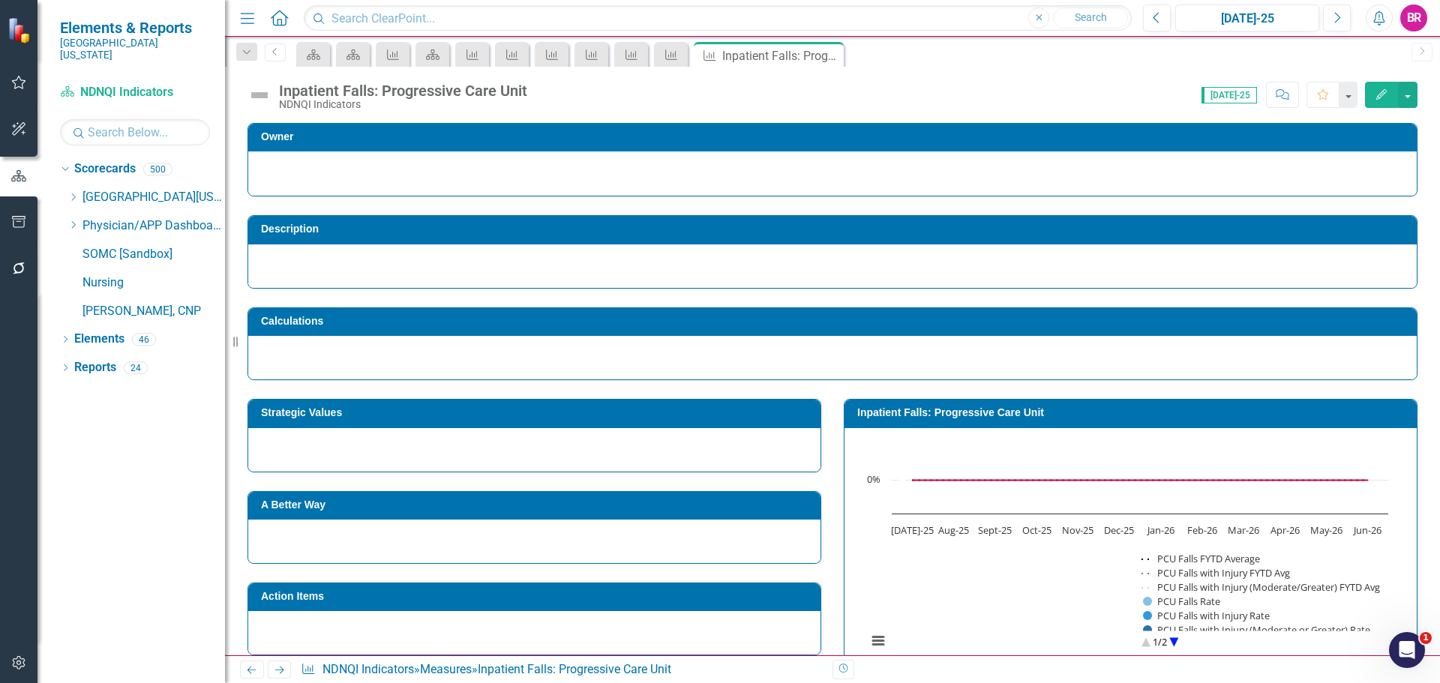
click at [280, 671] on icon "Next" at bounding box center [279, 670] width 13 height 10
click at [833, 482] on div "Inpatient Falls: Rehab Care Unit Chart Combination chart with 7 data series. Th…" at bounding box center [1131, 529] width 596 height 299
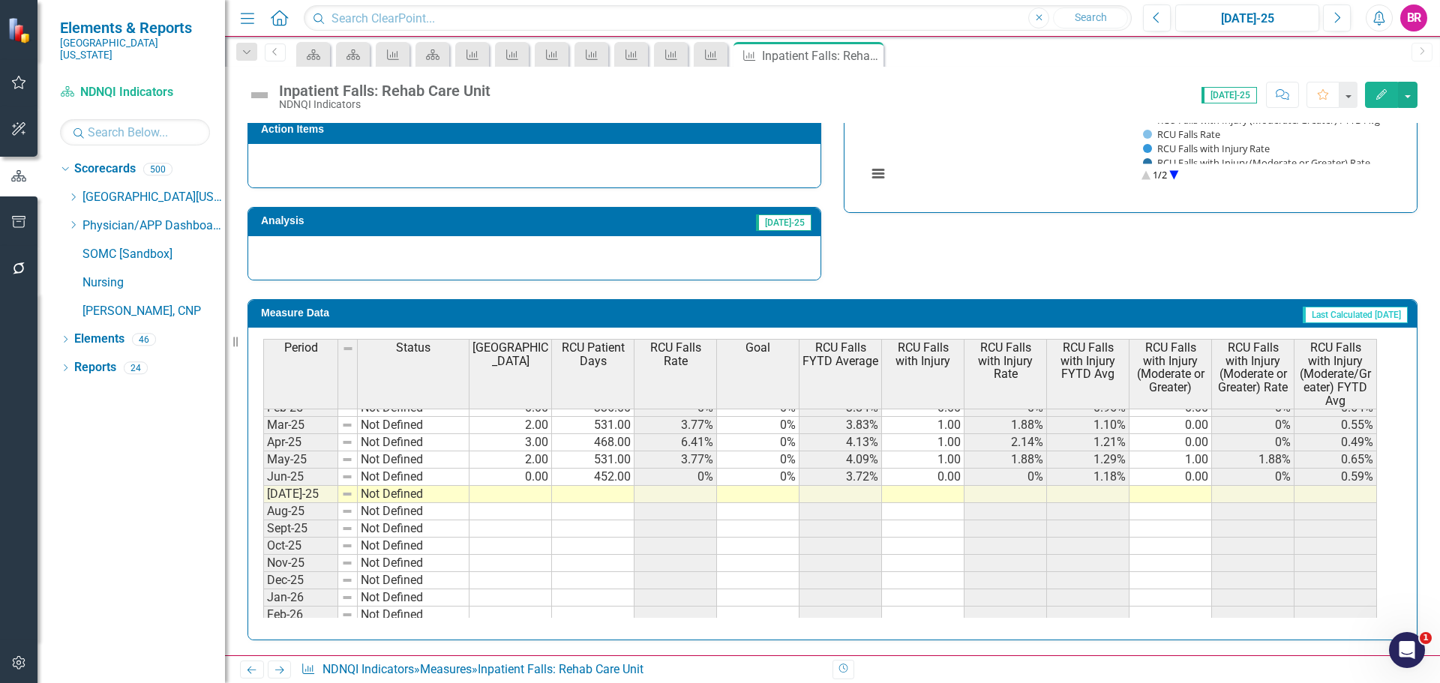
click at [531, 492] on tbody "May-24 Not Defined 2.00 419.00 4.77% 0% 5.25% 1.00 2.39% 0.63% 0.00 0% 0% Jun-2…" at bounding box center [820, 468] width 1114 height 449
type textarea "3"
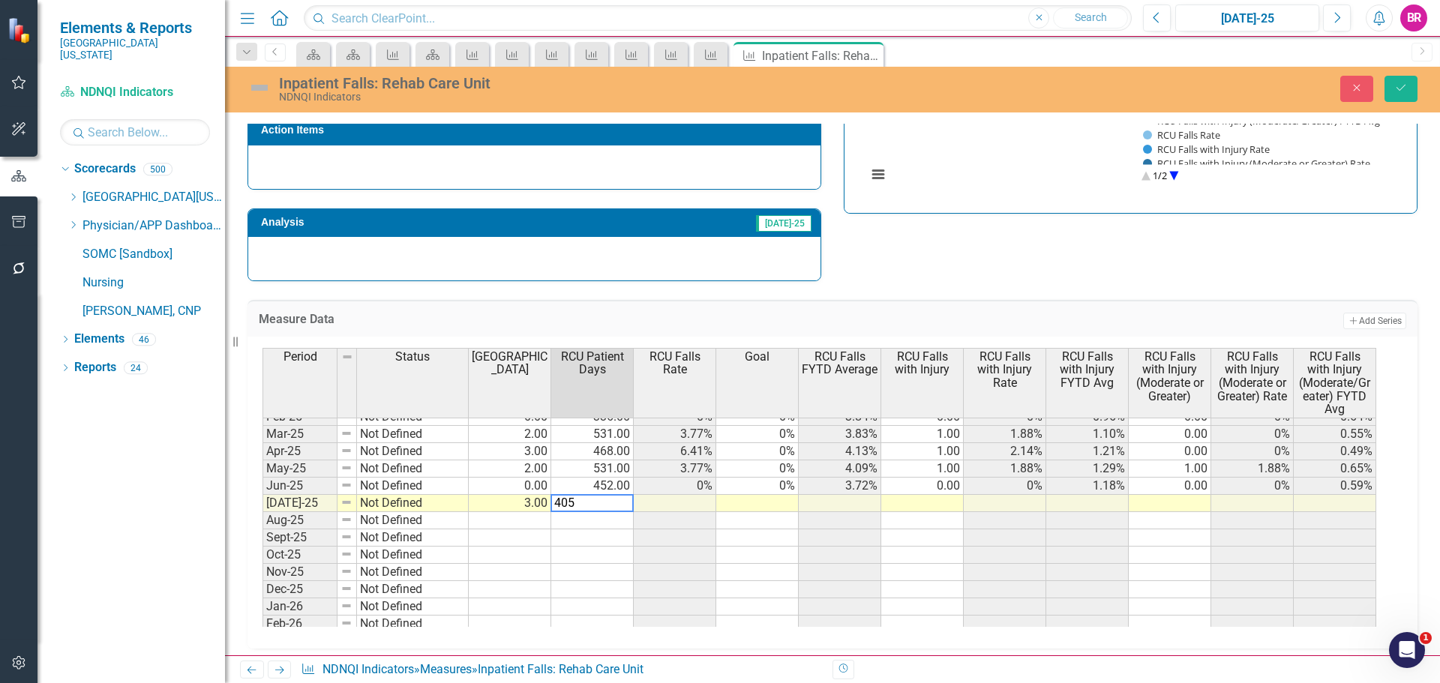
type textarea "405"
click at [744, 505] on td at bounding box center [757, 503] width 83 height 17
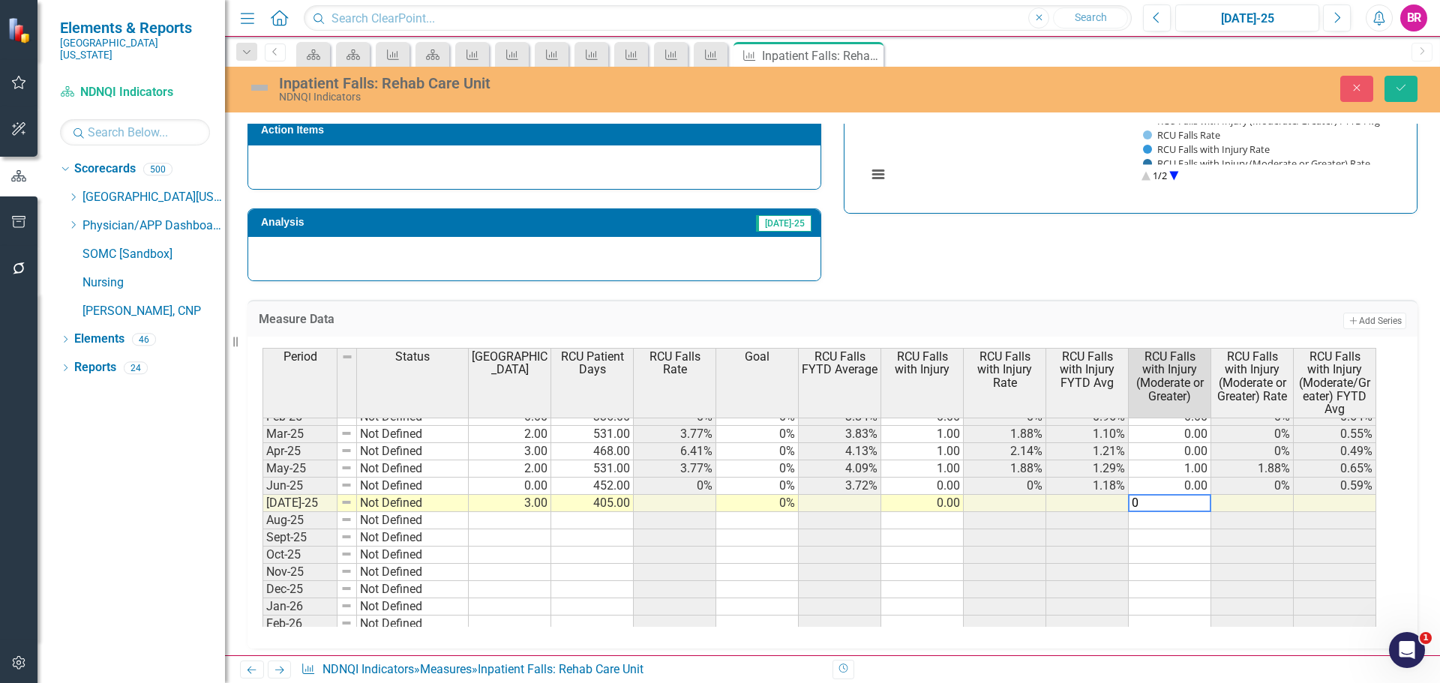
type textarea "0"
click at [743, 505] on td "0%" at bounding box center [757, 503] width 83 height 17
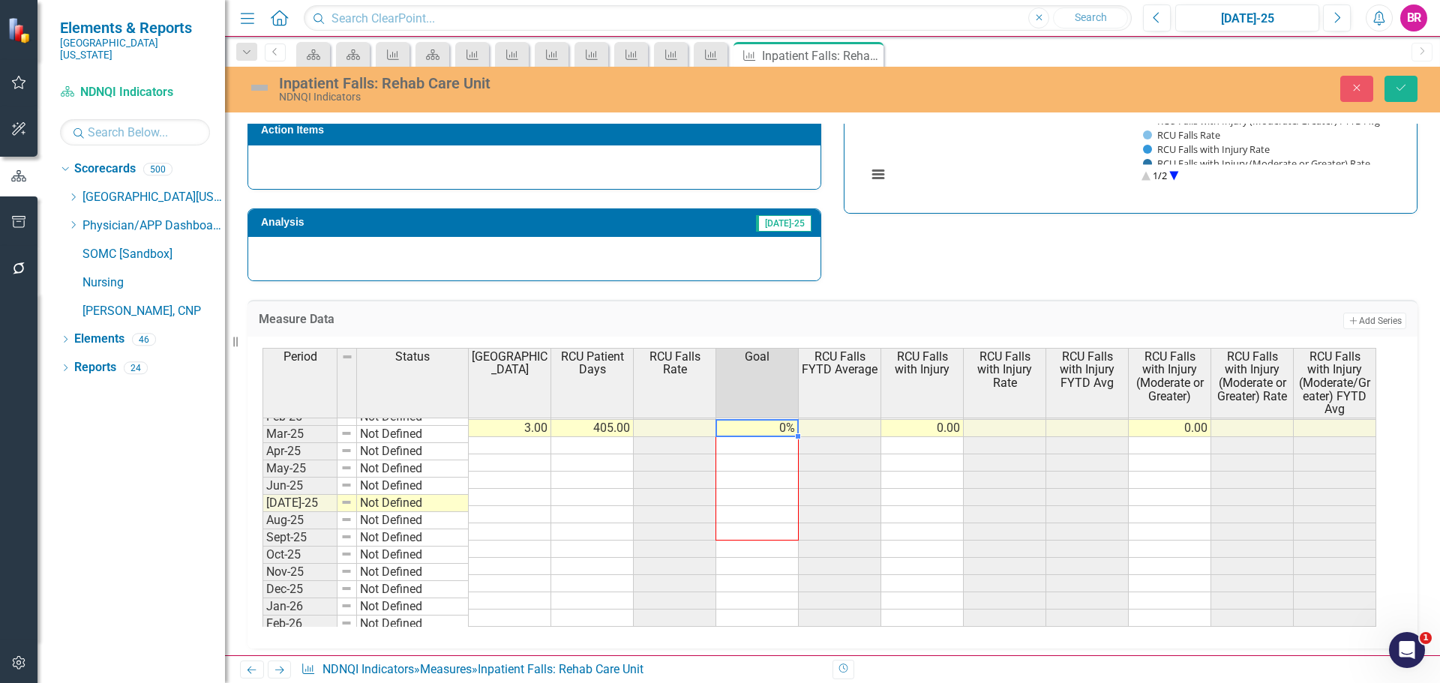
scroll to position [475, 0]
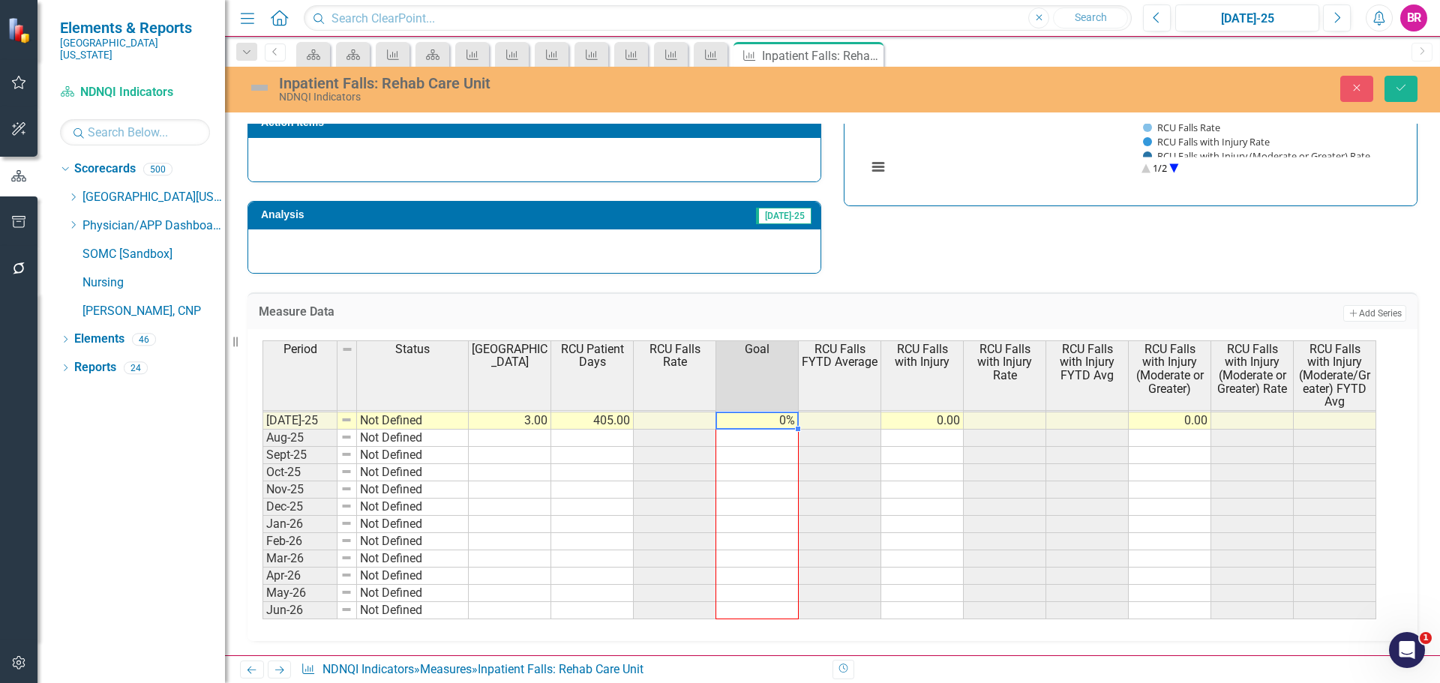
drag, startPoint x: 798, startPoint y: 512, endPoint x: 779, endPoint y: 611, distance: 100.9
click at [263, 611] on div "Period Status RCU Falls RCU Patient Days RCU Falls Rate Goal RCU Falls FYTD Ave…" at bounding box center [263, 342] width 0 height 554
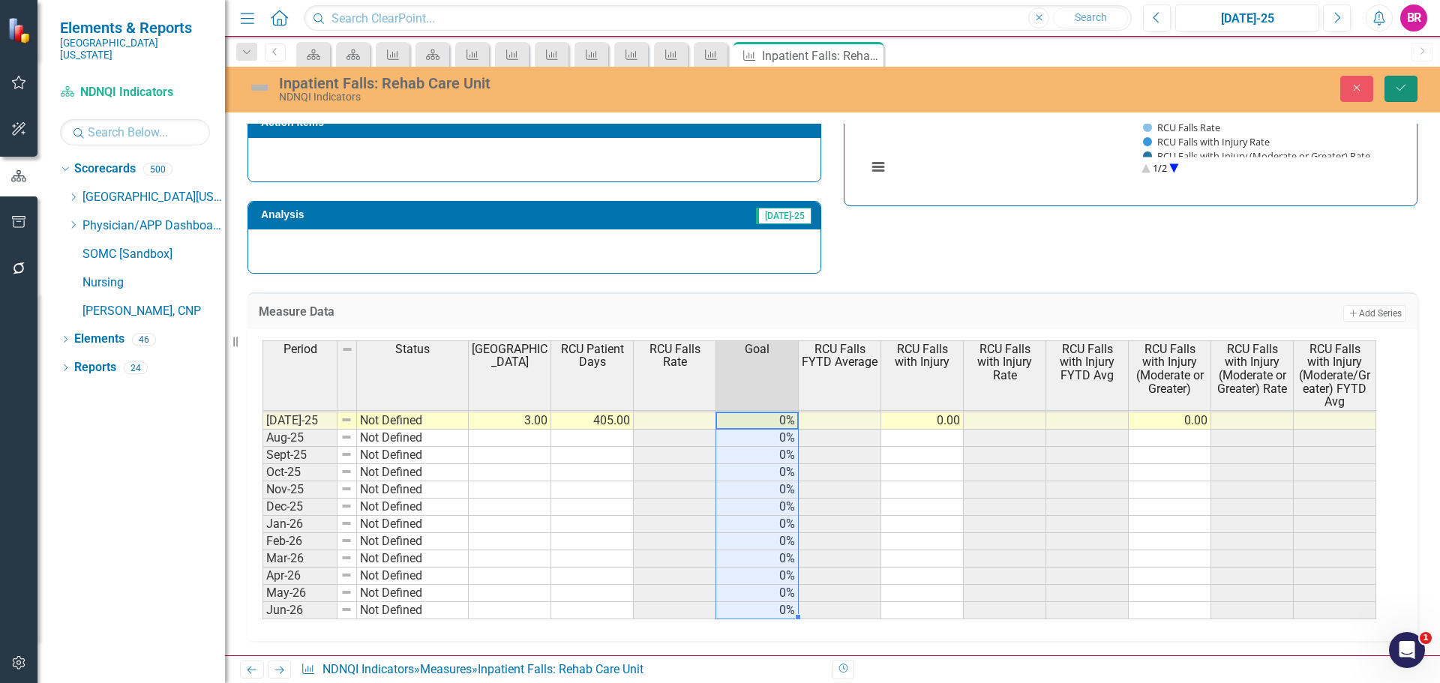
click at [1402, 89] on icon "Save" at bounding box center [1402, 88] width 14 height 11
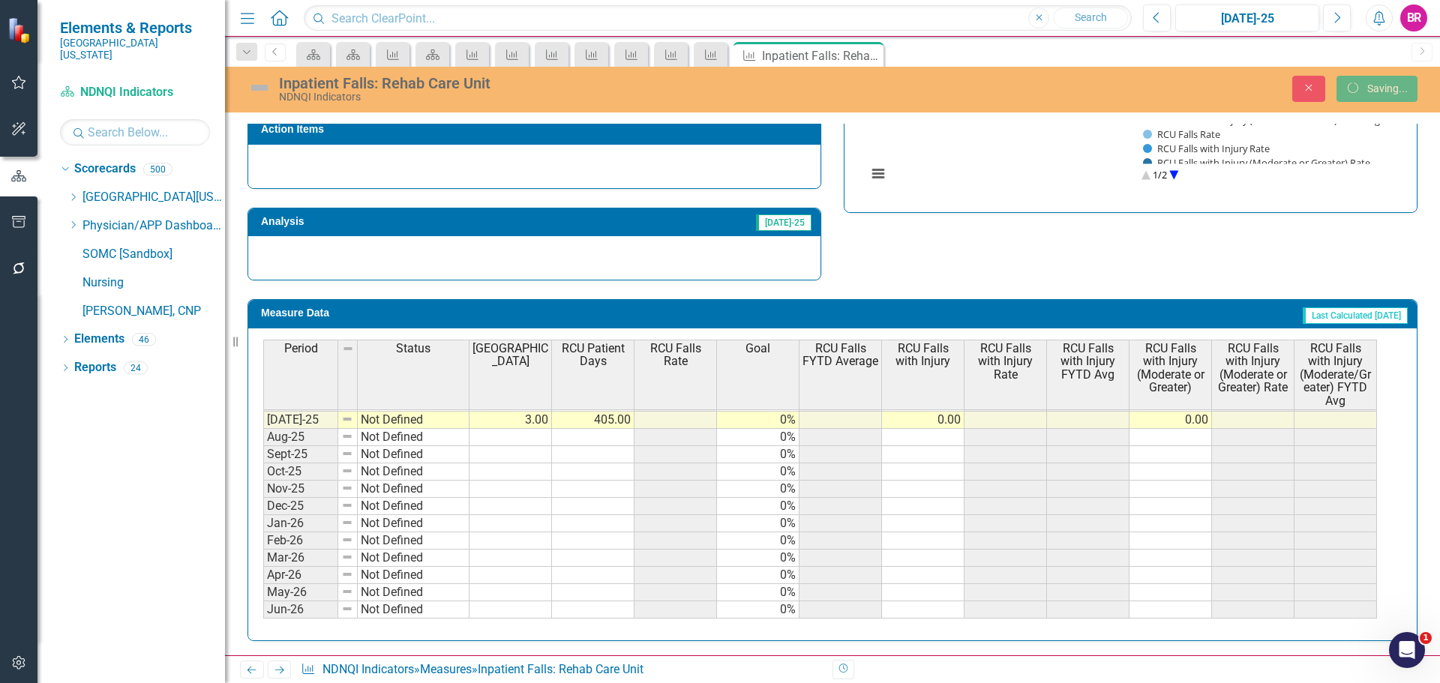
scroll to position [468, 0]
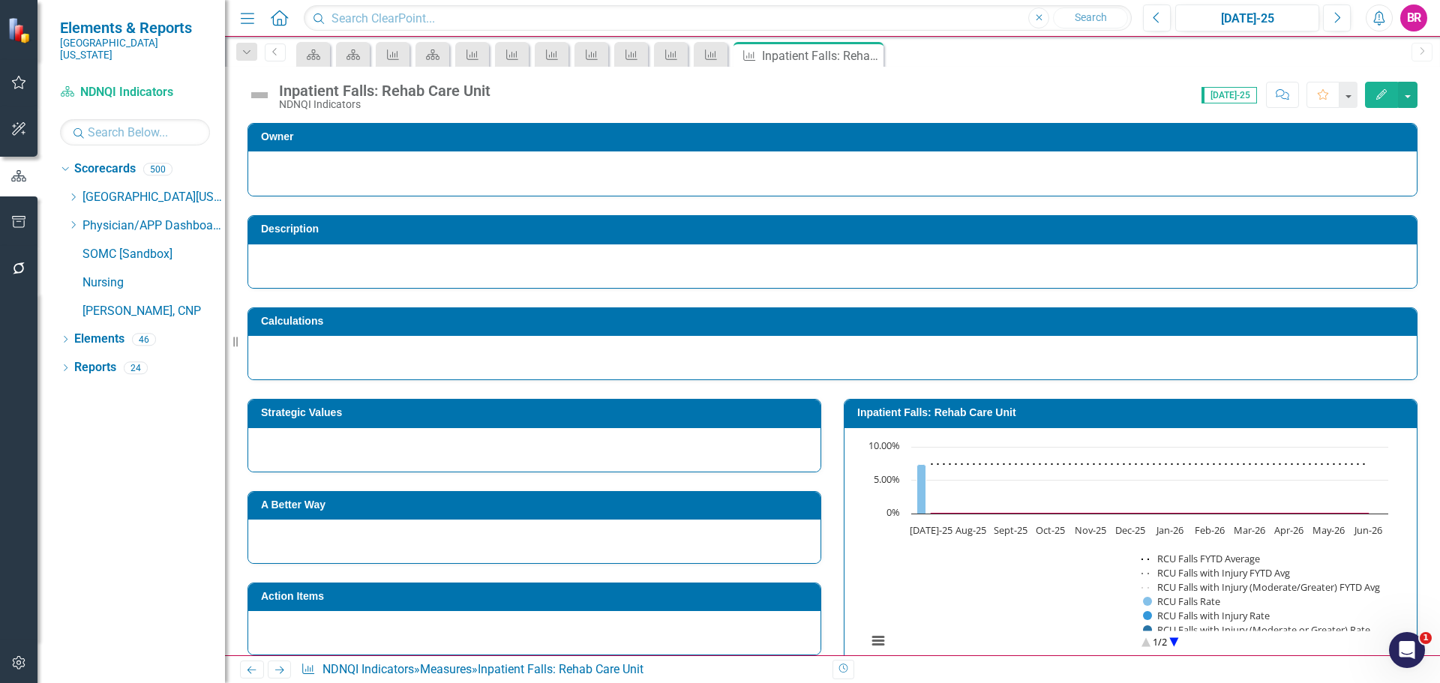
click at [275, 667] on icon "Next" at bounding box center [279, 670] width 13 height 10
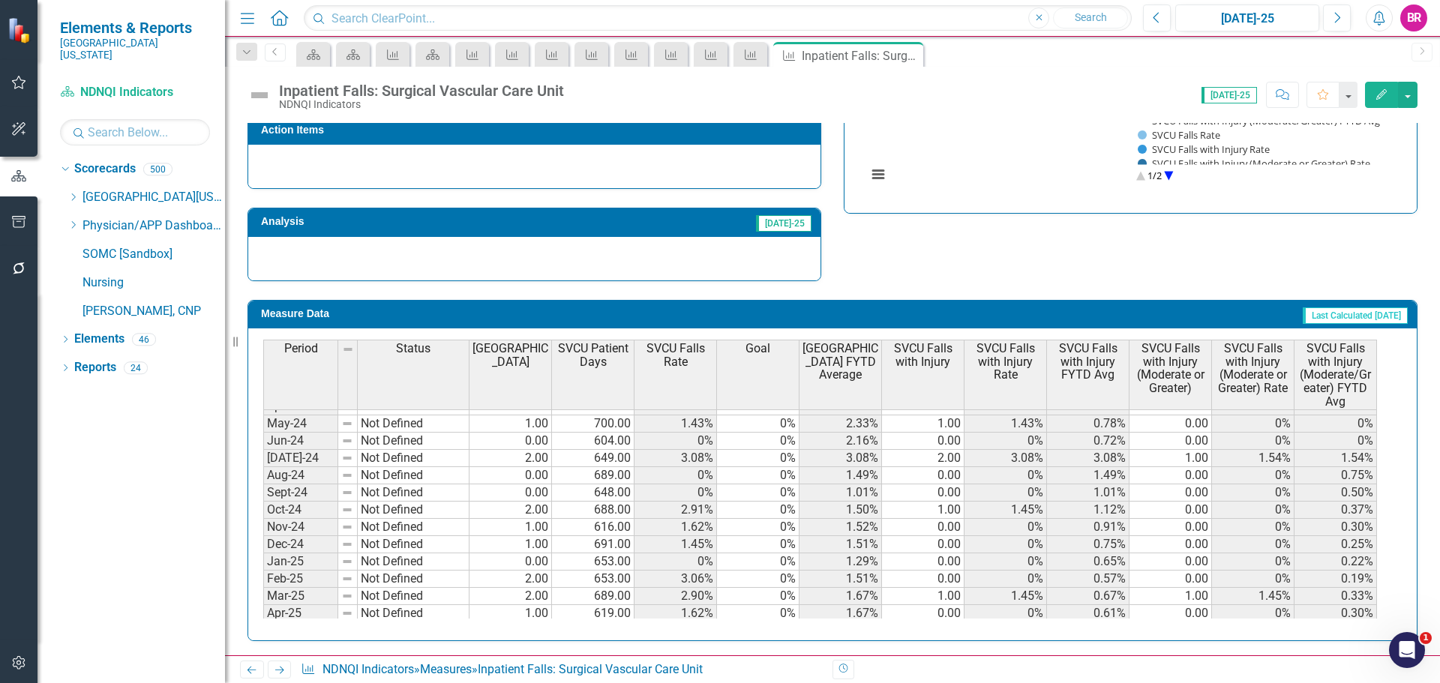
scroll to position [525, 0]
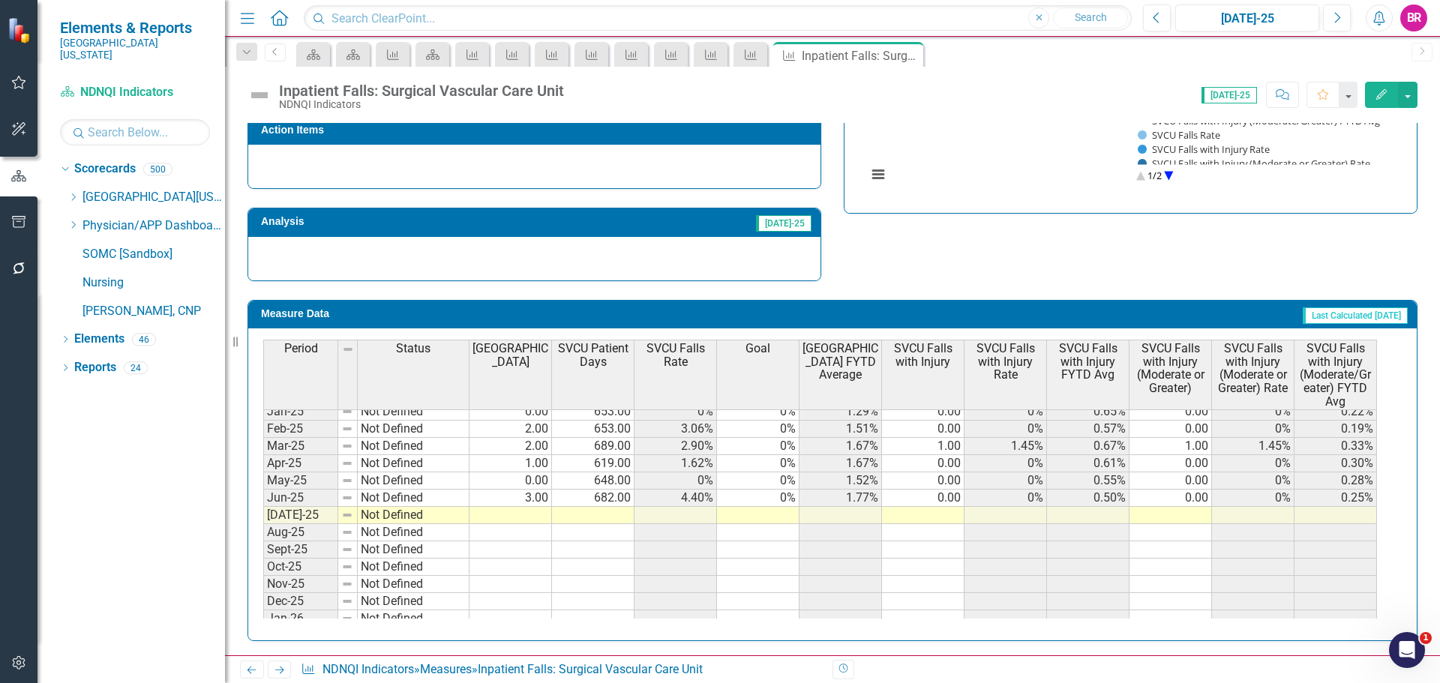
click at [524, 515] on td at bounding box center [511, 515] width 83 height 17
type textarea "0"
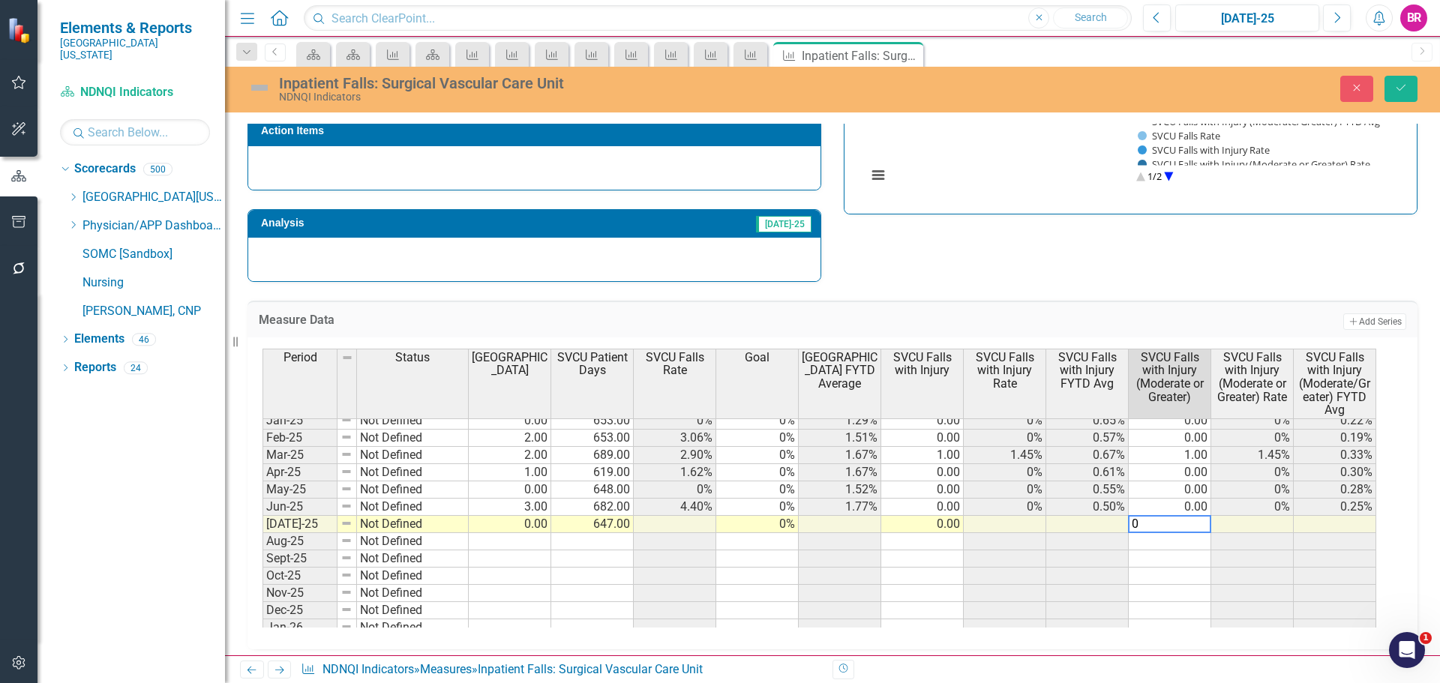
type textarea "0"
click at [912, 257] on div "Strategic Values A Better Way Action Items Analysis Jul-25 Inpatient Falls: Sur…" at bounding box center [832, 99] width 1193 height 368
click at [778, 521] on td "0%" at bounding box center [757, 524] width 83 height 17
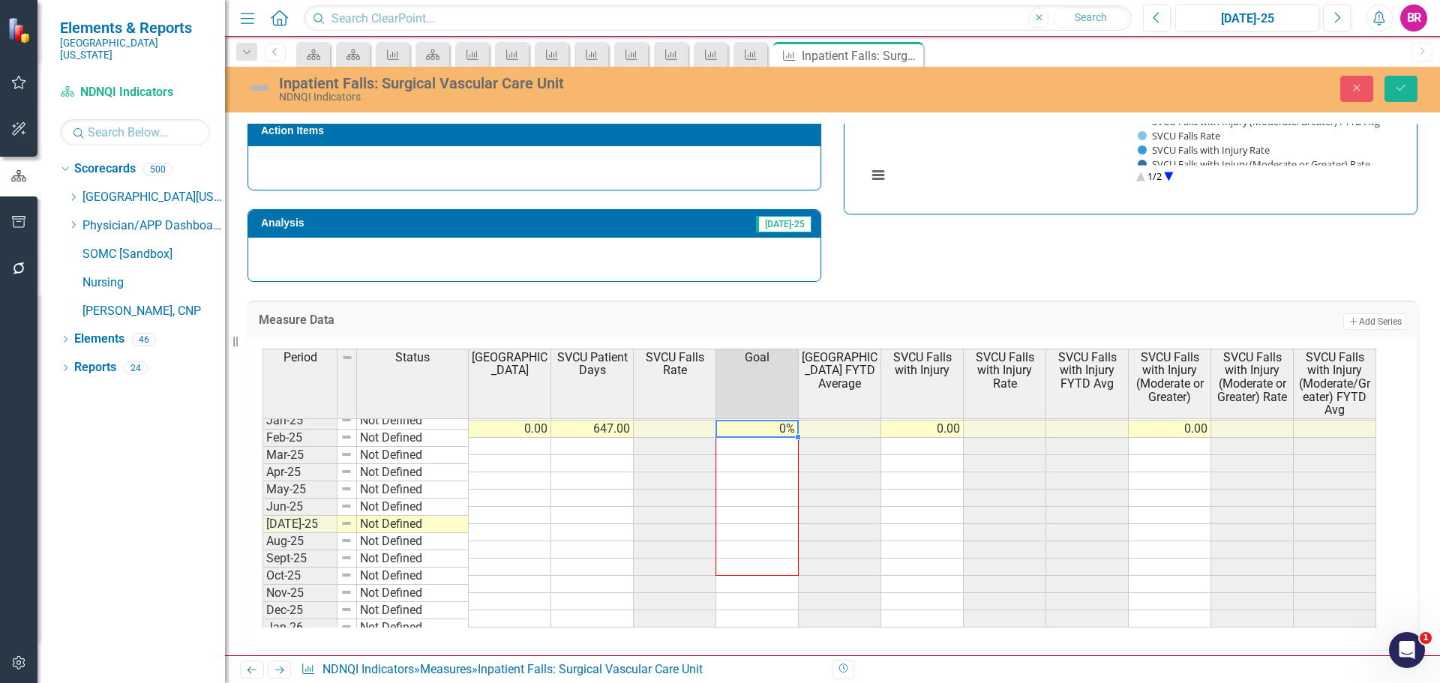
scroll to position [620, 0]
drag, startPoint x: 798, startPoint y: 533, endPoint x: 788, endPoint y: 581, distance: 49.0
click at [263, 616] on div "Period Status SVCU Falls SVCU Patient Days SVCU Falls Rate Goal SVCU Falls FYTD…" at bounding box center [263, 342] width 0 height 572
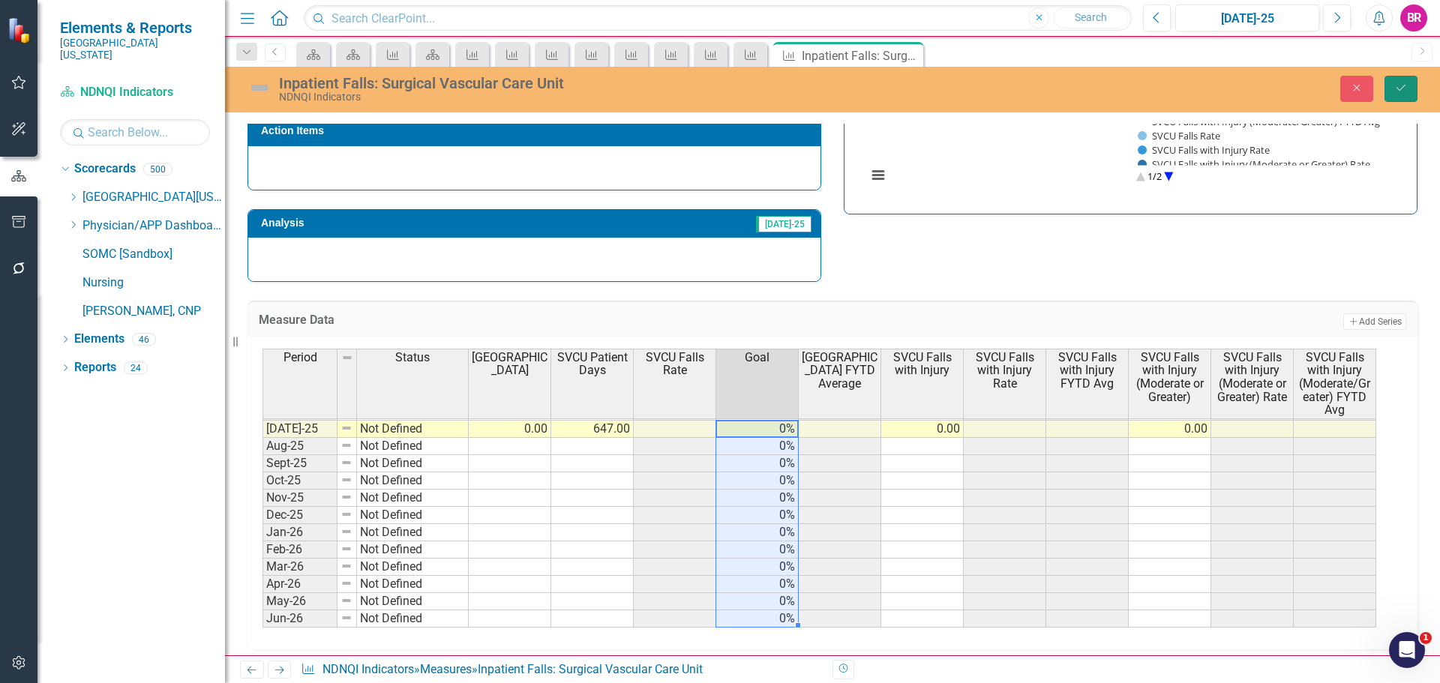
click at [1388, 83] on button "Save" at bounding box center [1401, 89] width 33 height 26
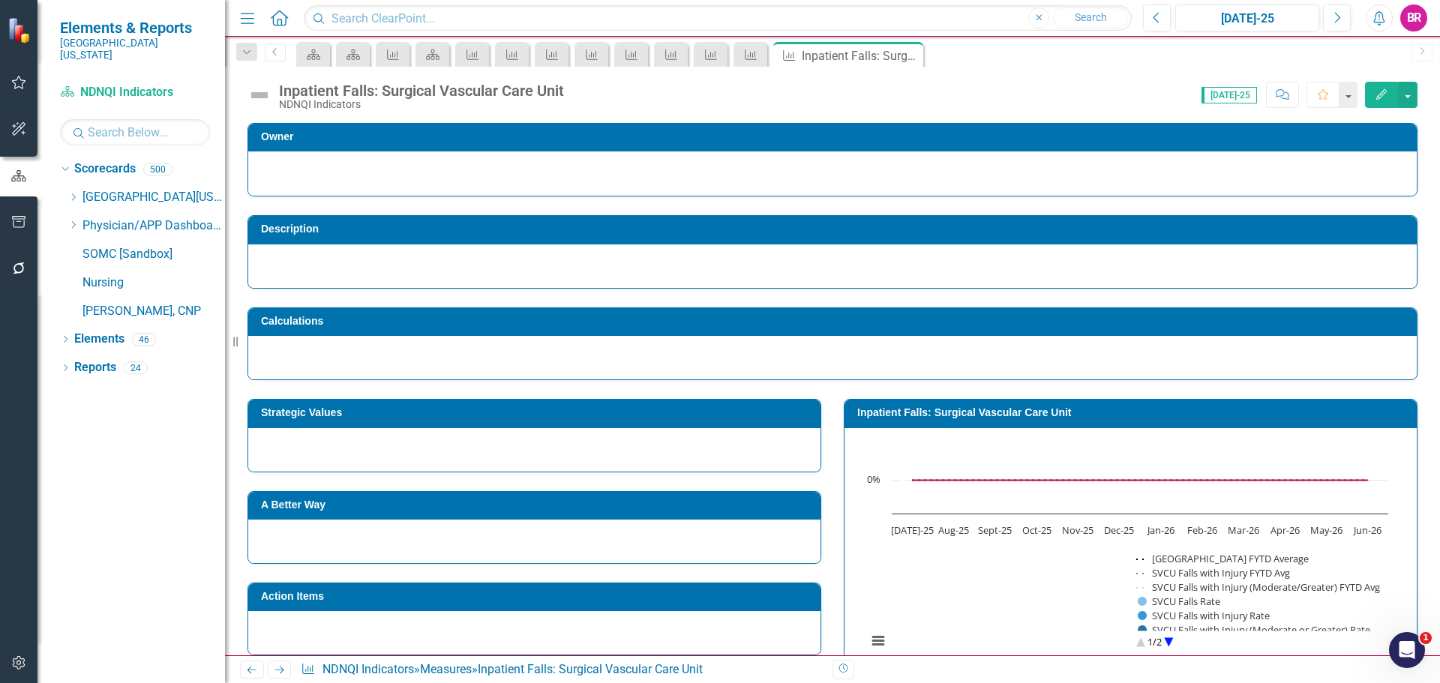
click at [279, 675] on icon "Next" at bounding box center [279, 670] width 13 height 10
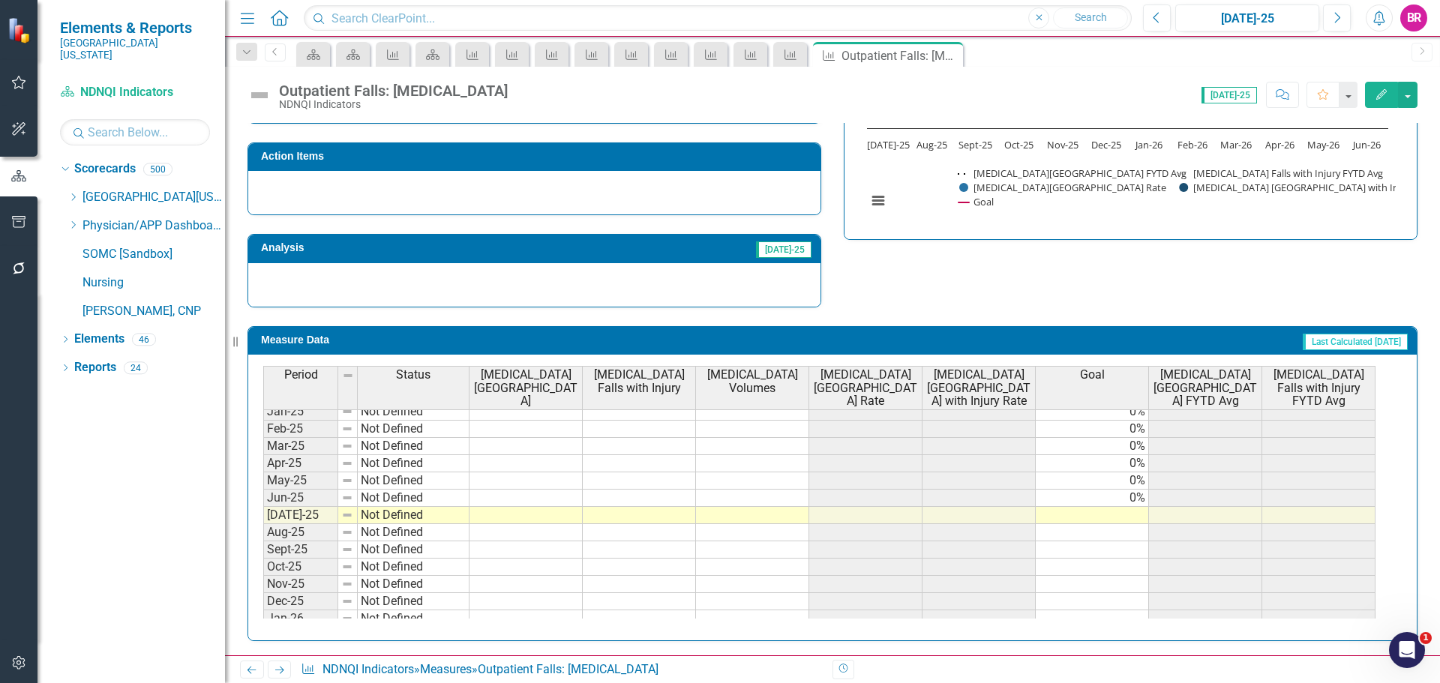
scroll to position [375, 0]
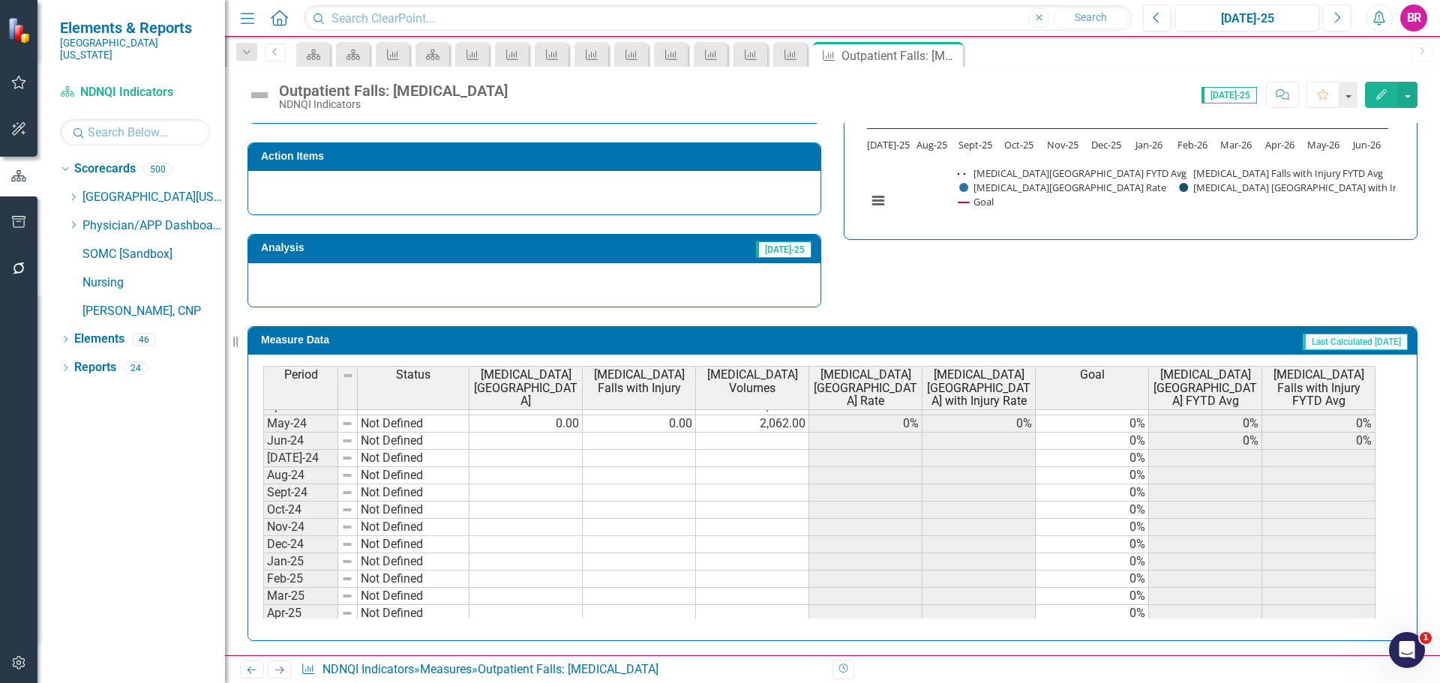
click at [566, 442] on td at bounding box center [526, 441] width 113 height 17
click at [278, 668] on icon "Next" at bounding box center [279, 670] width 13 height 10
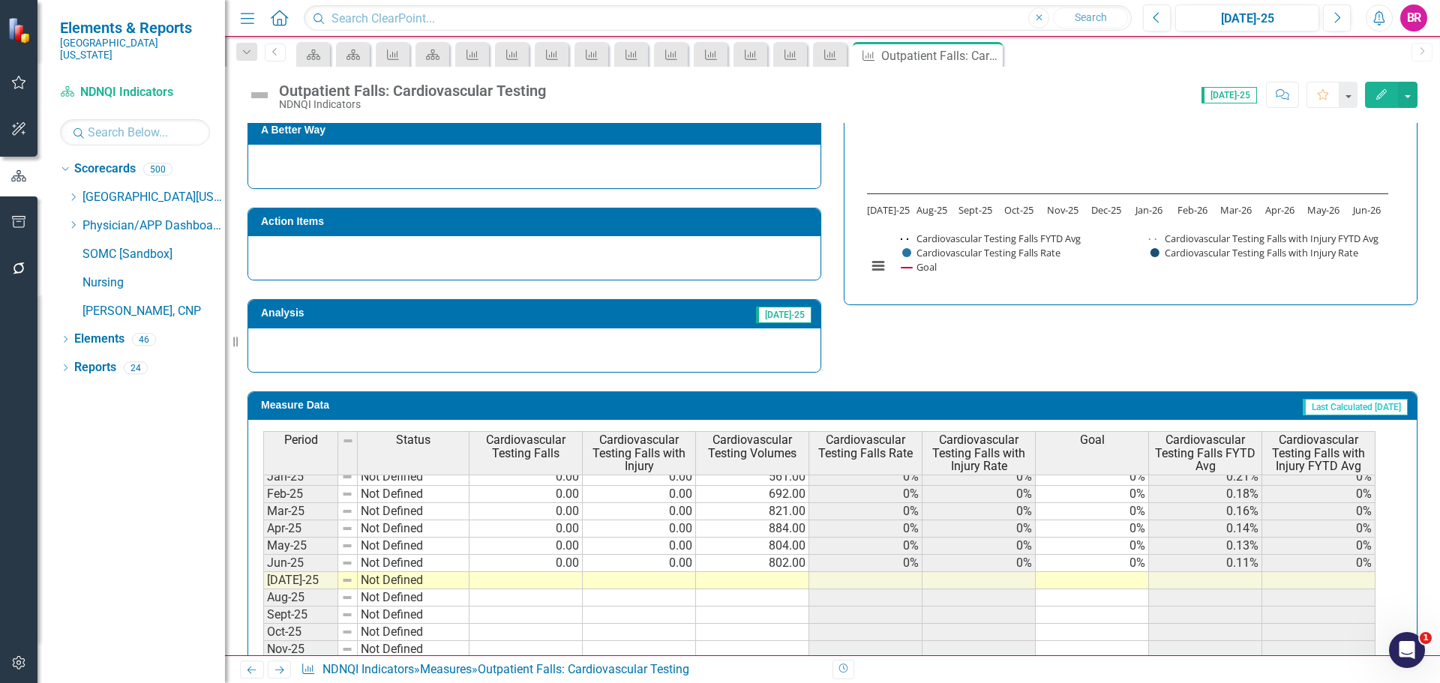
scroll to position [441, 0]
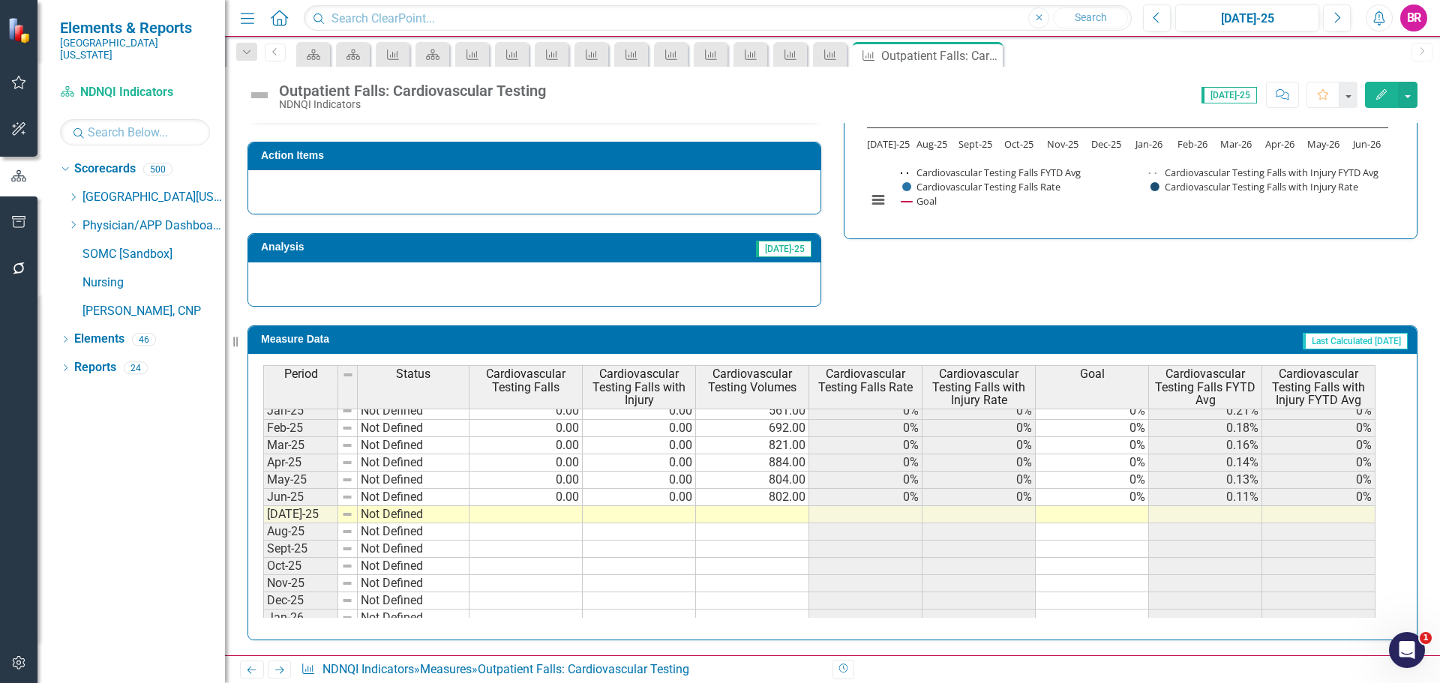
click at [1136, 497] on tbody "Jul-23 Not Defined 0.00 0.00 688.00 0% 0% 0% 0% 0% Aug-23 Not Defined 0.00 0.00…" at bounding box center [819, 360] width 1112 height 536
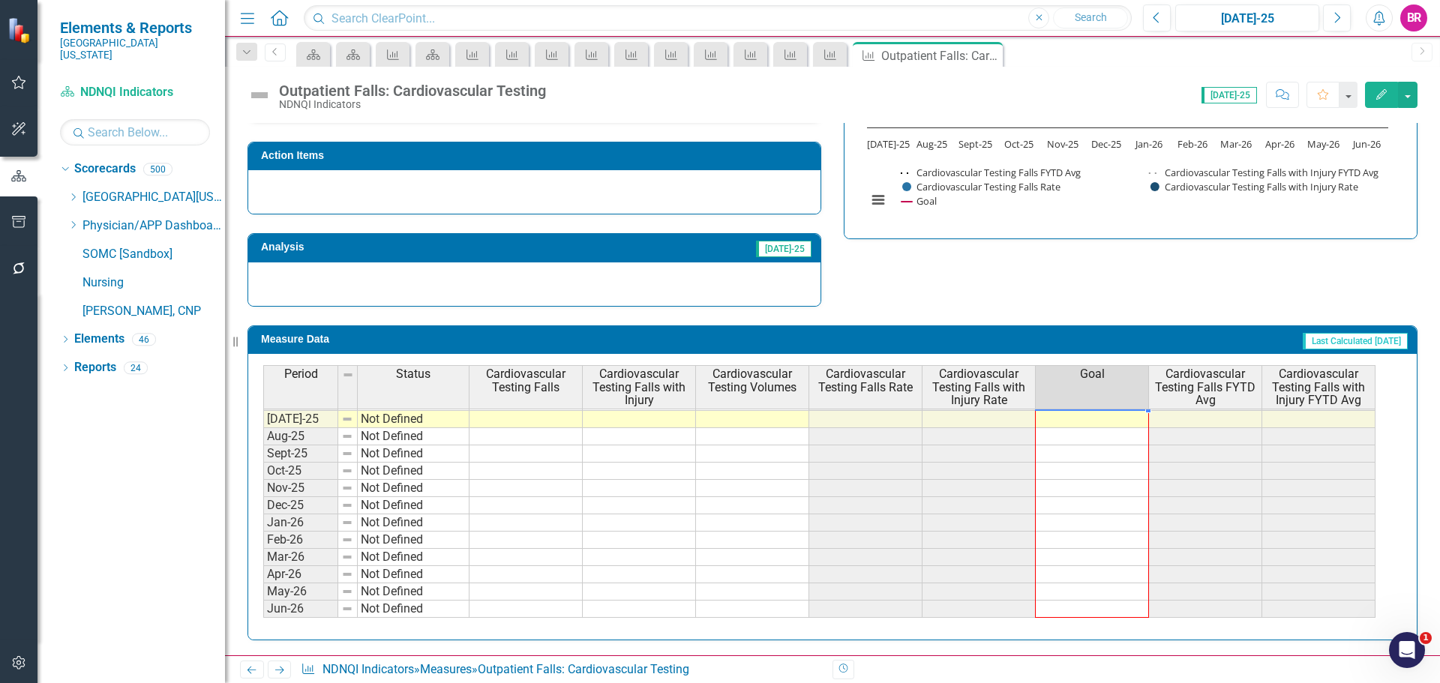
drag, startPoint x: 1148, startPoint y: 505, endPoint x: 988, endPoint y: 300, distance: 260.2
click at [263, 613] on div "Period Status Cardiovascular Testing Falls Cardiovascular Testing Falls with In…" at bounding box center [263, 389] width 0 height 494
type textarea "0"
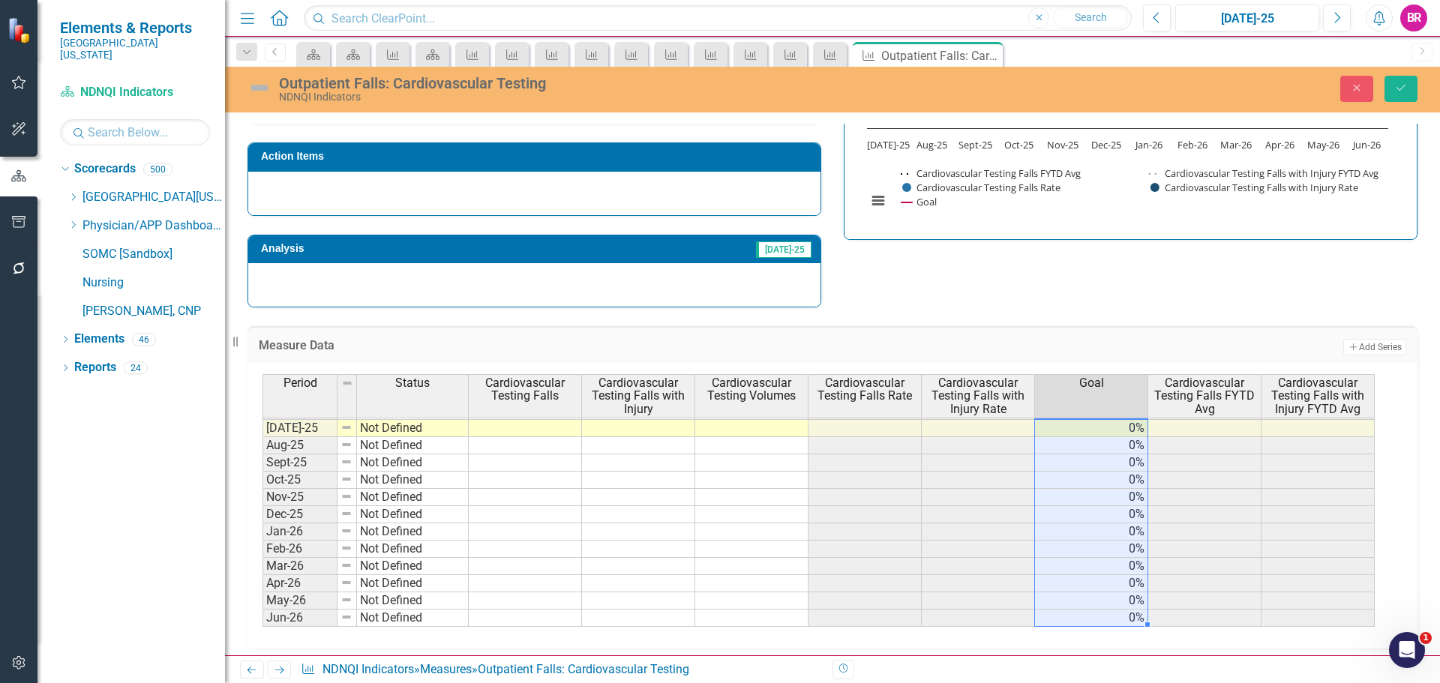
drag, startPoint x: 965, startPoint y: 295, endPoint x: 976, endPoint y: 292, distance: 10.9
click at [970, 294] on div "Strategic Values A Better Way Action Items Analysis Jul-25 Outpatient Falls: Ca…" at bounding box center [832, 125] width 1193 height 368
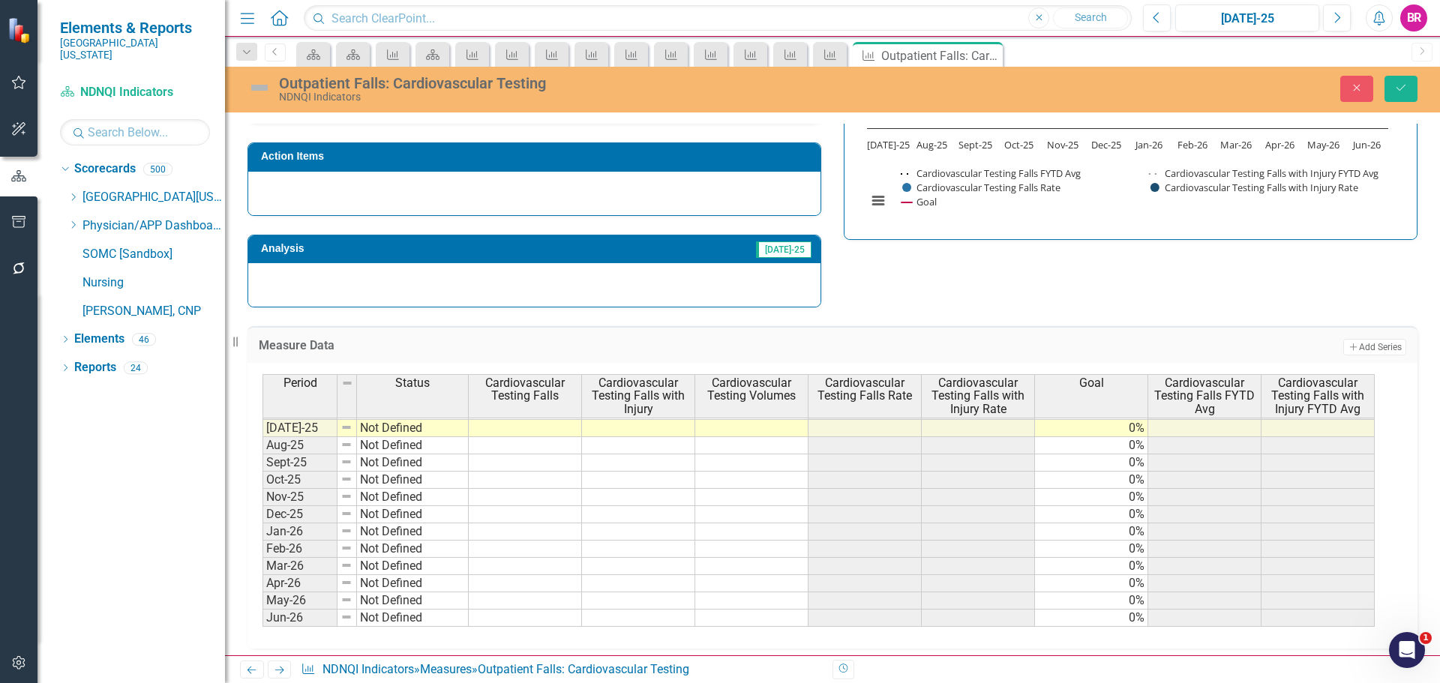
scroll to position [545, 0]
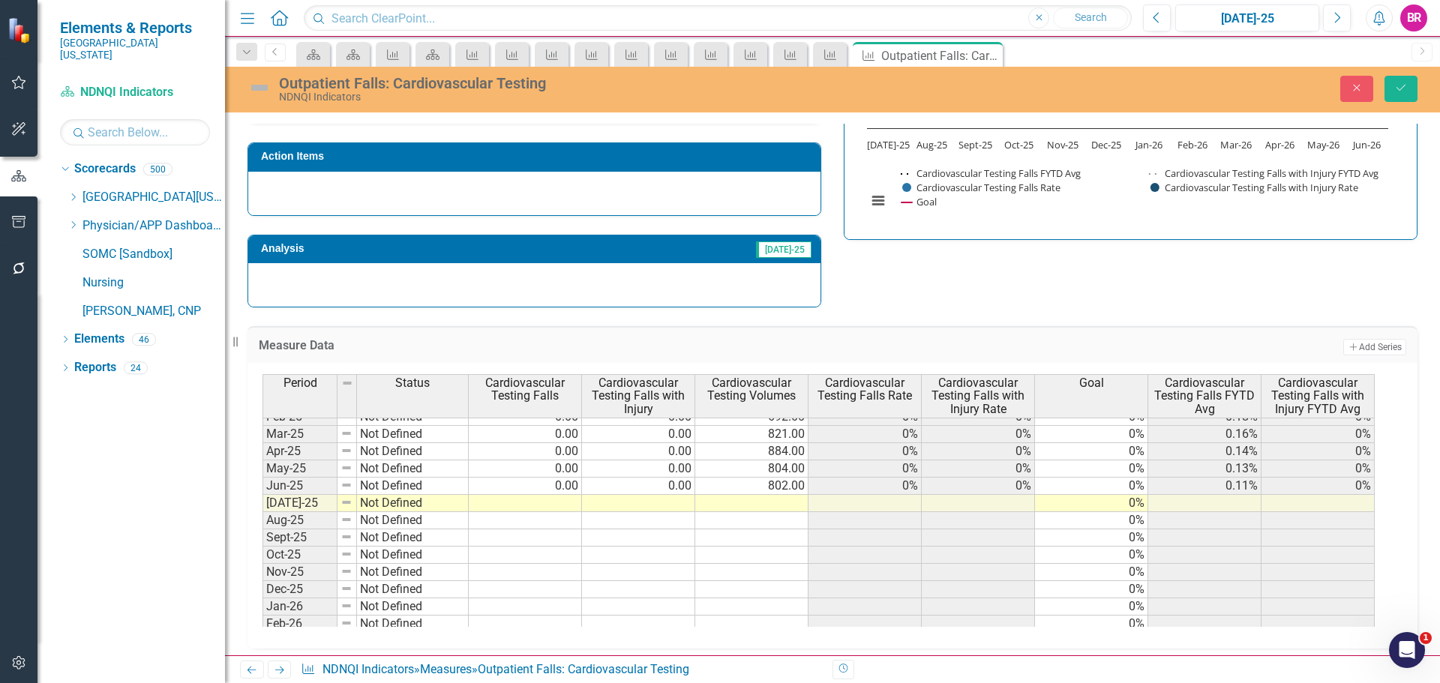
click at [499, 502] on tbody "Jun-24 Not Defined 0.00 0.00 674.00 0% 0% 0% 0.24% 0.24% Jul-24 Not Defined 0.0…" at bounding box center [819, 486] width 1112 height 432
click at [536, 502] on td at bounding box center [525, 503] width 113 height 17
type textarea "0"
click at [1403, 92] on icon "Save" at bounding box center [1402, 88] width 14 height 11
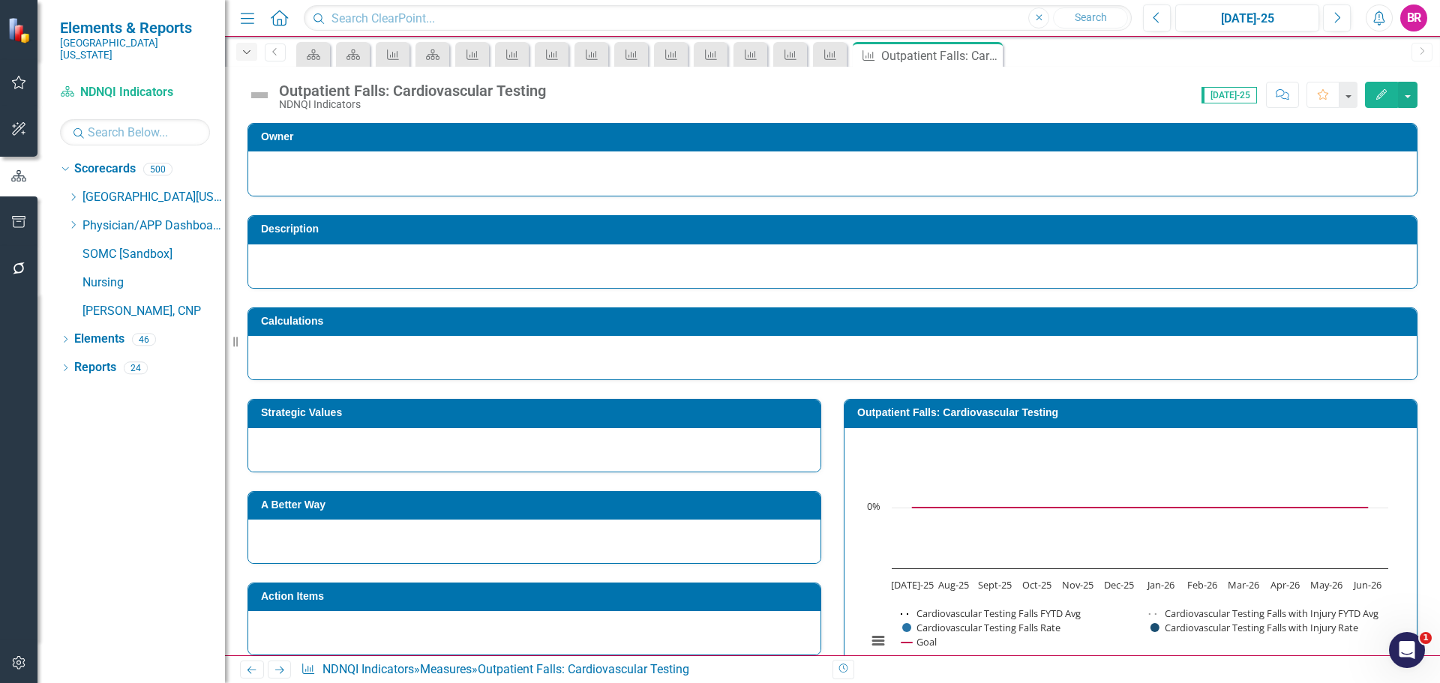
click at [245, 53] on icon "Dropdown" at bounding box center [247, 52] width 14 height 11
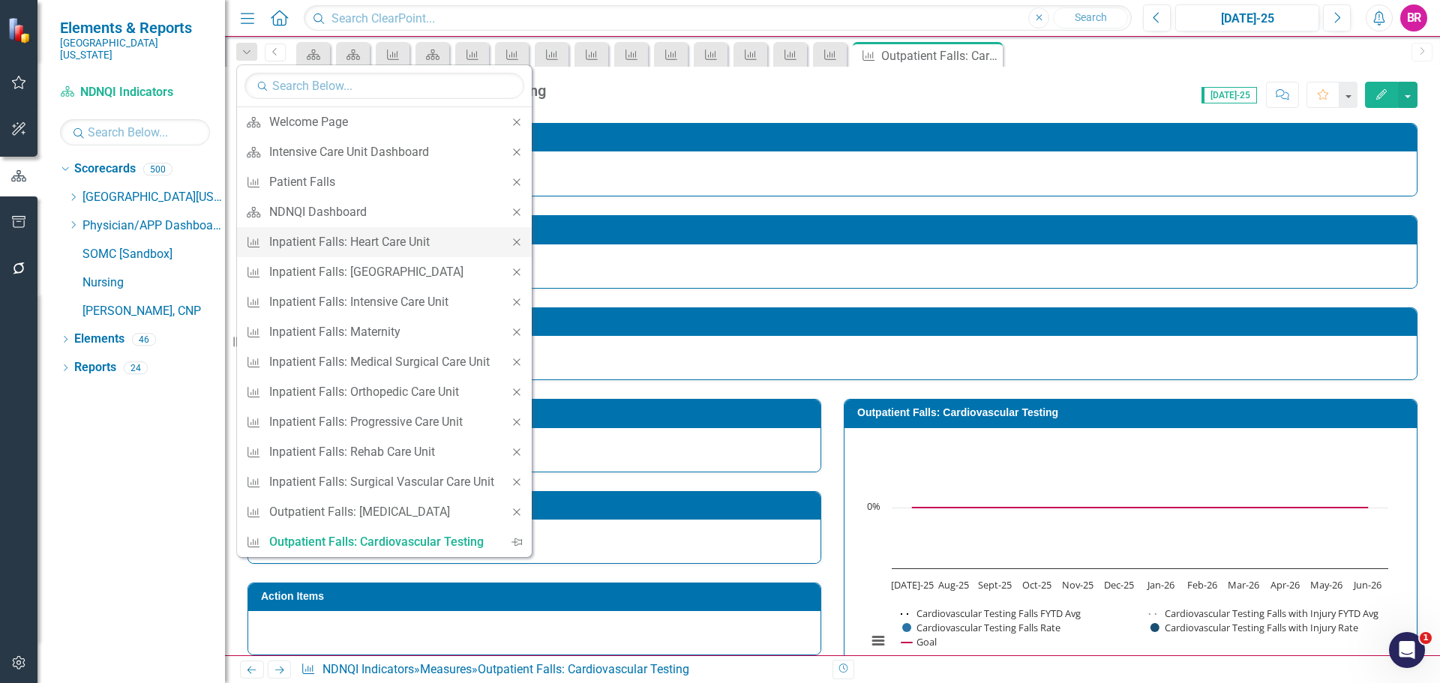
click at [516, 239] on icon "Close" at bounding box center [517, 242] width 14 height 11
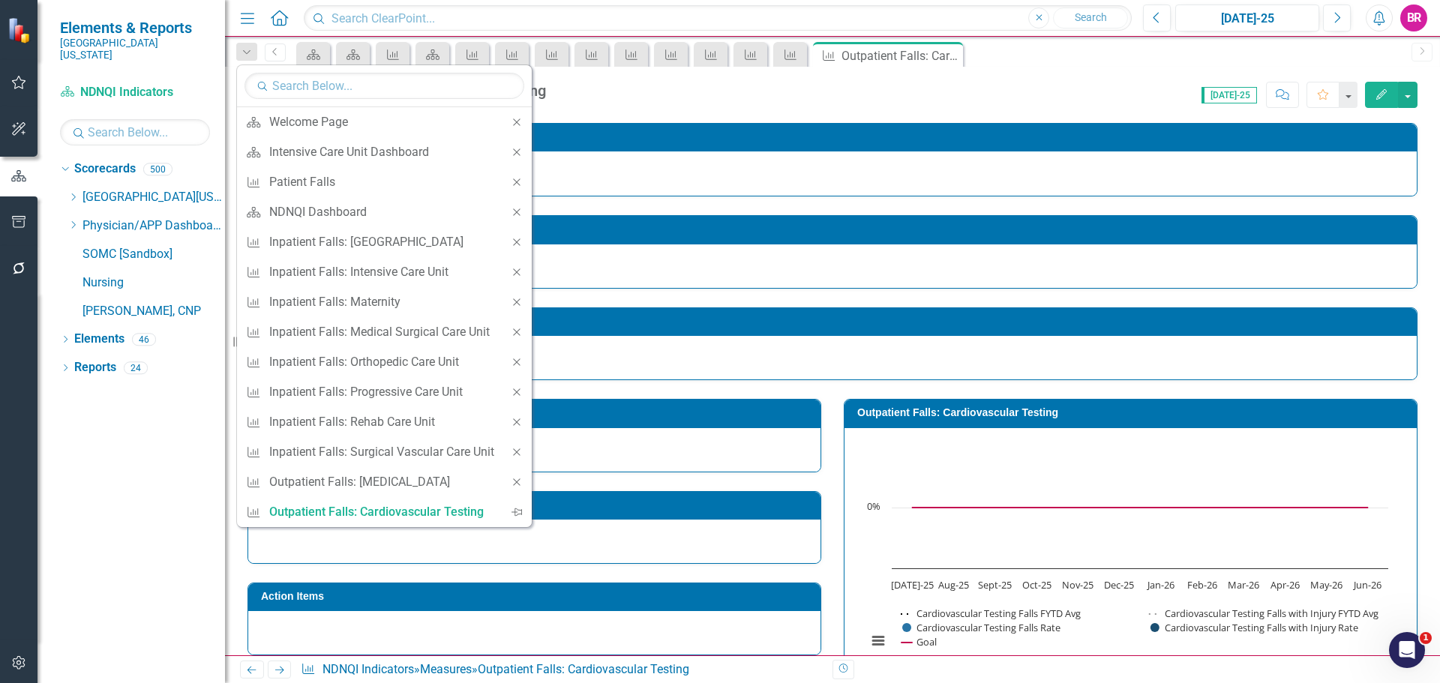
click at [516, 239] on icon "Close" at bounding box center [517, 242] width 14 height 11
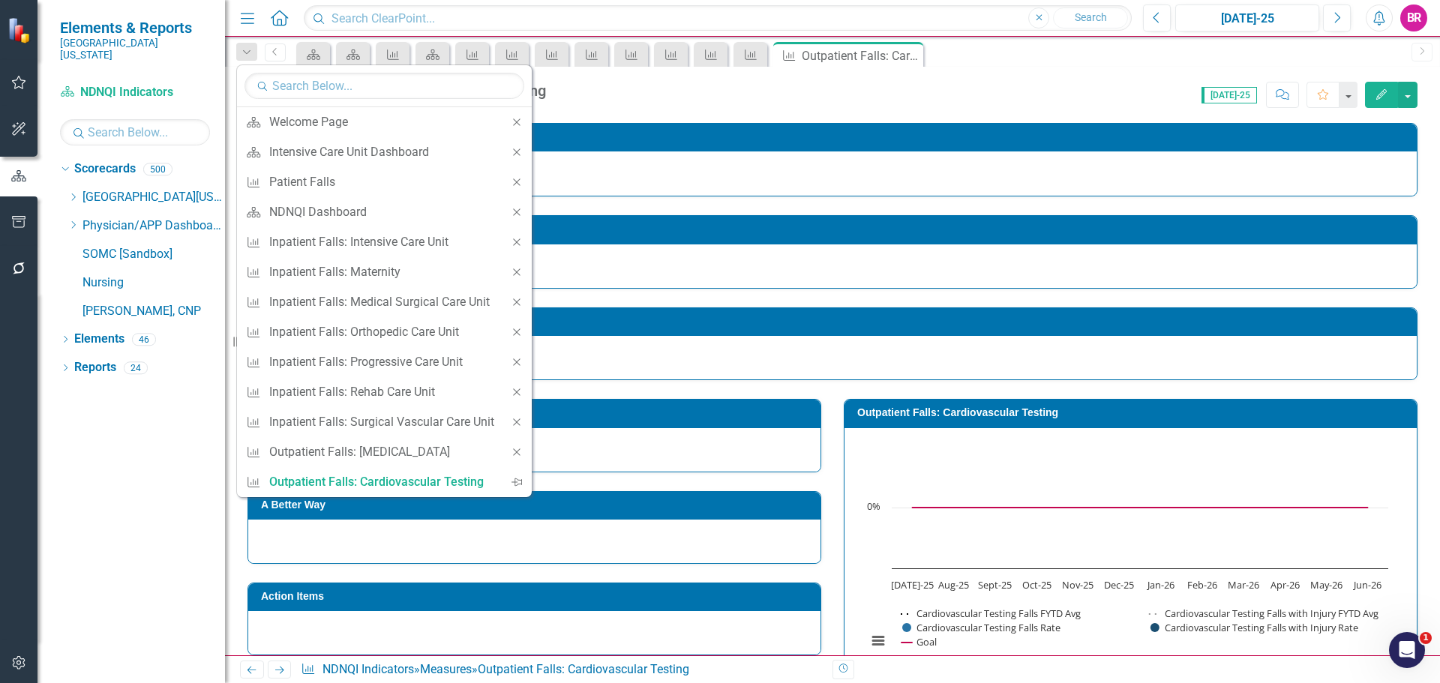
click at [516, 239] on icon "Close" at bounding box center [517, 242] width 14 height 11
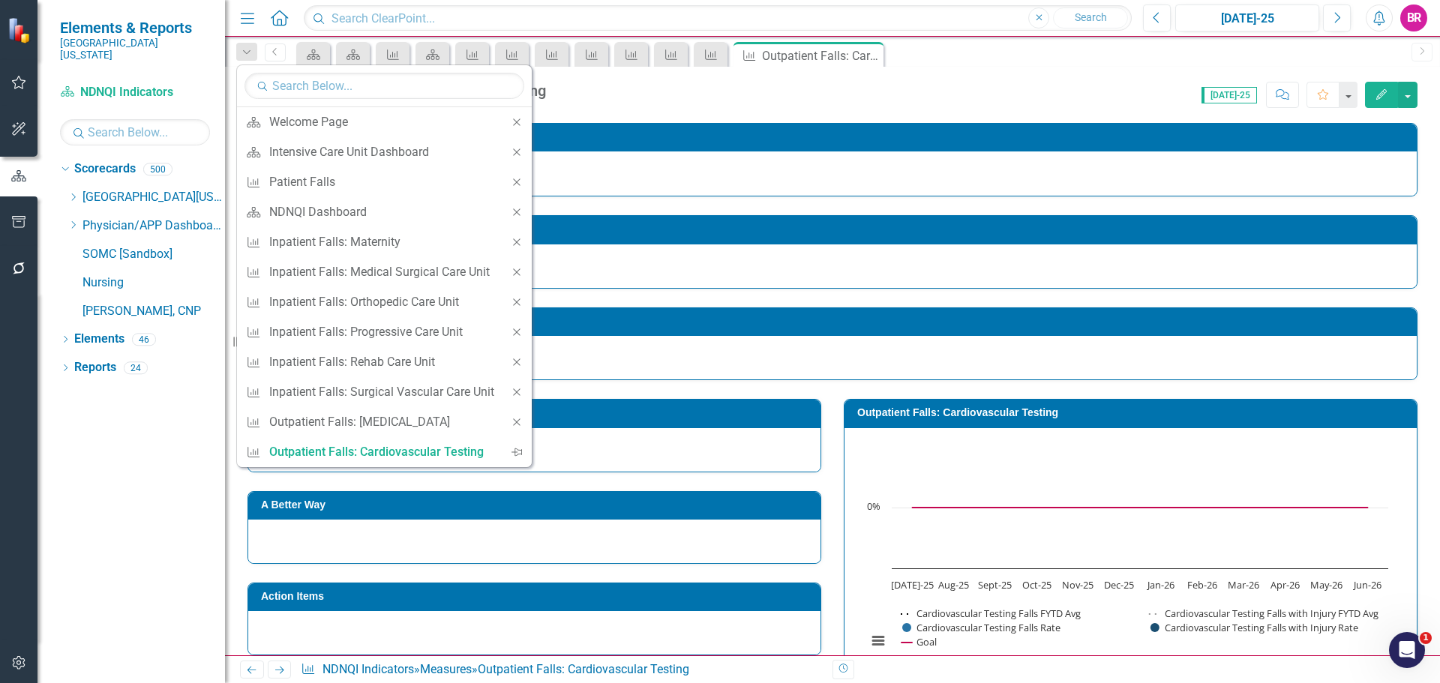
click at [516, 239] on icon "Close" at bounding box center [517, 242] width 14 height 11
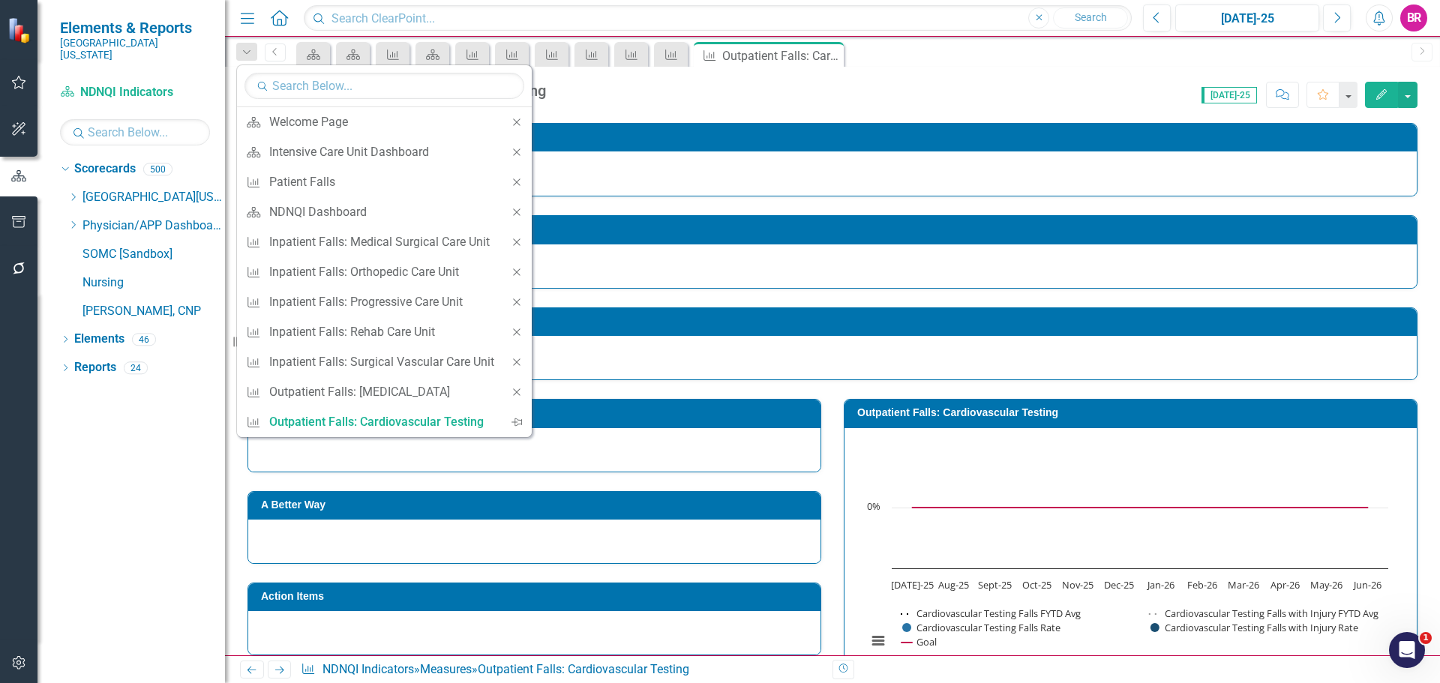
click at [516, 239] on icon "Close" at bounding box center [517, 242] width 14 height 11
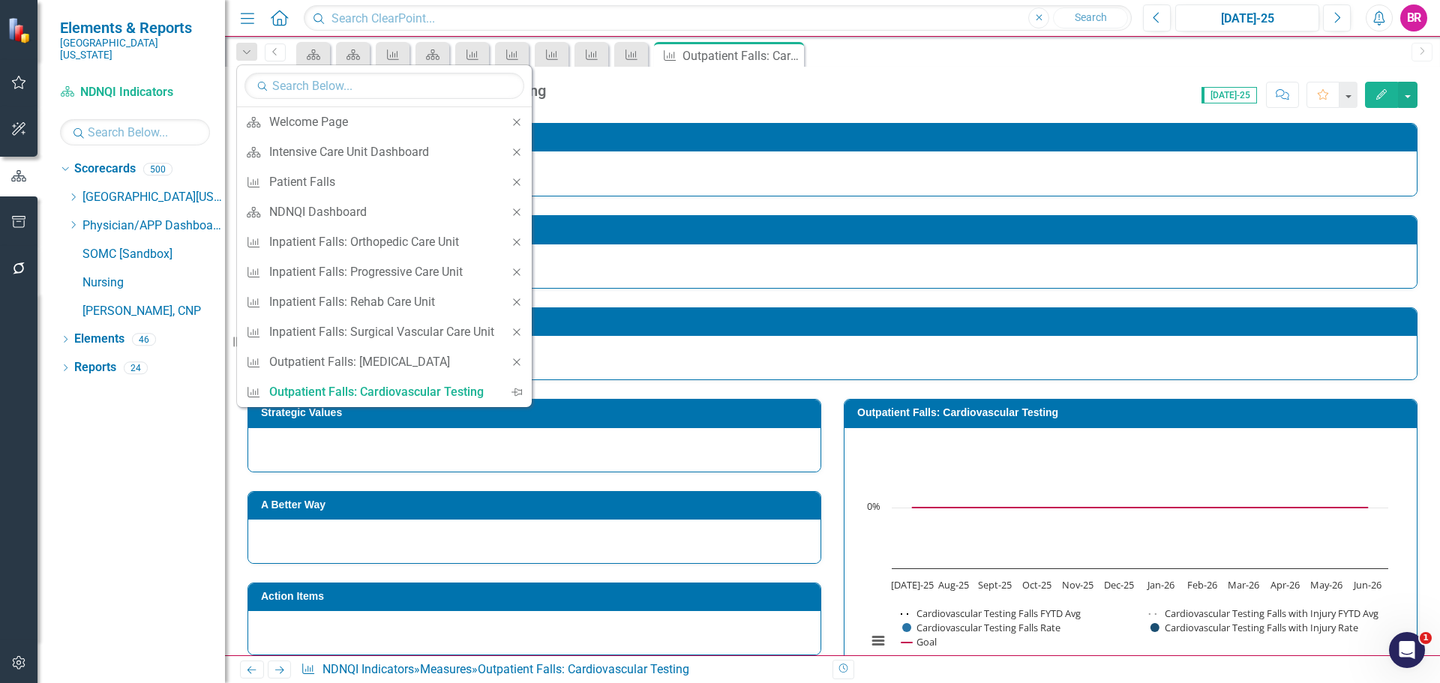
click at [516, 239] on icon "Close" at bounding box center [517, 242] width 14 height 11
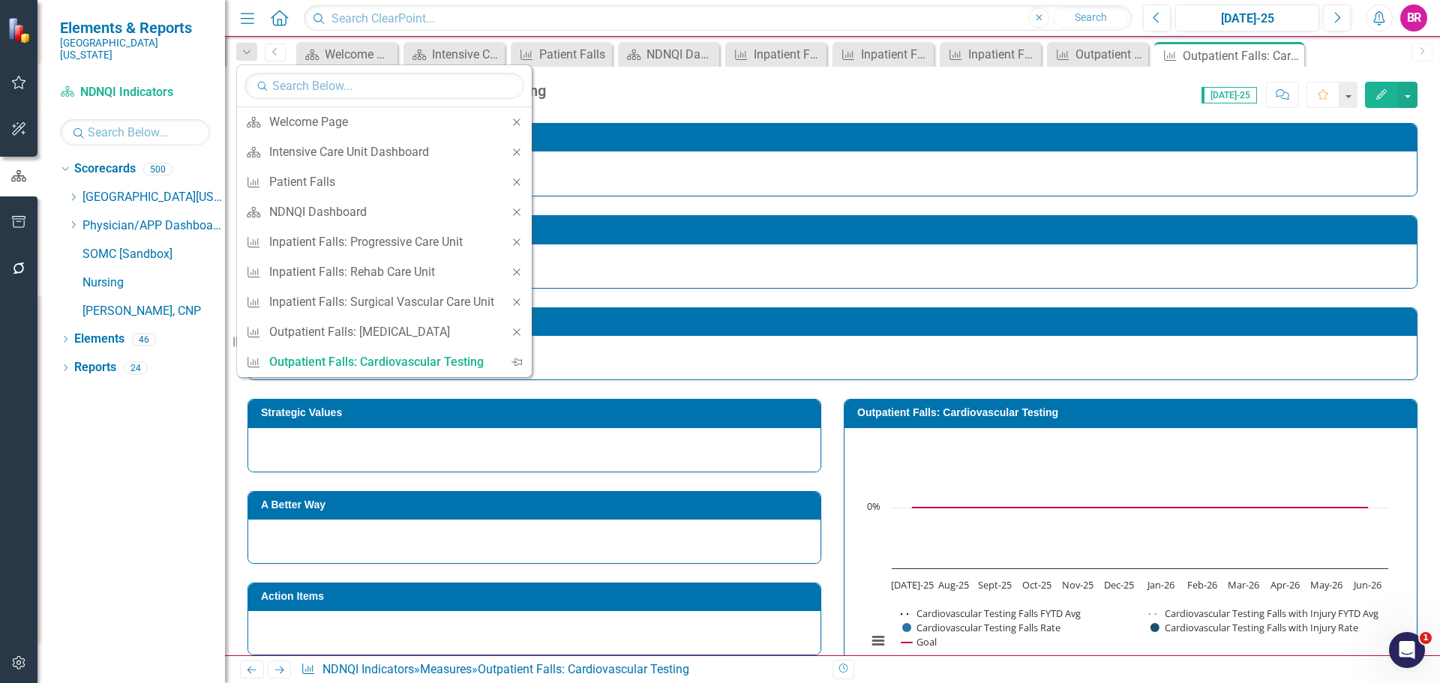
click at [516, 239] on icon "Close" at bounding box center [517, 242] width 14 height 11
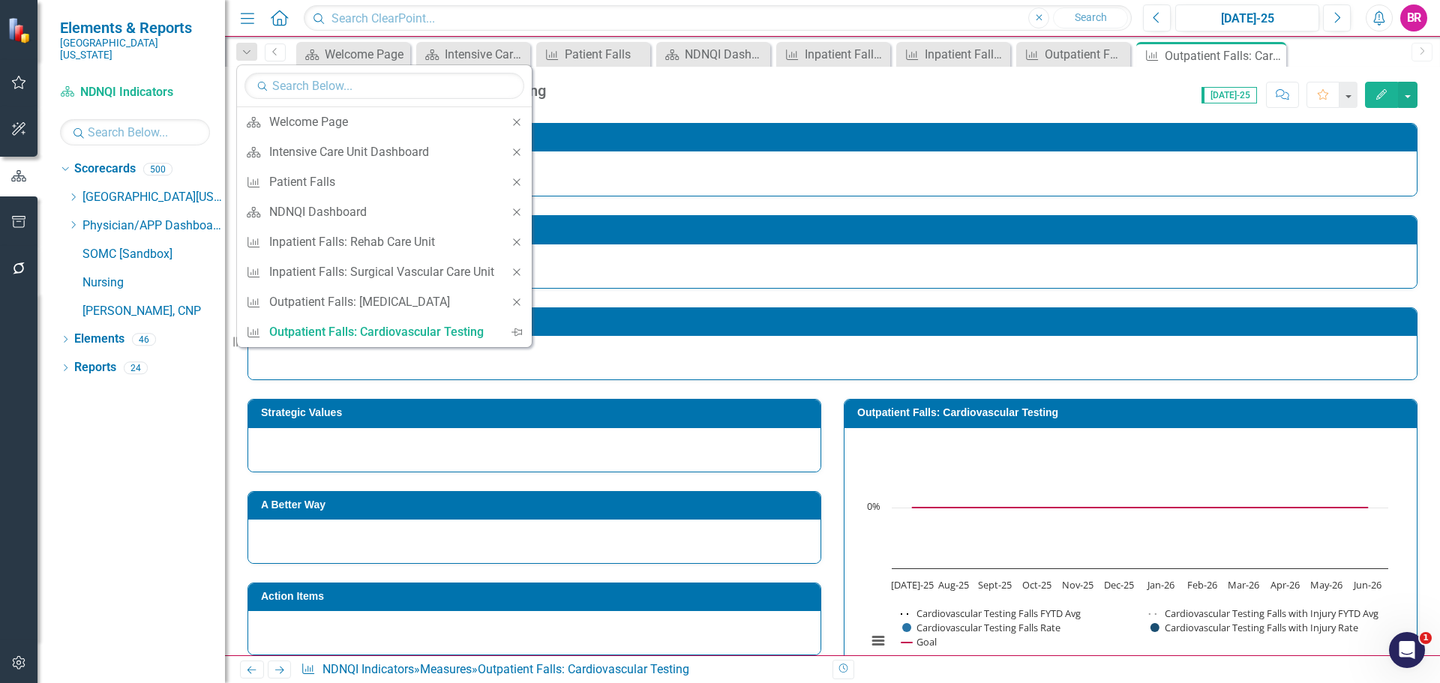
click at [516, 239] on icon "Close" at bounding box center [517, 242] width 14 height 11
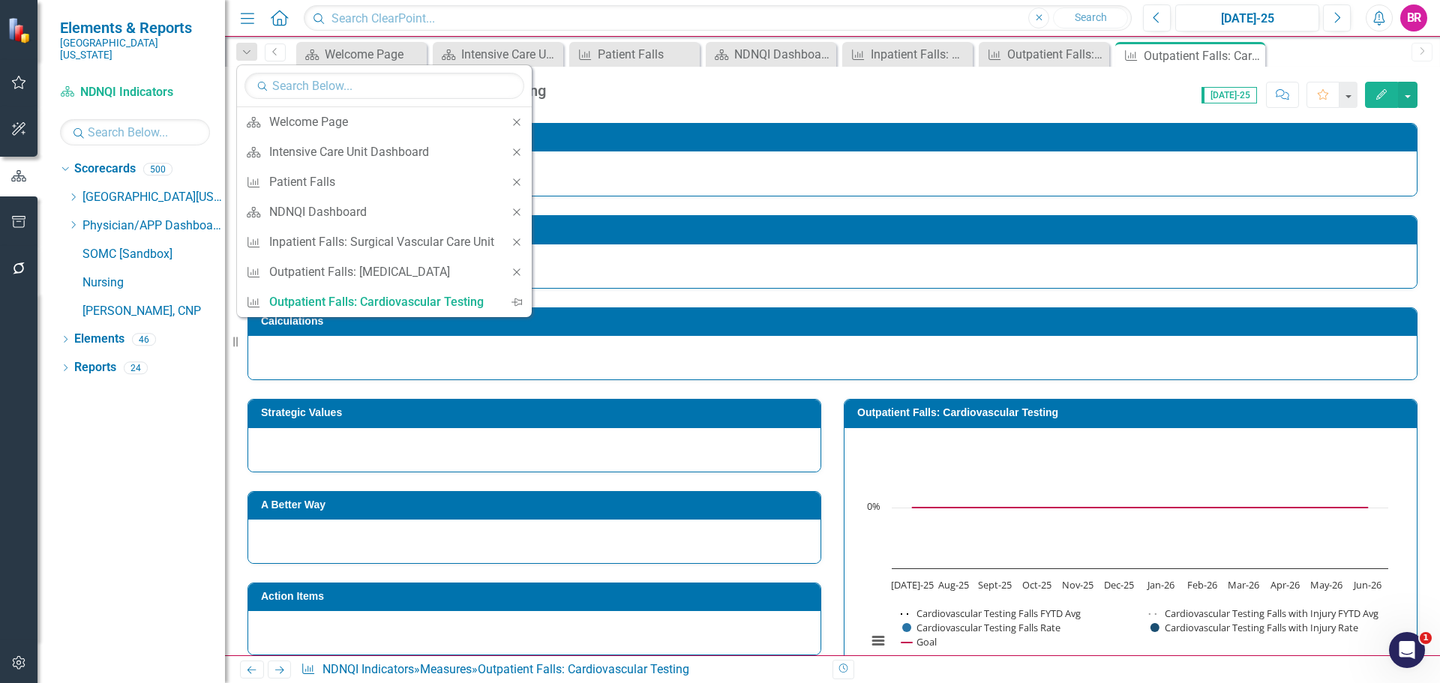
click at [516, 239] on icon "Close" at bounding box center [517, 242] width 14 height 11
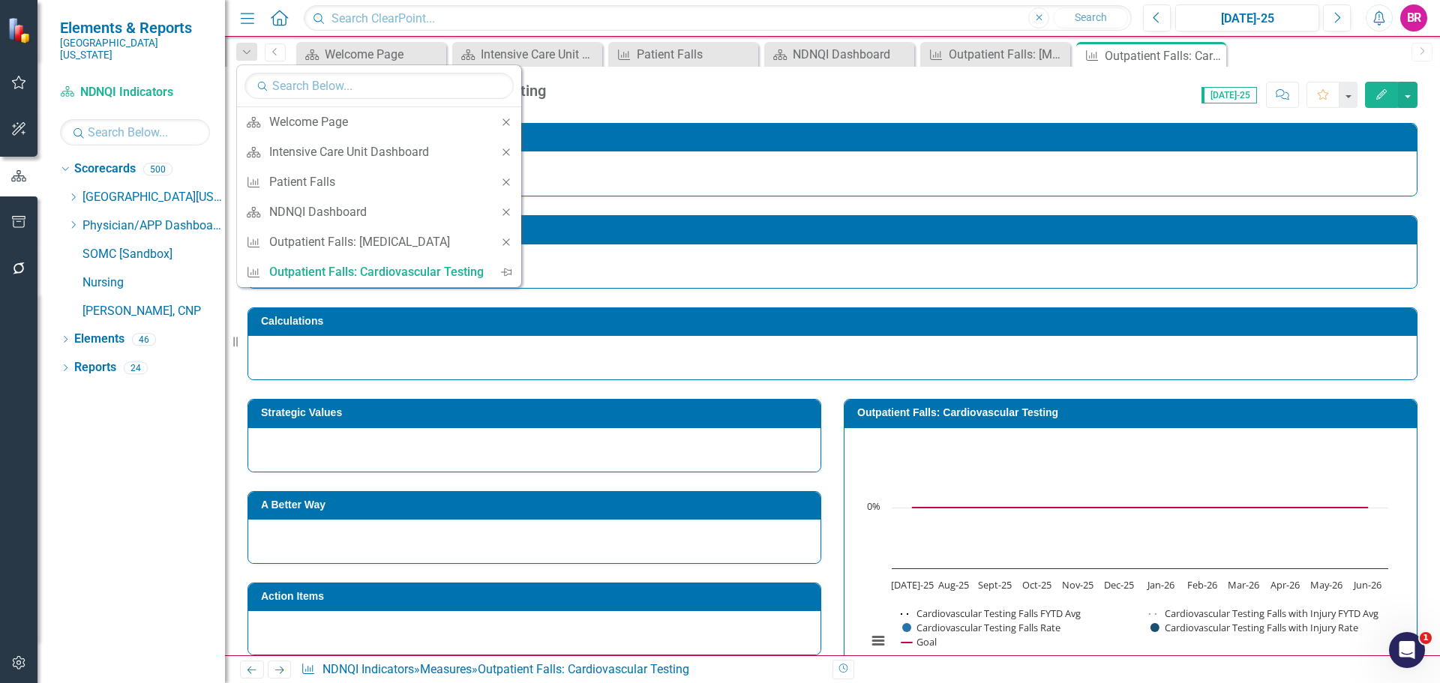
click at [516, 239] on div "Close" at bounding box center [506, 242] width 30 height 30
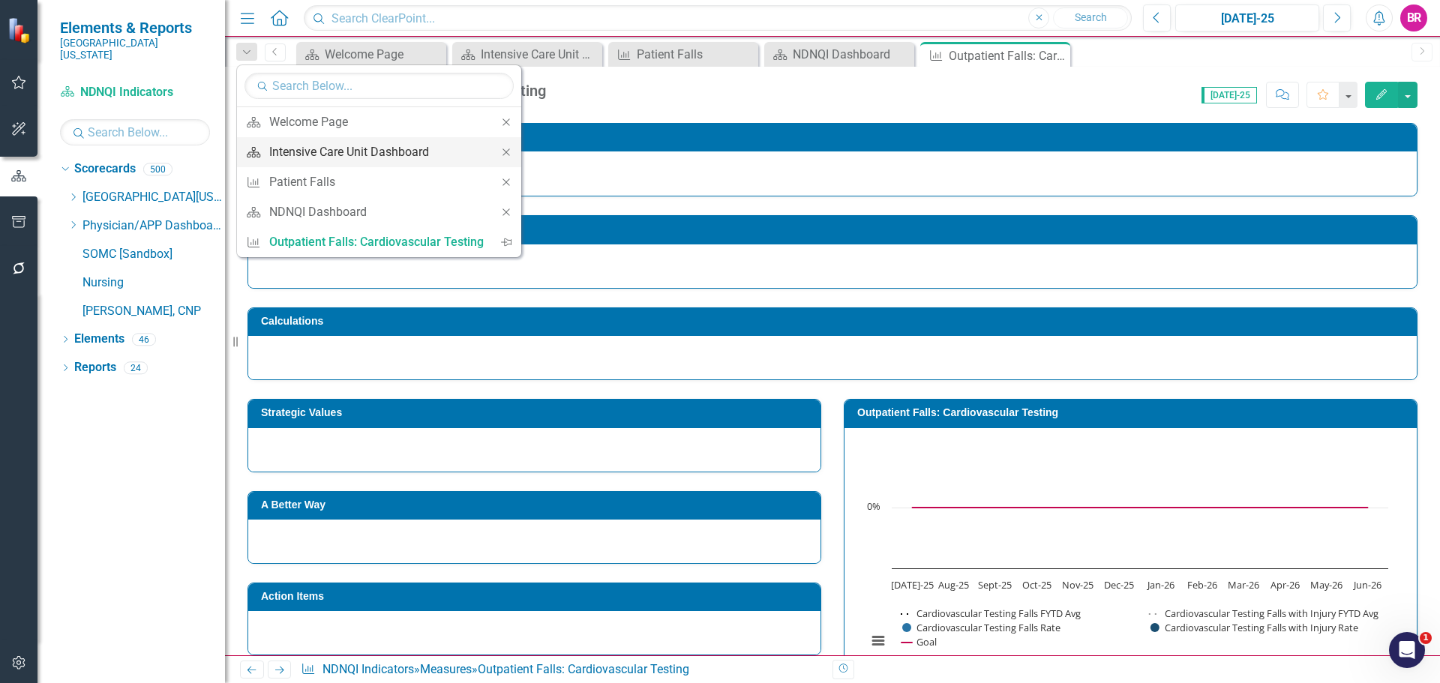
click at [345, 145] on div "Intensive Care Unit Dashboard" at bounding box center [376, 152] width 215 height 19
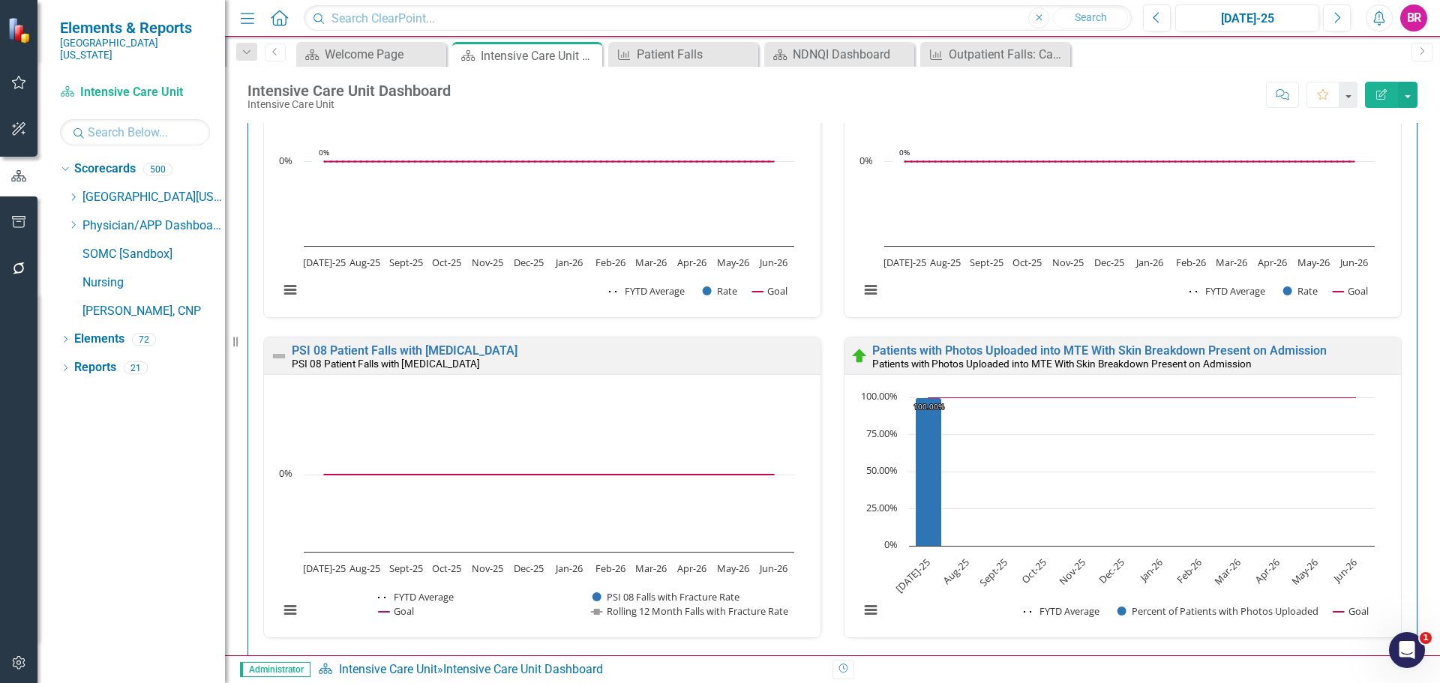
scroll to position [1500, 0]
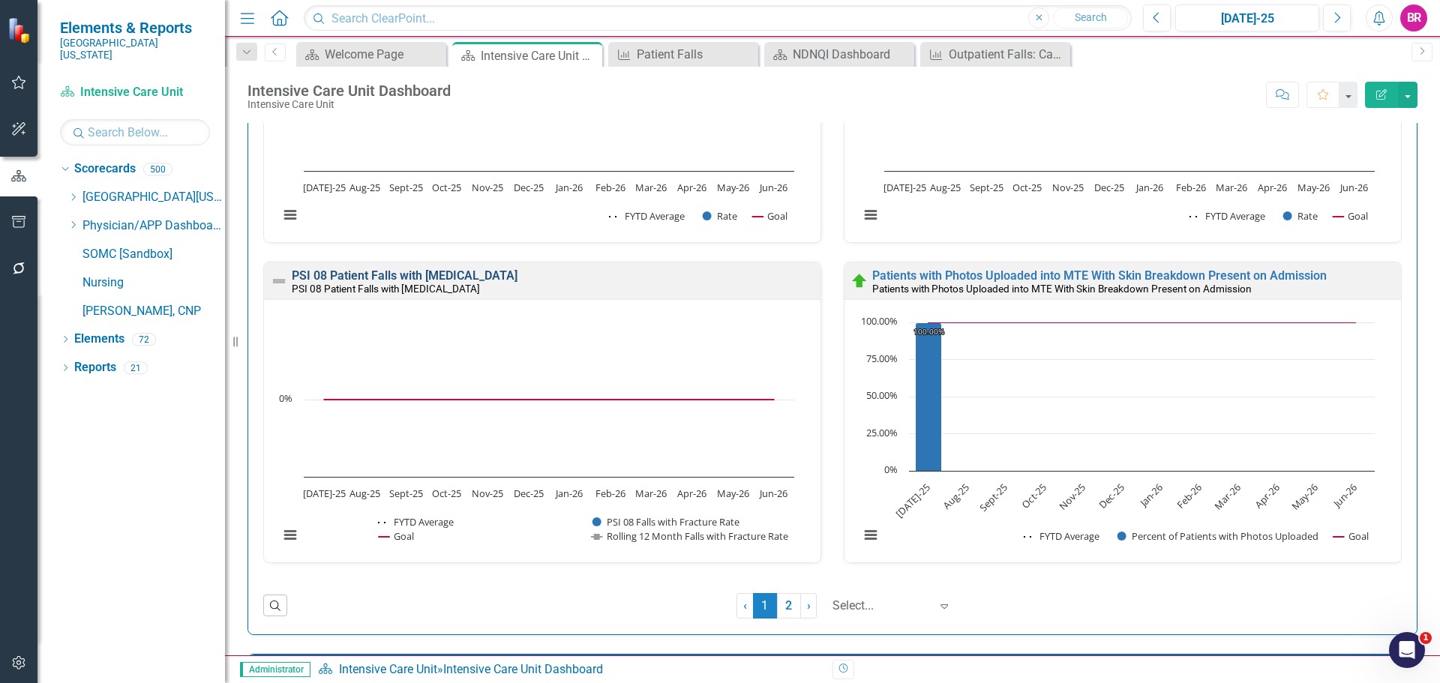
click at [369, 271] on link "PSI 08 Patient Falls with [MEDICAL_DATA]" at bounding box center [405, 276] width 226 height 14
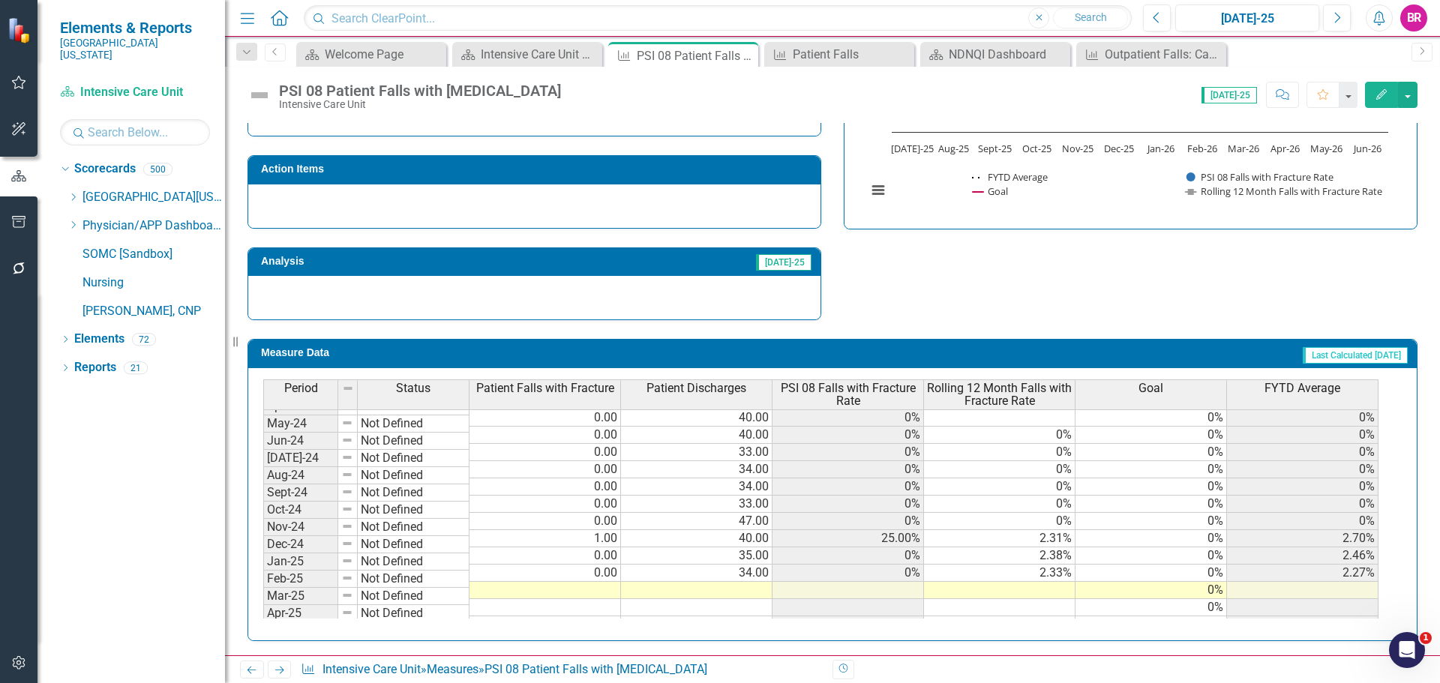
scroll to position [450, 0]
click at [548, 57] on div "Intensive Care Unit Dashboard" at bounding box center [530, 54] width 99 height 19
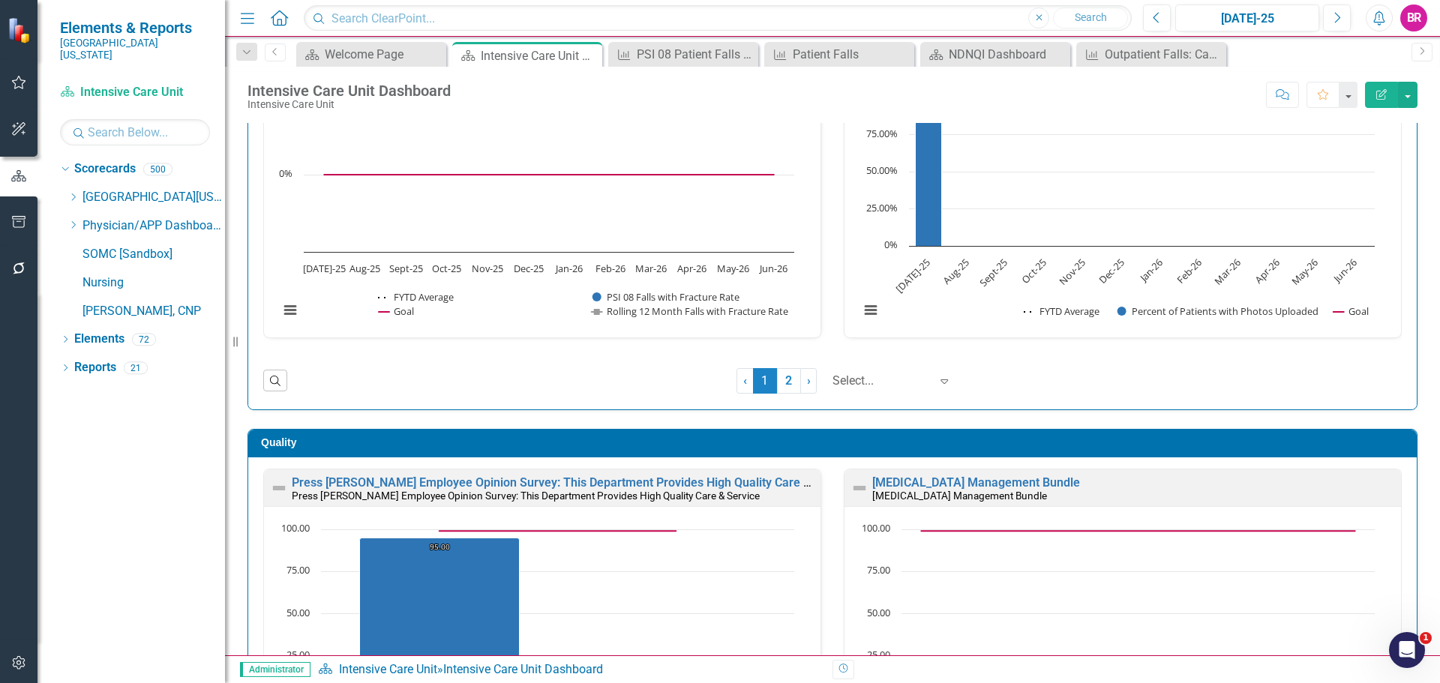
scroll to position [1800, 0]
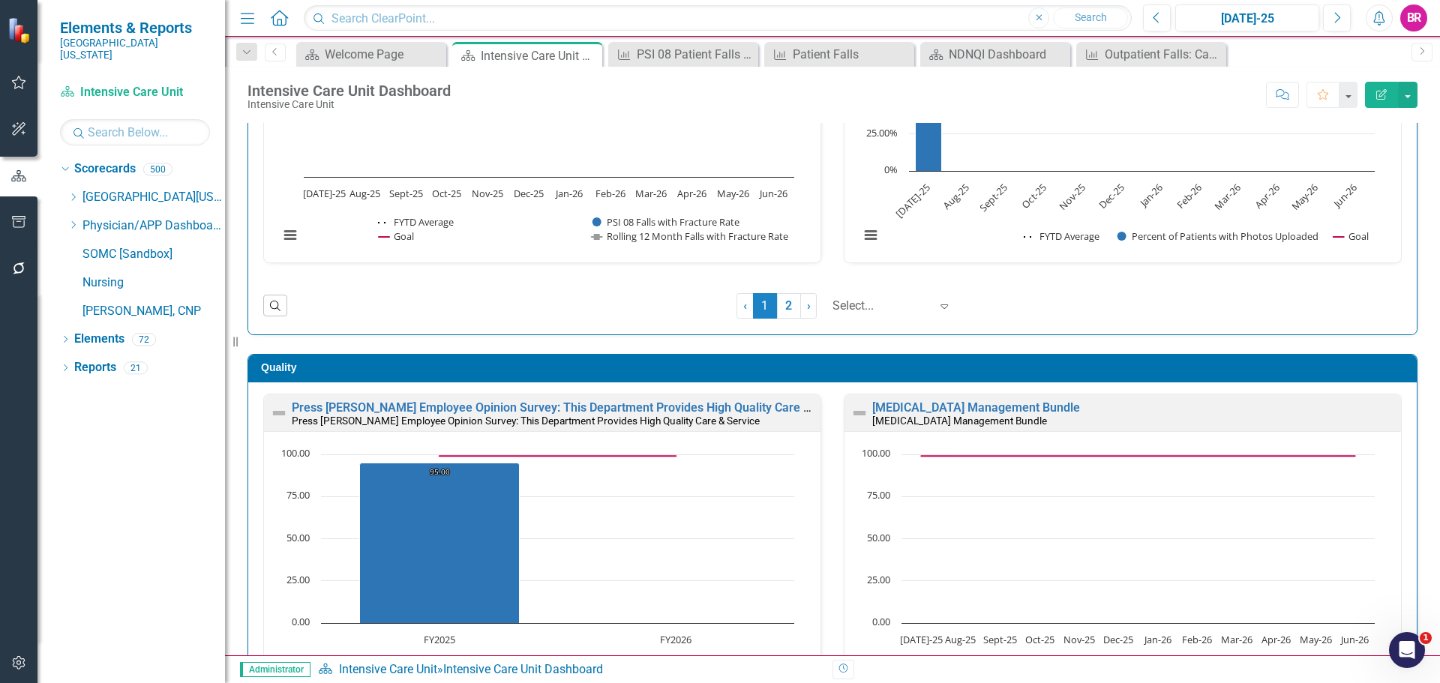
drag, startPoint x: 782, startPoint y: 302, endPoint x: 956, endPoint y: 330, distance: 177.0
click at [782, 302] on link "2" at bounding box center [789, 306] width 24 height 26
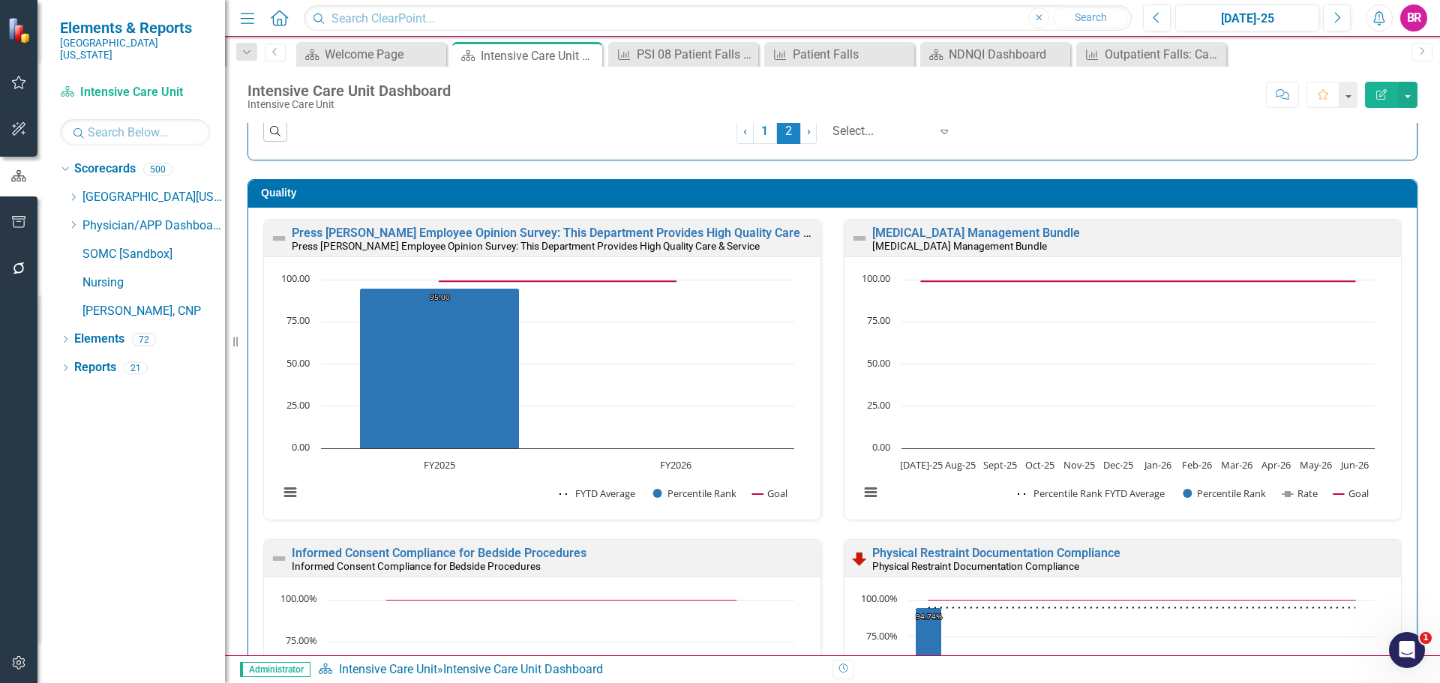
scroll to position [0, 0]
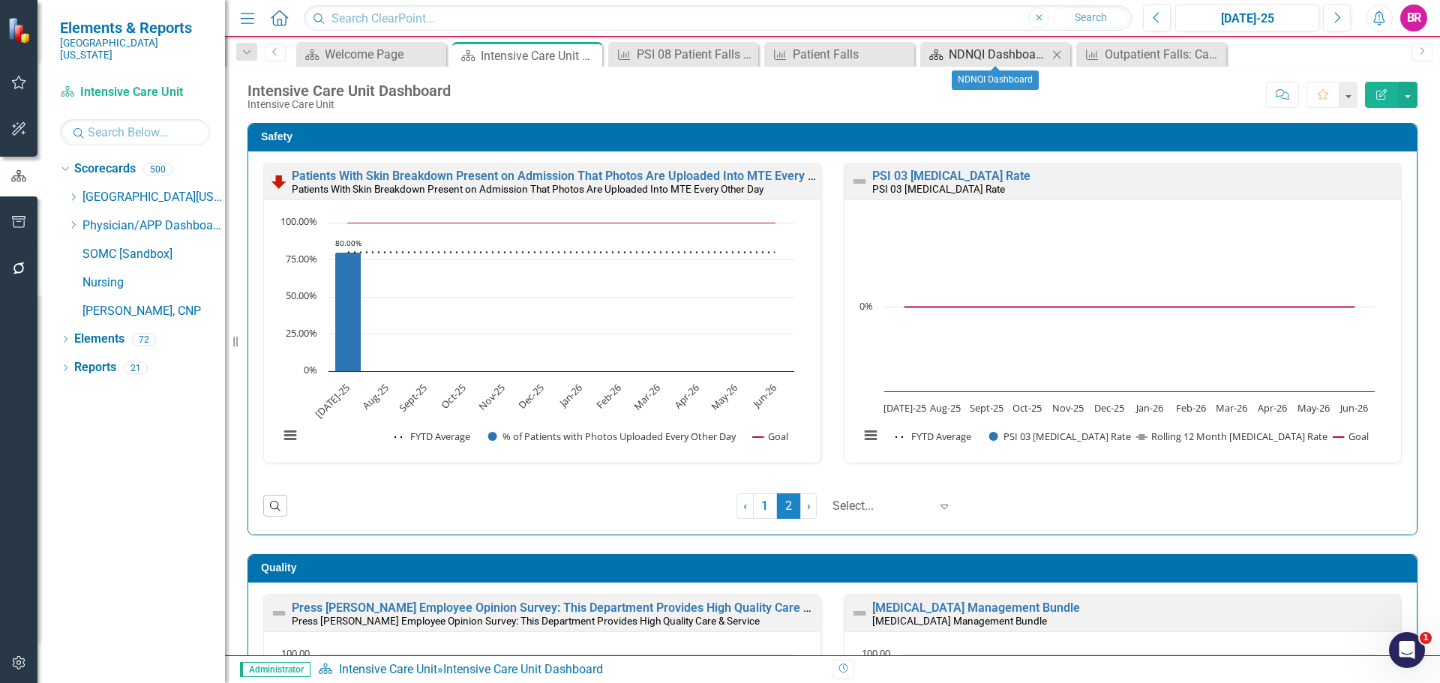
click at [984, 59] on div "NDNQI Dashboard" at bounding box center [998, 54] width 99 height 19
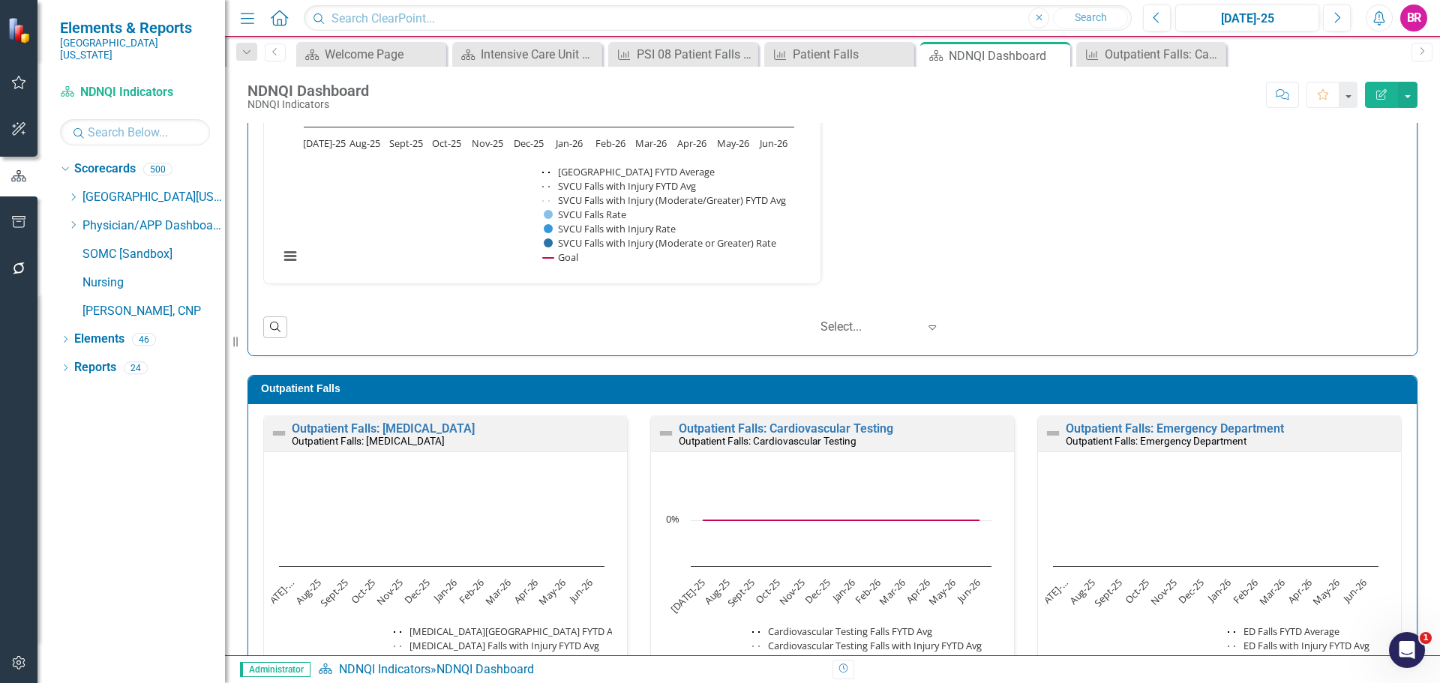
scroll to position [2926, 0]
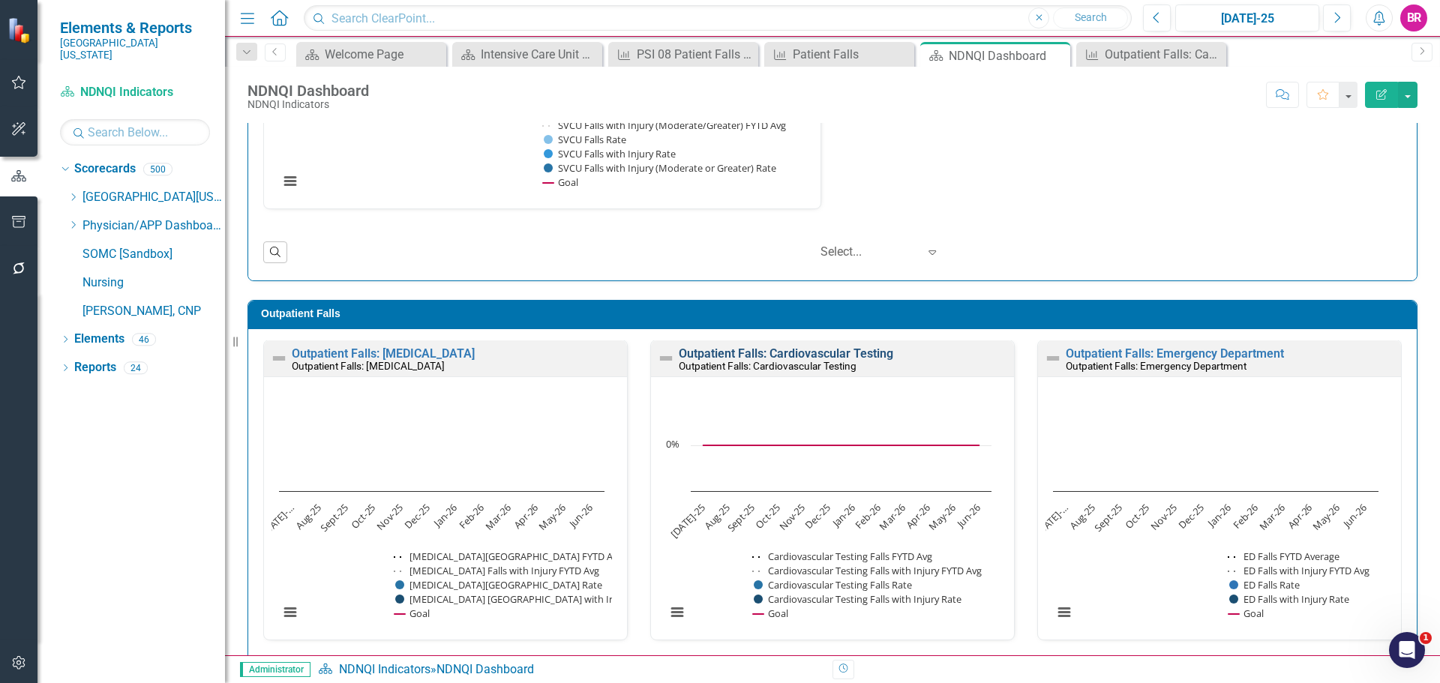
click at [793, 358] on link "Outpatient Falls: Cardiovascular Testing" at bounding box center [786, 354] width 215 height 14
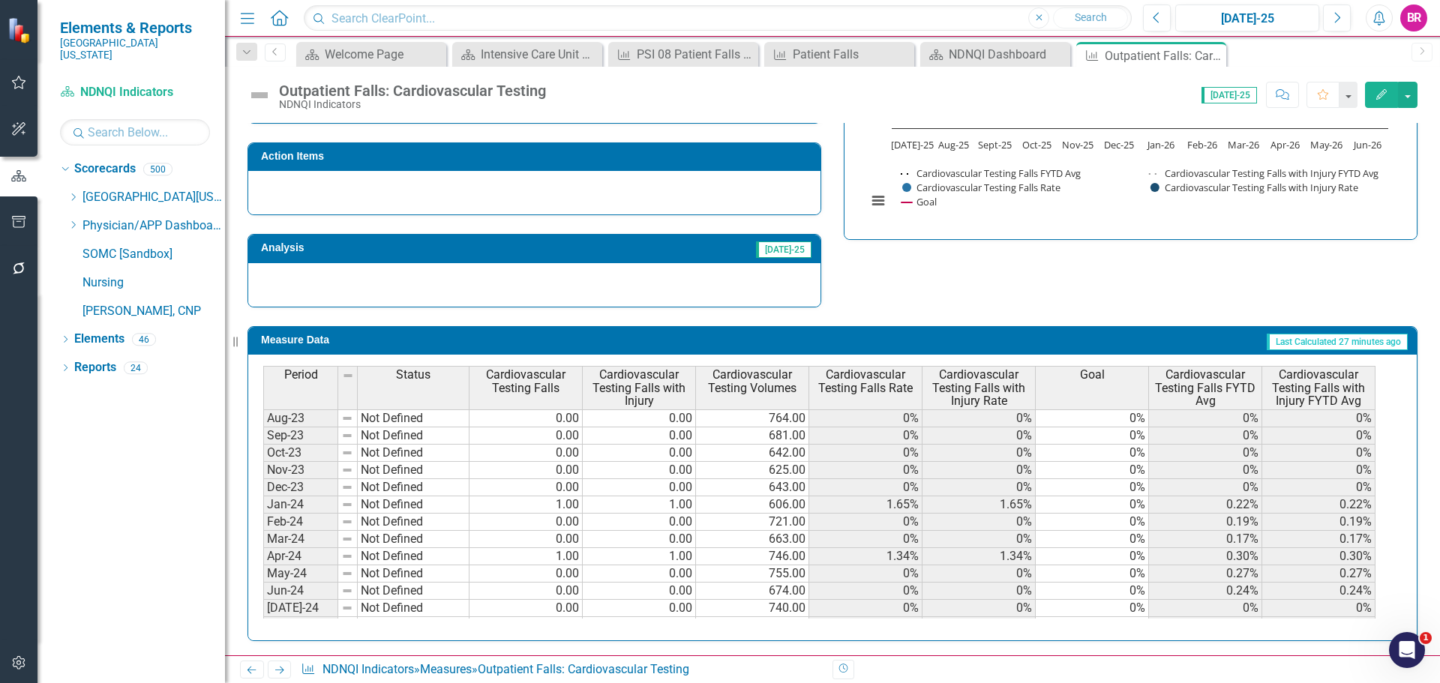
scroll to position [450, 0]
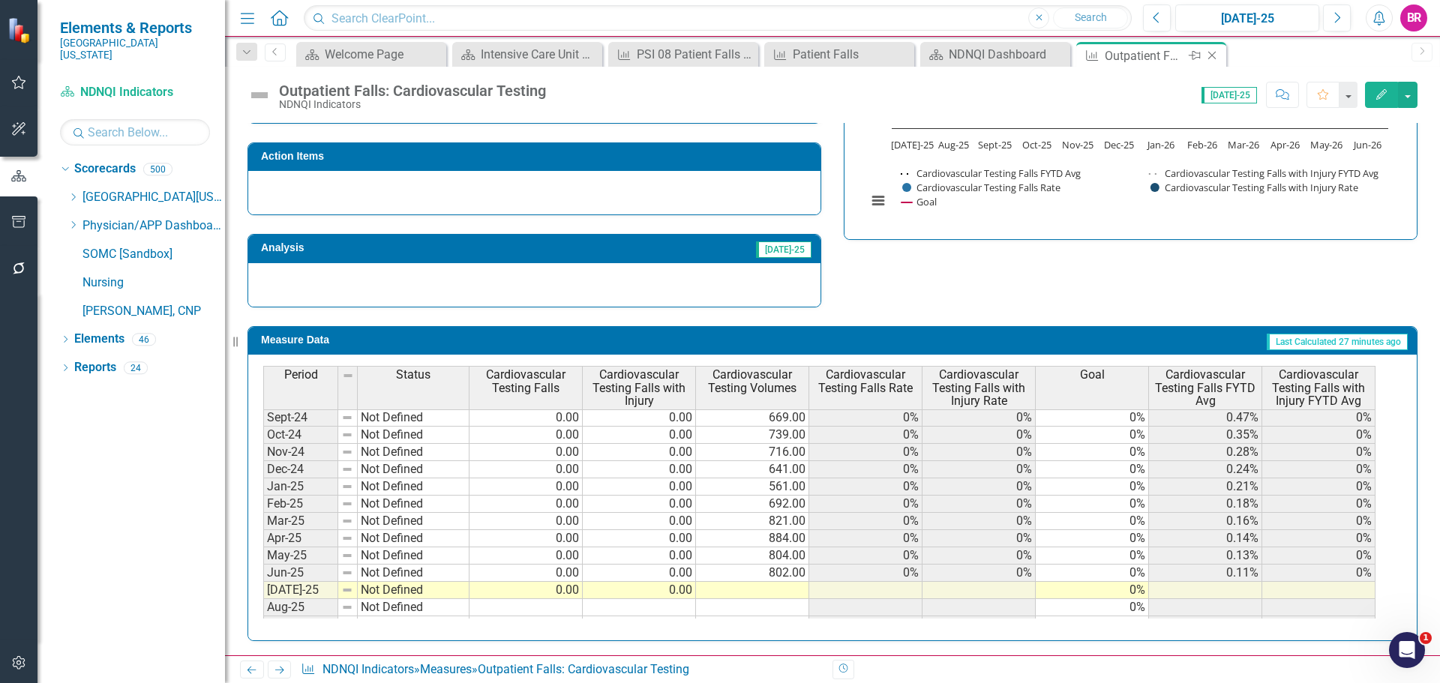
click at [1218, 56] on icon "Close" at bounding box center [1212, 56] width 15 height 12
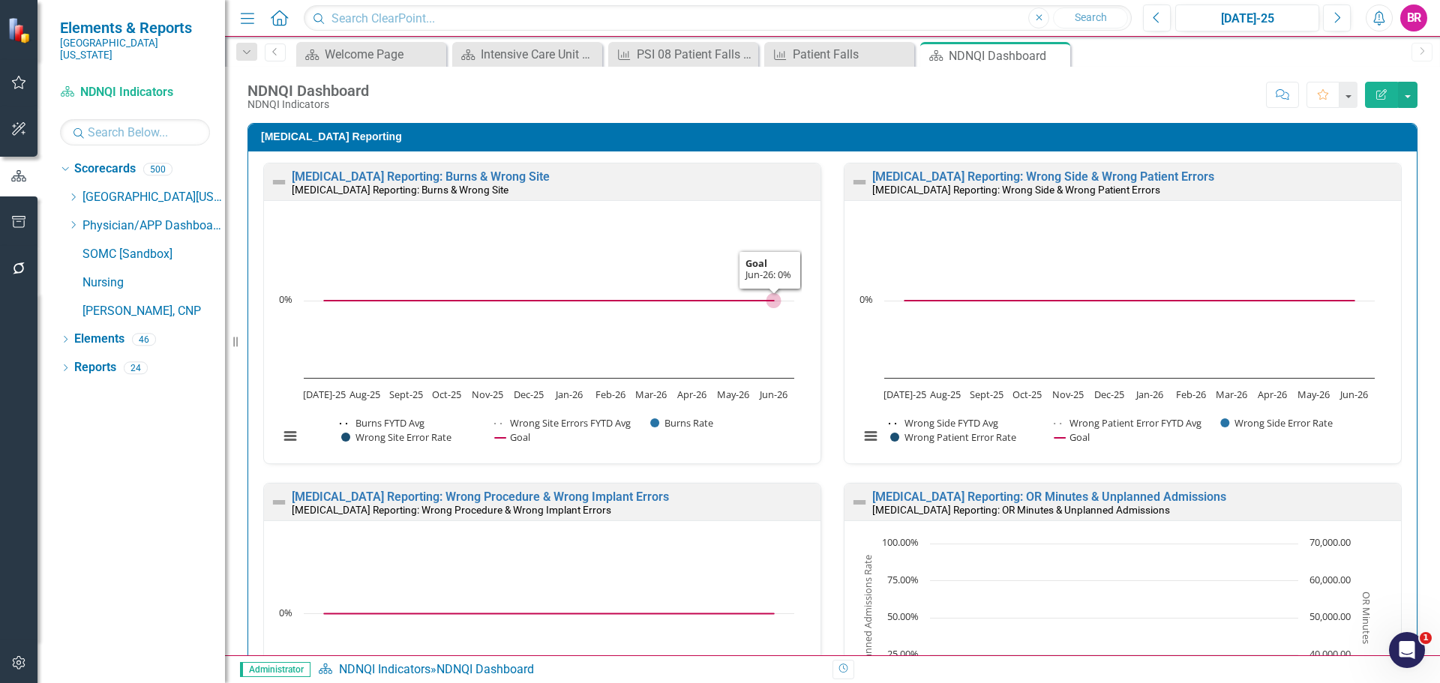
scroll to position [1, 0]
click at [829, 54] on div "Patient Falls" at bounding box center [842, 54] width 99 height 19
